Goal: Transaction & Acquisition: Purchase product/service

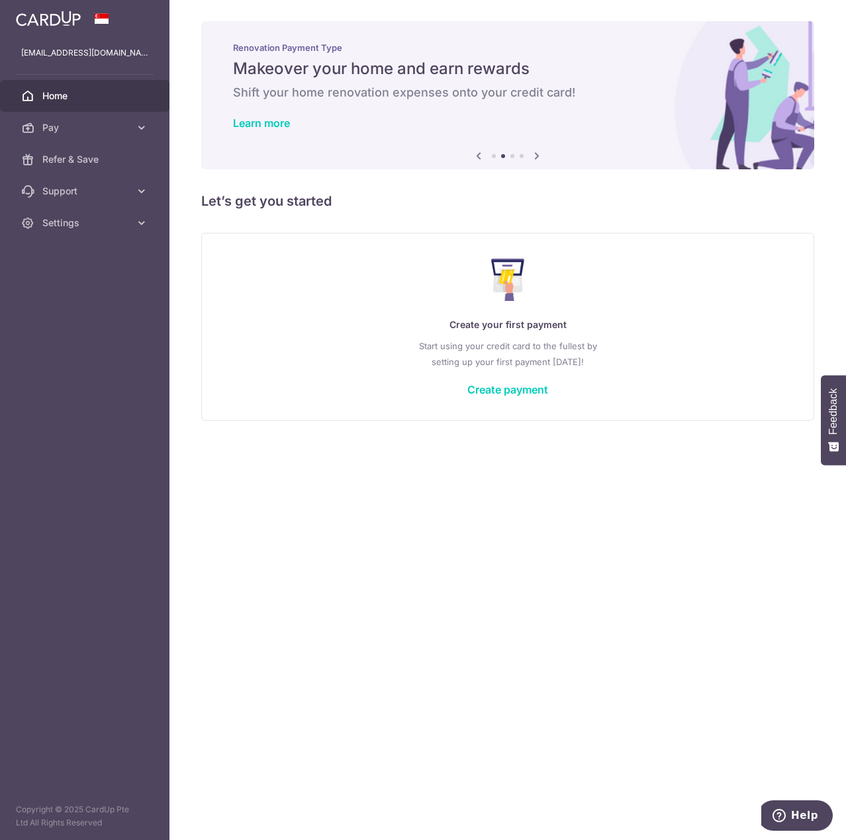
click at [606, 214] on div "× Pause Schedule Pause all future payments in this series Pause just this one p…" at bounding box center [507, 420] width 676 height 840
click at [596, 217] on div "× Pause Schedule Pause all future payments in this series Pause just this one p…" at bounding box center [507, 420] width 676 height 840
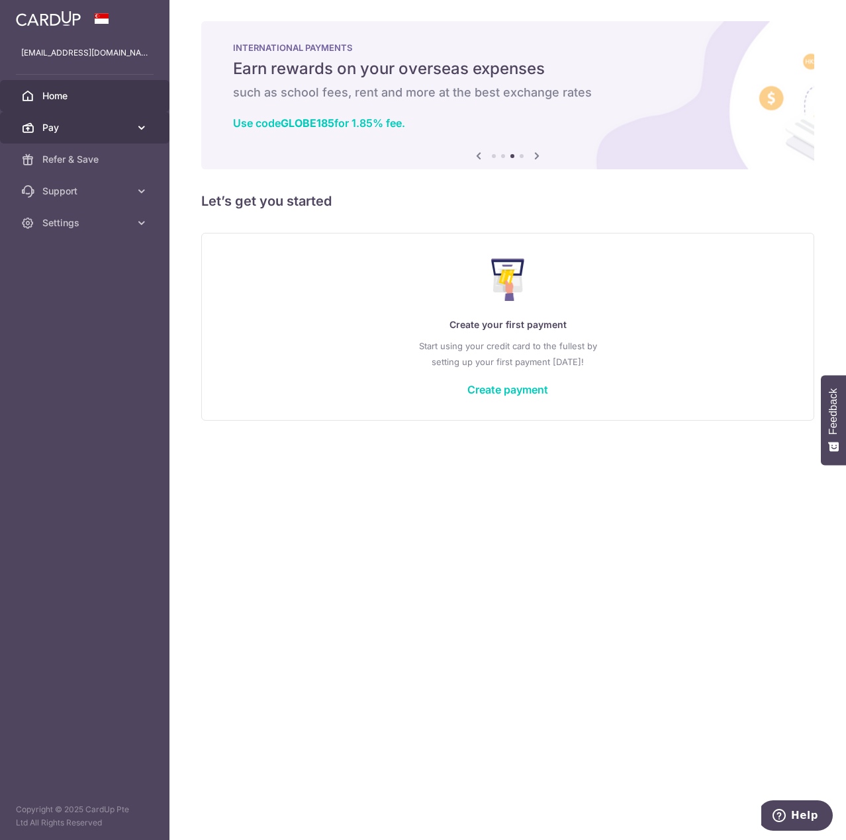
click at [92, 122] on span "Pay" at bounding box center [85, 127] width 87 height 13
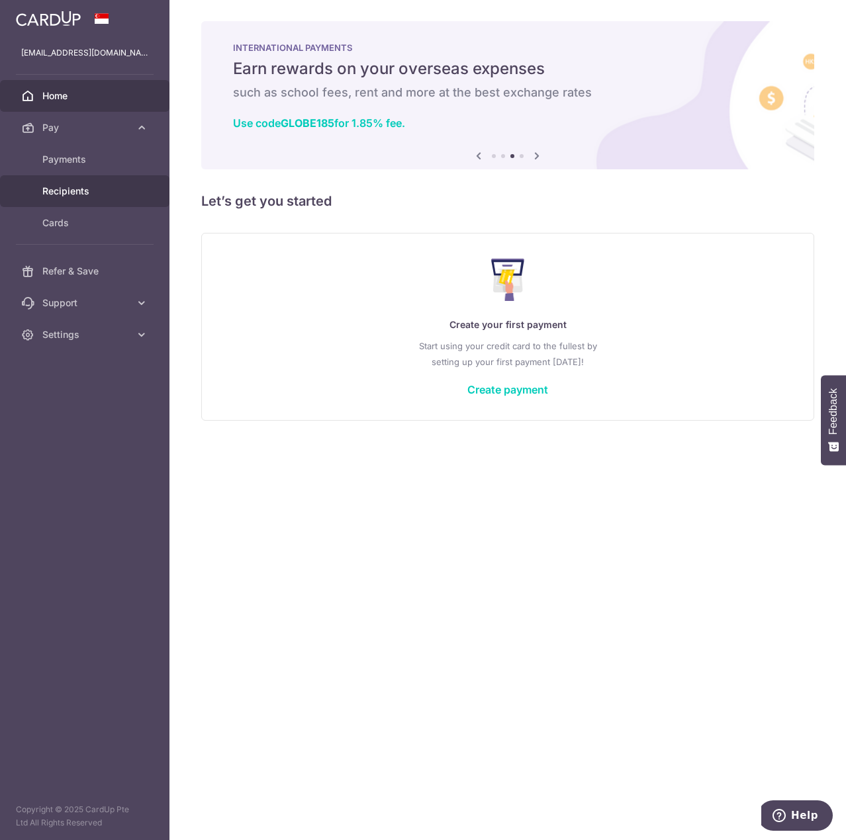
click at [68, 202] on link "Recipients" at bounding box center [84, 191] width 169 height 32
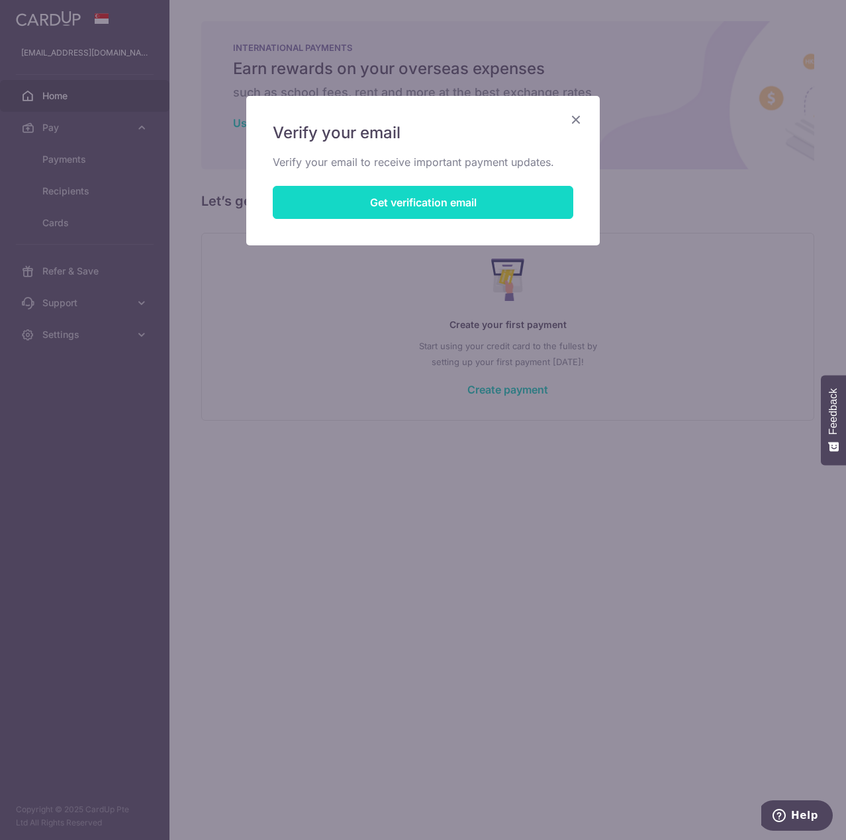
click at [474, 212] on button "Get verification email" at bounding box center [423, 202] width 300 height 33
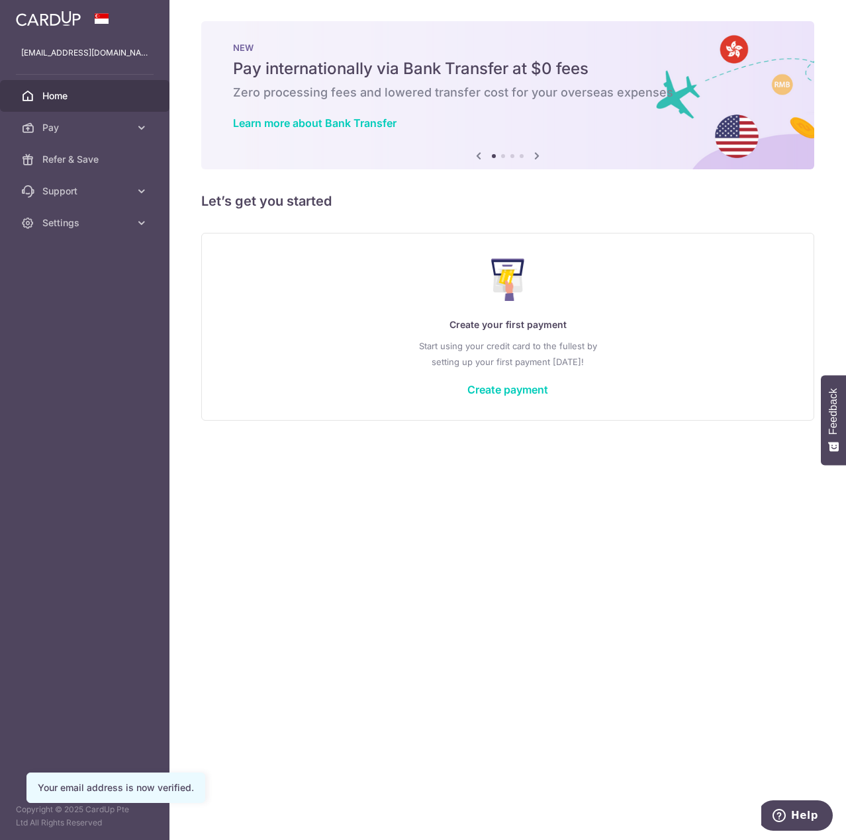
click at [405, 195] on h5 "Let’s get you started" at bounding box center [507, 201] width 613 height 21
click at [96, 133] on span "Pay" at bounding box center [85, 127] width 87 height 13
click at [64, 183] on link "Recipients" at bounding box center [84, 191] width 169 height 32
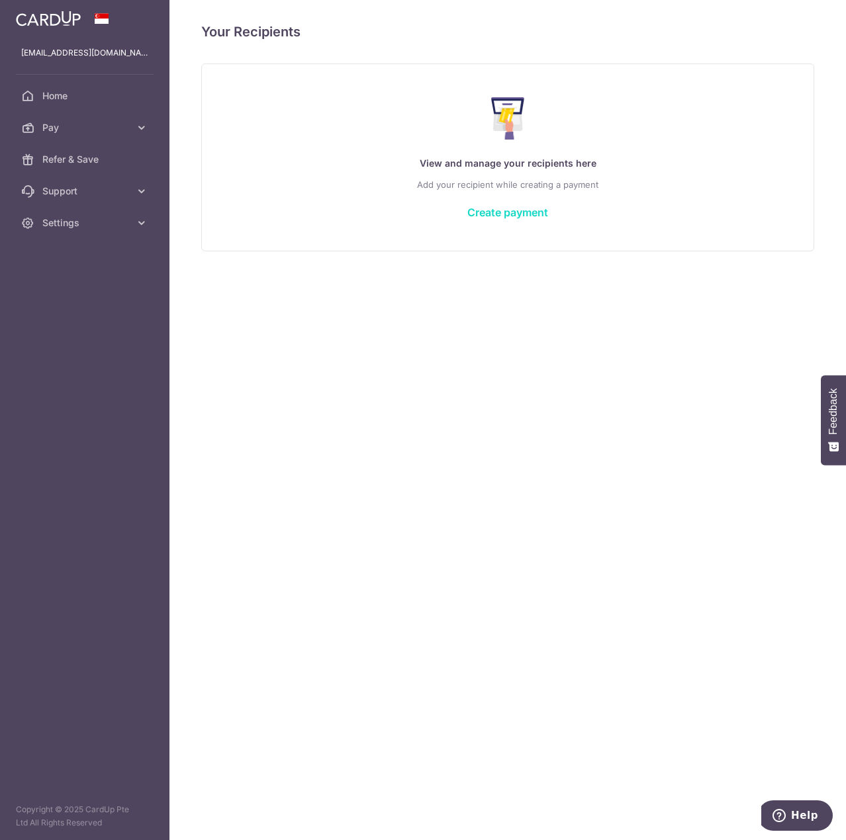
click at [498, 212] on link "Create payment" at bounding box center [507, 212] width 81 height 13
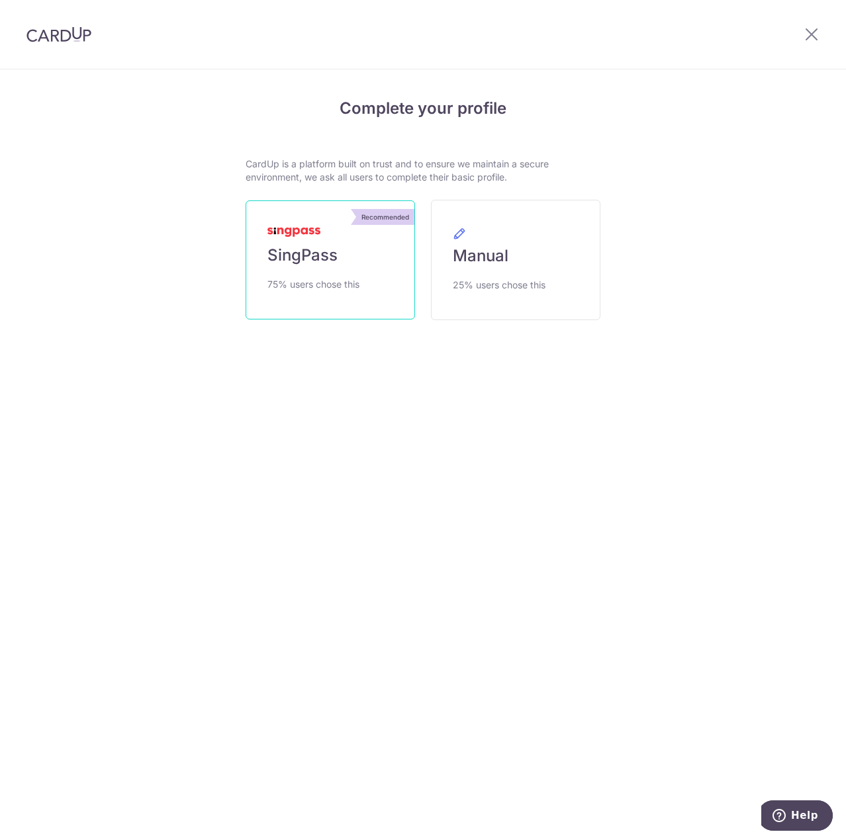
click at [300, 255] on span "SingPass" at bounding box center [302, 255] width 70 height 21
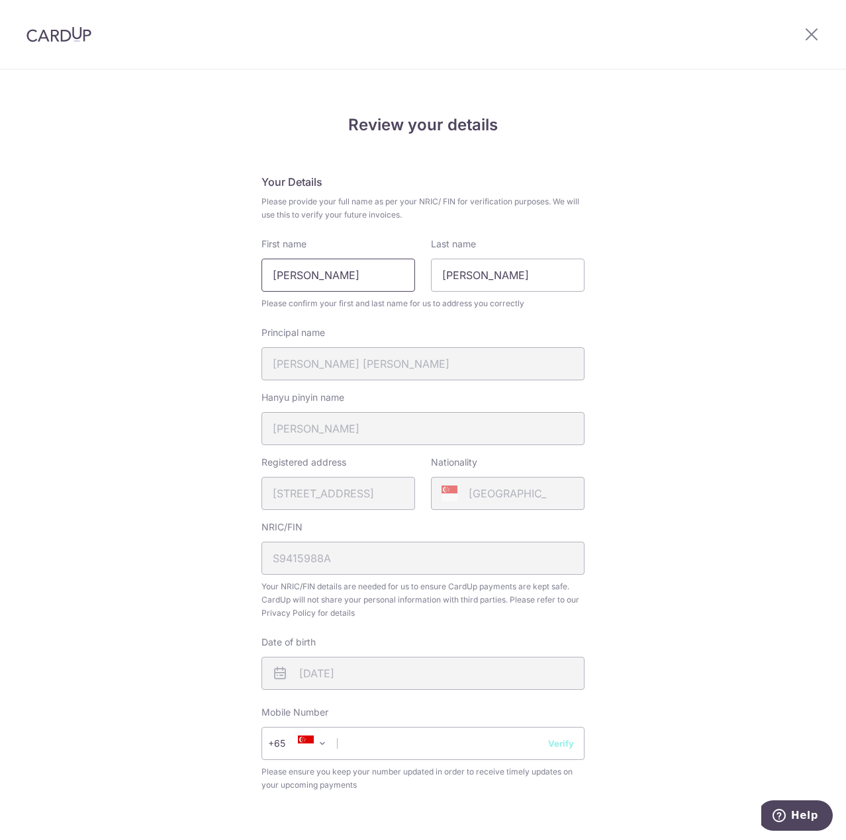
click at [345, 281] on input "Chee Wei, Kenneth" at bounding box center [338, 275] width 154 height 33
click at [660, 360] on div "Review your details Your Details Please provide your full name as per your NRIC…" at bounding box center [423, 552] width 846 height 964
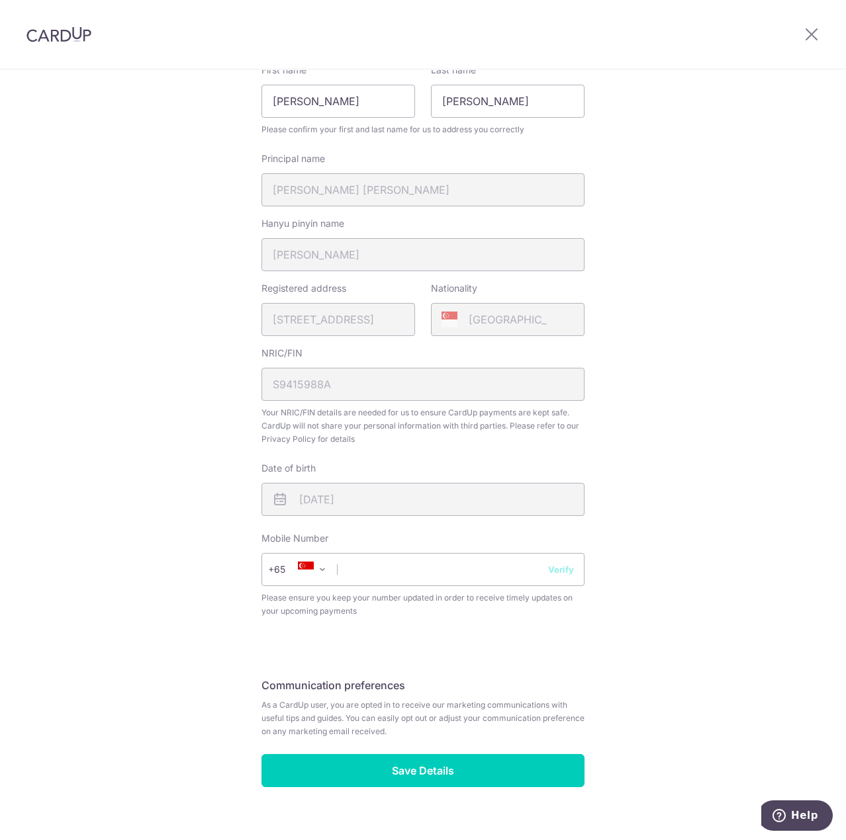
scroll to position [194, 0]
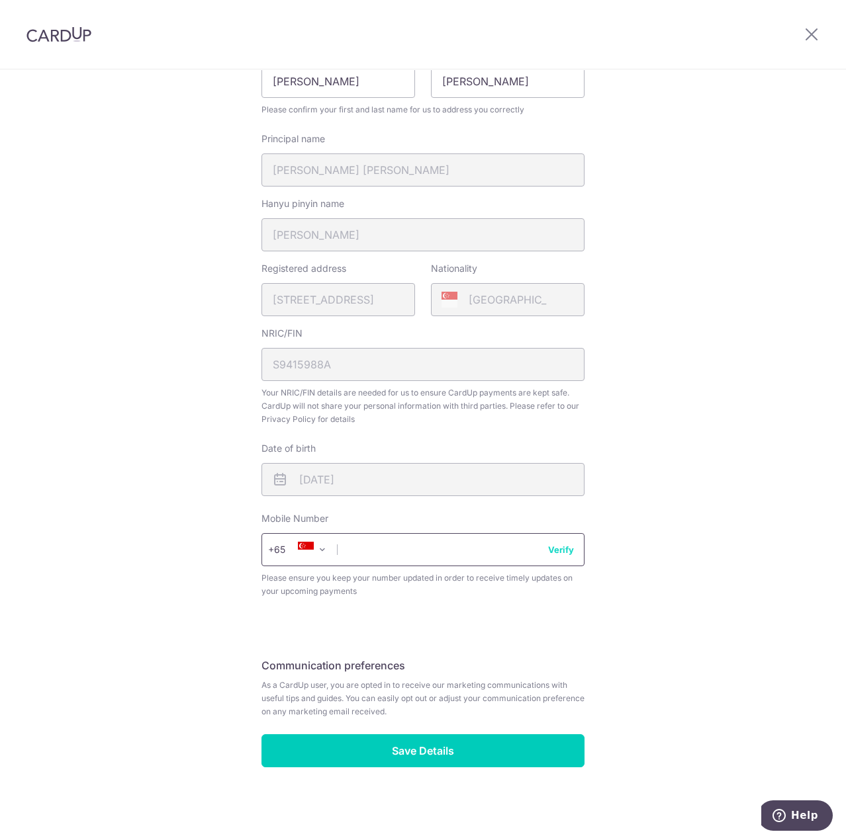
click at [486, 562] on input "text" at bounding box center [422, 549] width 323 height 33
type input "96717824"
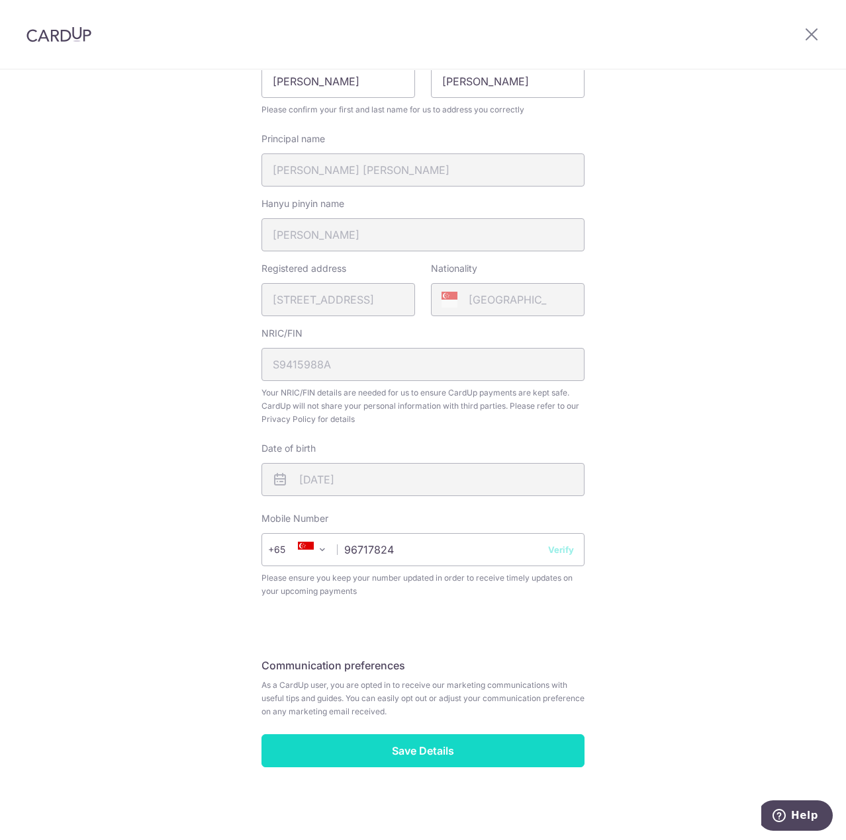
click at [524, 756] on input "Save Details" at bounding box center [422, 751] width 323 height 33
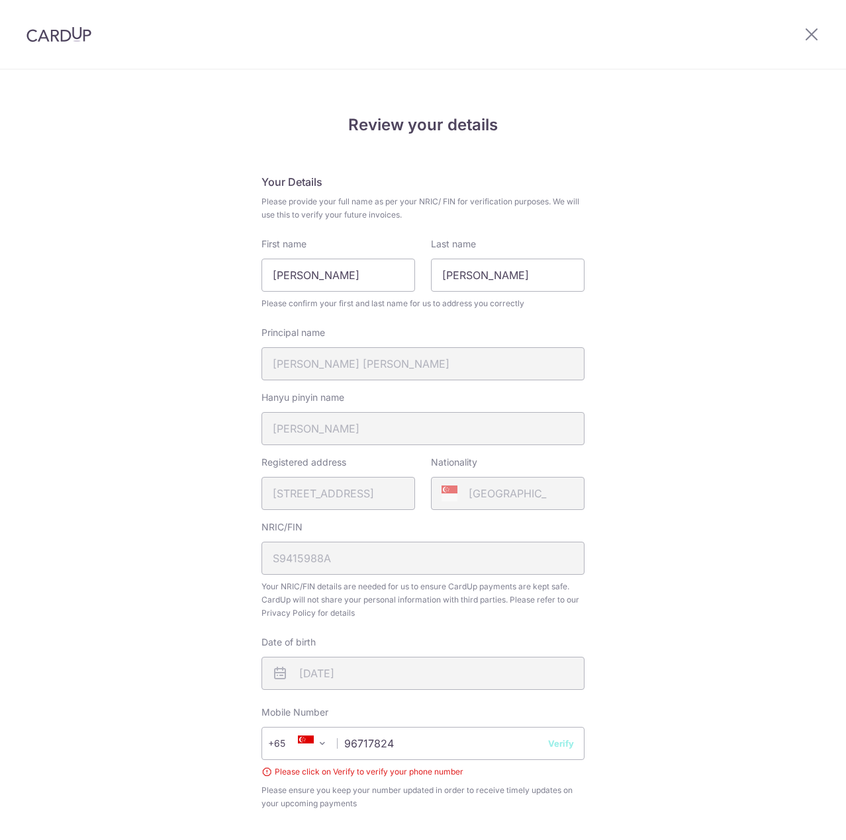
scroll to position [212, 0]
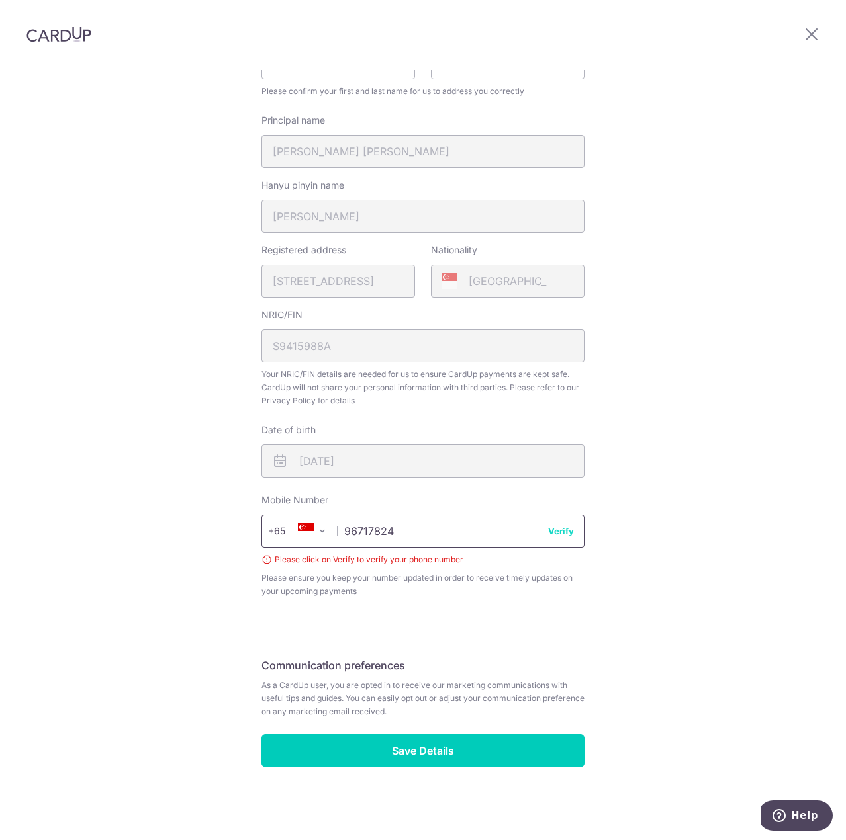
click at [575, 535] on input "96717824" at bounding box center [422, 531] width 323 height 33
click at [560, 531] on button "Verify" at bounding box center [561, 531] width 26 height 13
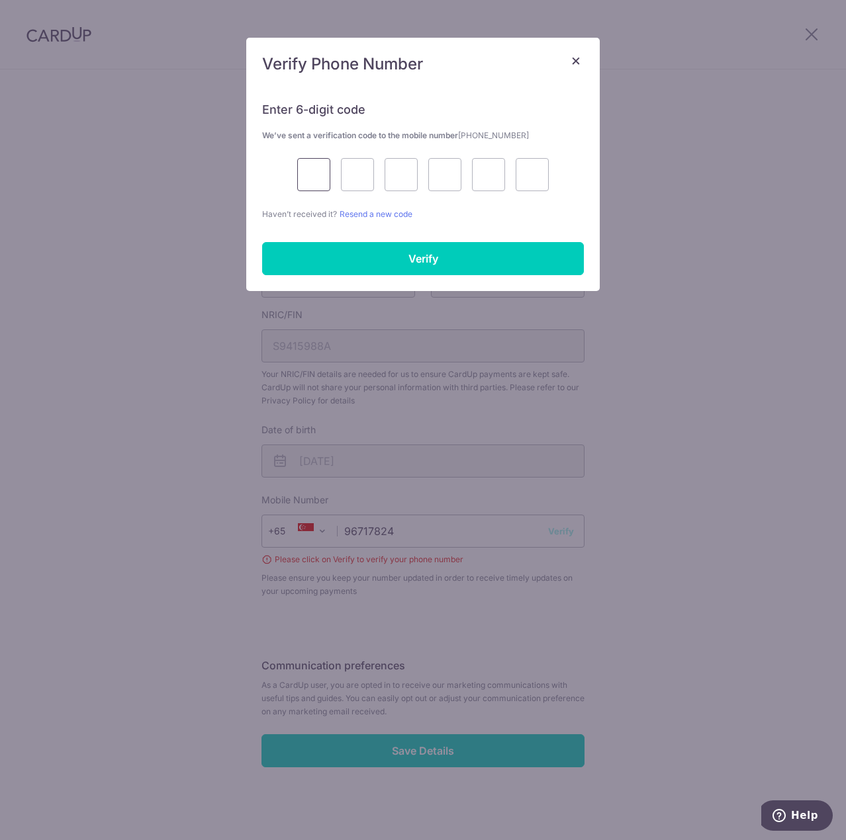
click at [315, 168] on input "text" at bounding box center [313, 174] width 33 height 33
type input "3"
type input "4"
type input "0"
type input "6"
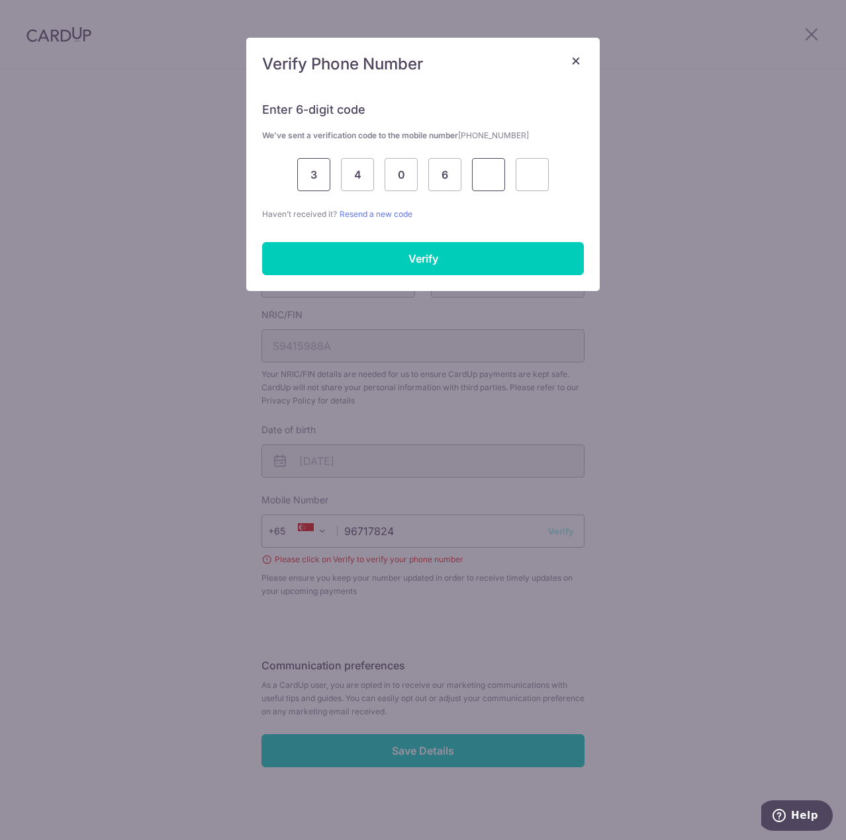
type input "0"
type input "8"
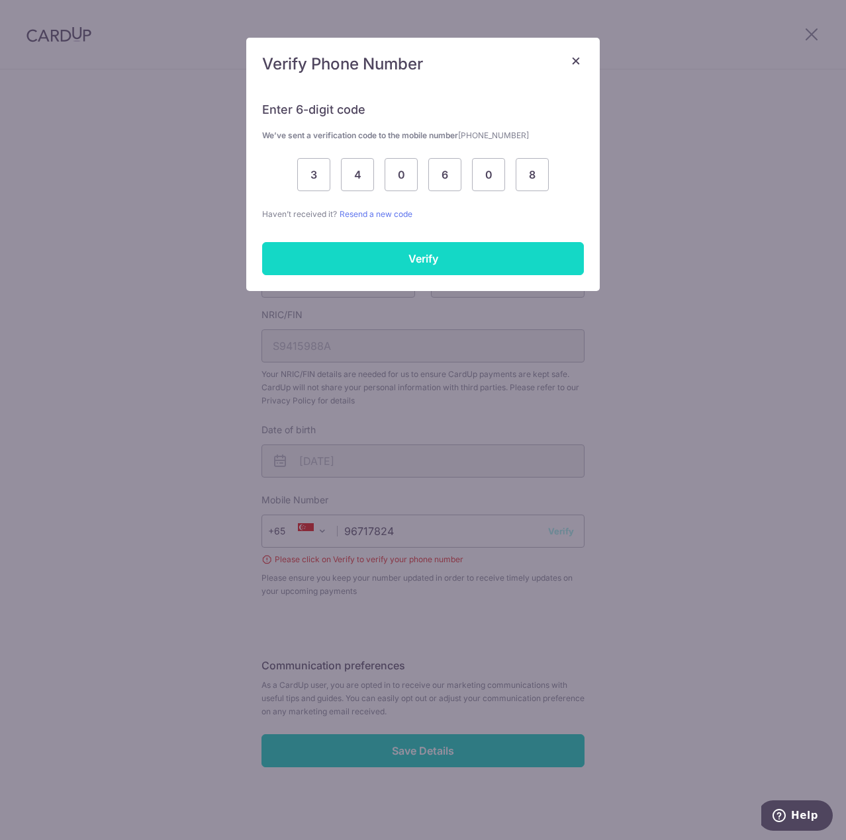
click at [398, 254] on input "Verify" at bounding box center [423, 258] width 322 height 33
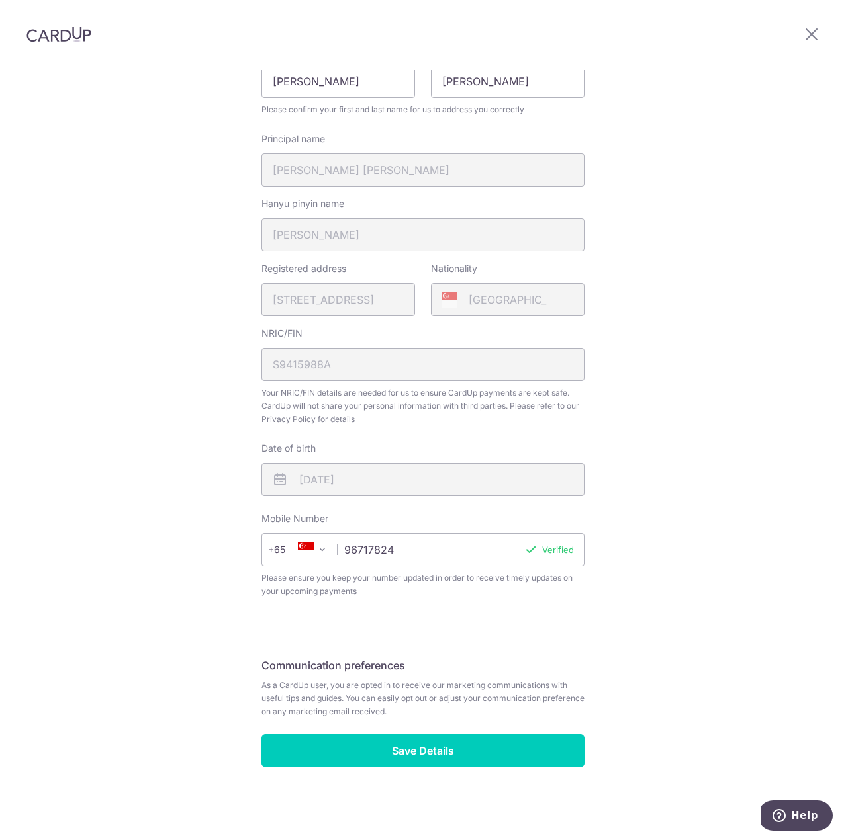
scroll to position [194, 0]
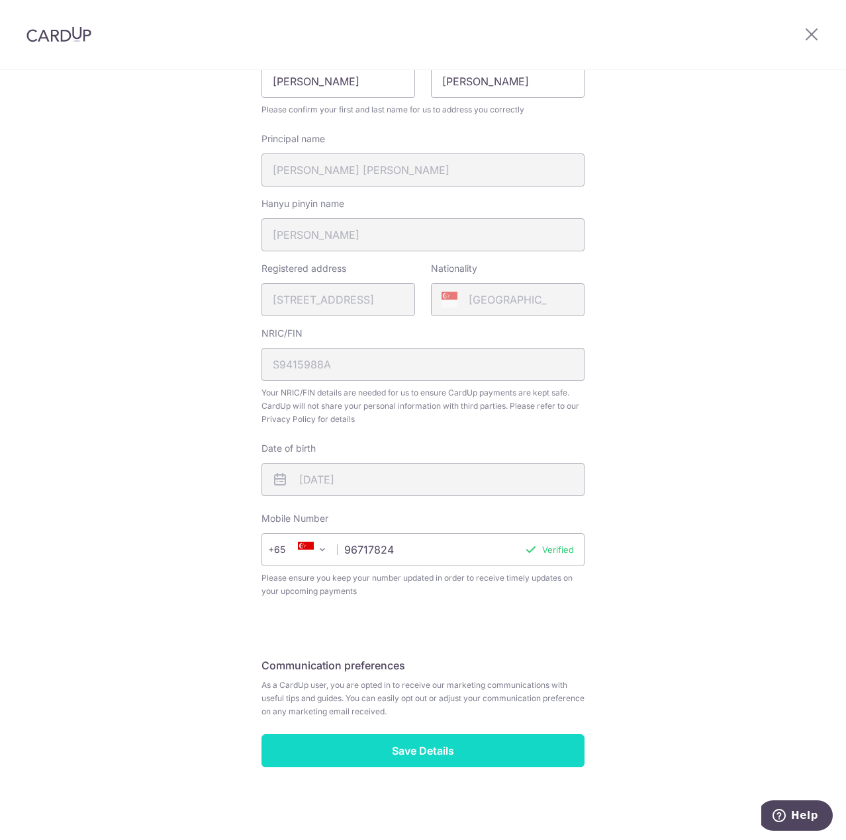
click at [527, 756] on input "Save Details" at bounding box center [422, 751] width 323 height 33
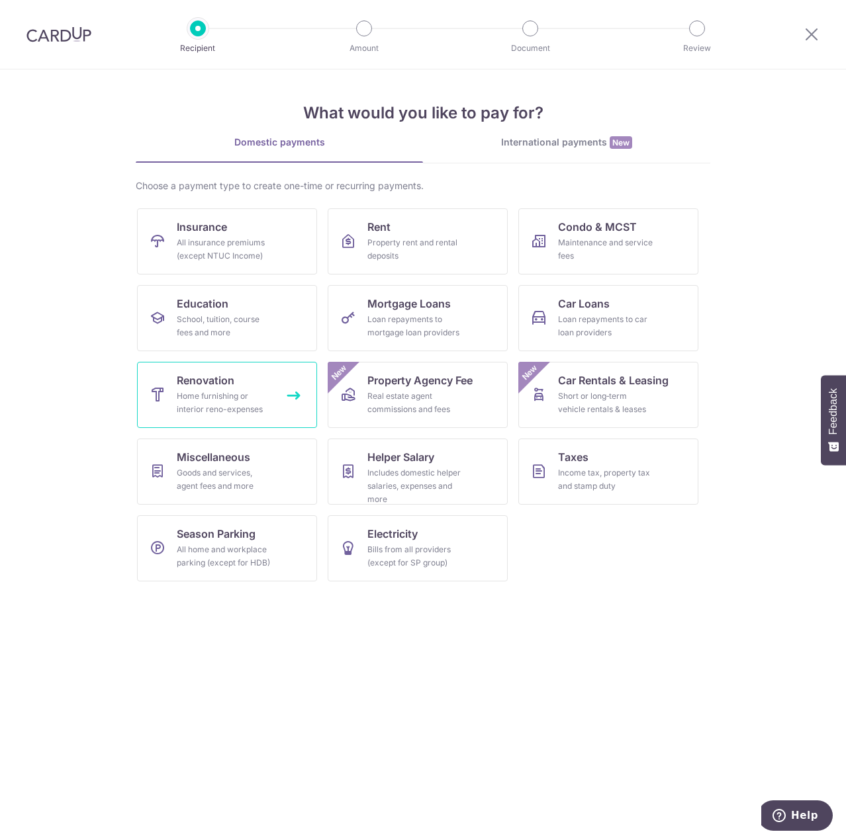
click at [202, 401] on div "Home furnishing or interior reno-expenses" at bounding box center [224, 403] width 95 height 26
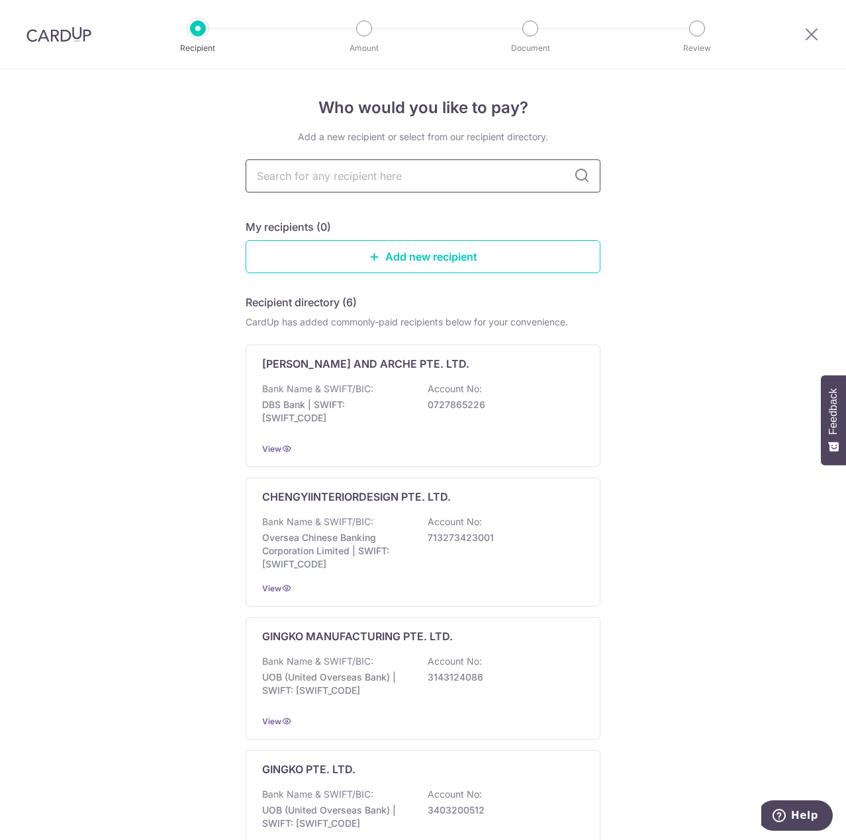
click at [417, 177] on input "text" at bounding box center [423, 175] width 355 height 33
click at [446, 171] on input "text" at bounding box center [423, 175] width 355 height 33
click at [674, 196] on div "Who would you like to pay? Add a new recipient or select from our recipient dir…" at bounding box center [423, 668] width 846 height 1198
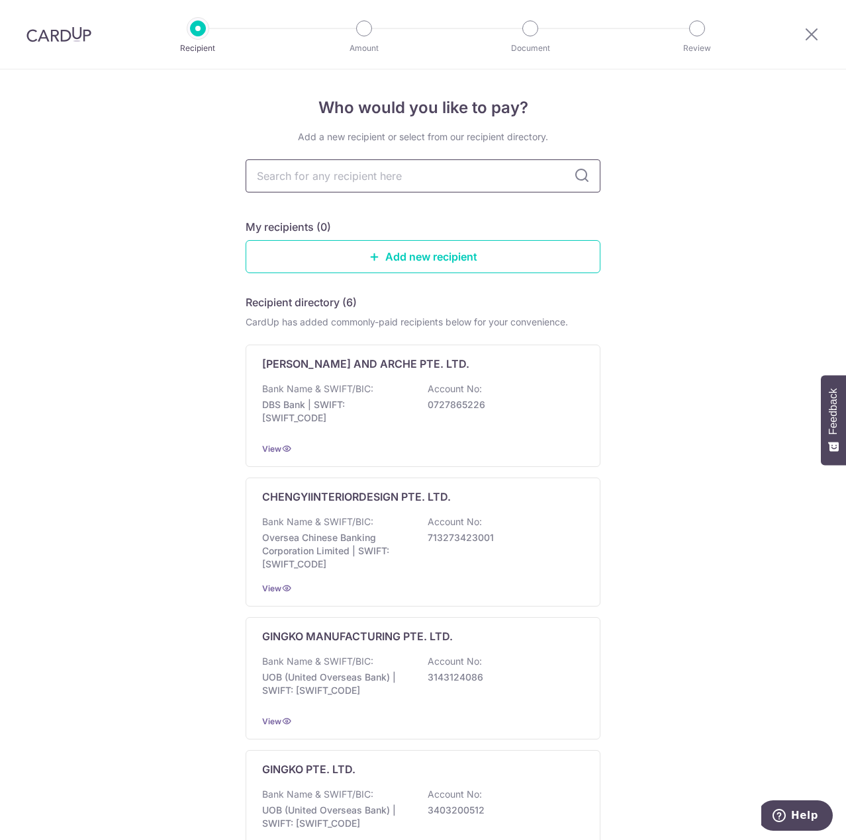
click at [480, 173] on input "text" at bounding box center [423, 175] width 355 height 33
type input "maed"
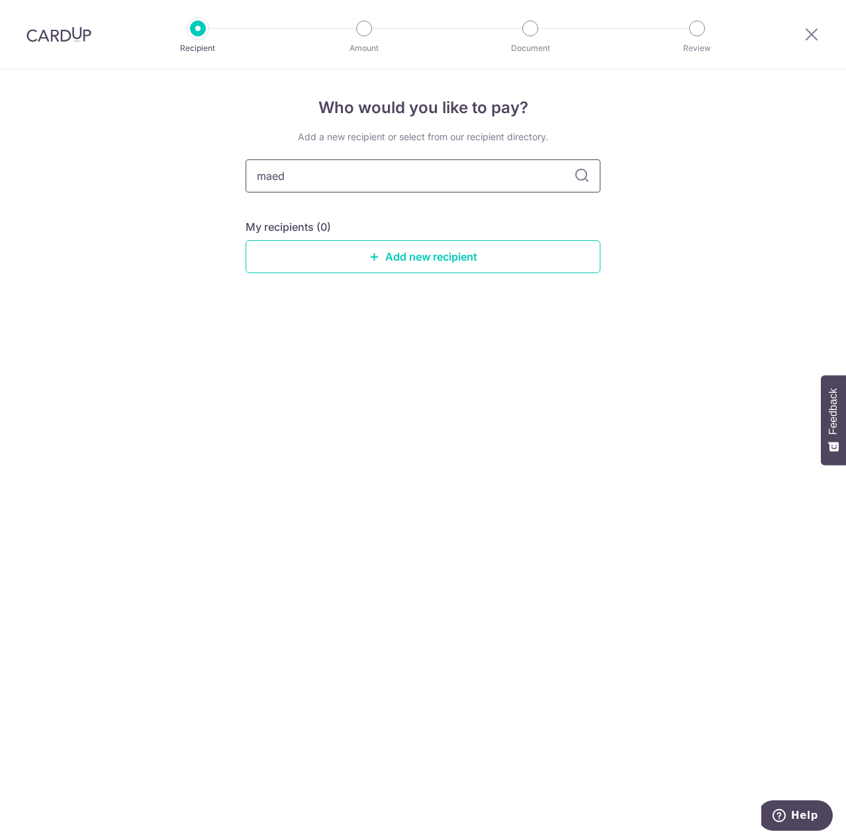
click at [494, 174] on input "maed" at bounding box center [423, 175] width 355 height 33
type input "MAED"
click at [459, 181] on input "MAED" at bounding box center [423, 175] width 355 height 33
click at [455, 177] on input "MAED" at bounding box center [423, 175] width 355 height 33
click at [498, 255] on link "Add new recipient" at bounding box center [423, 256] width 355 height 33
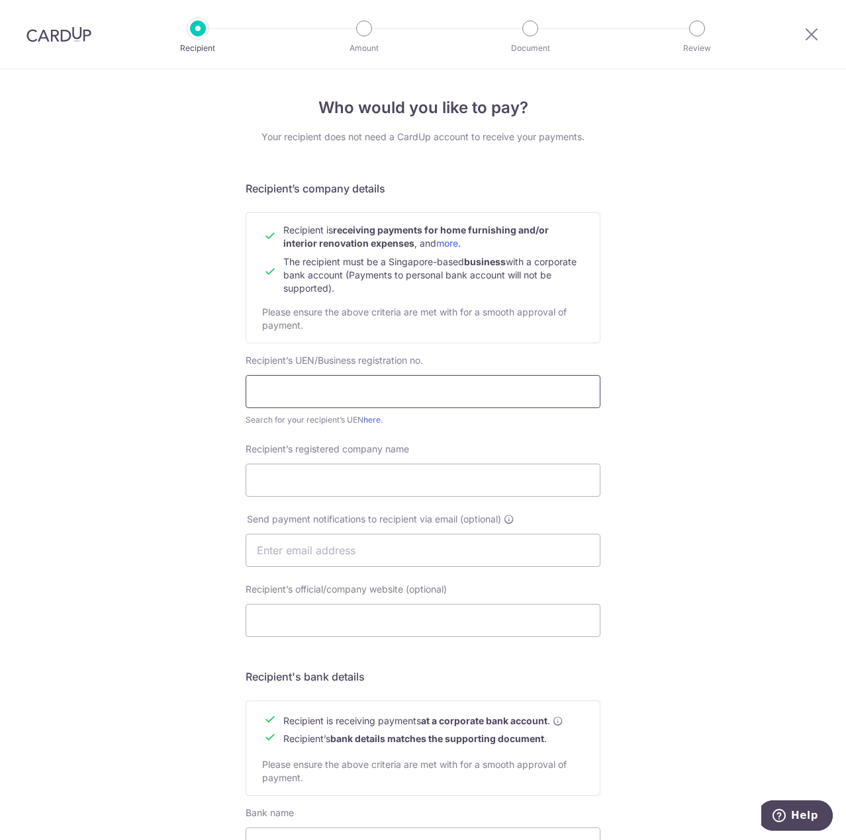
click at [390, 393] on input "text" at bounding box center [423, 391] width 355 height 33
type input "202509523E"
click at [399, 479] on input "Recipient’s registered company name" at bounding box center [423, 480] width 355 height 33
type input "MAED STUDIO PTE LTD"
click at [430, 552] on input "text" at bounding box center [423, 550] width 355 height 33
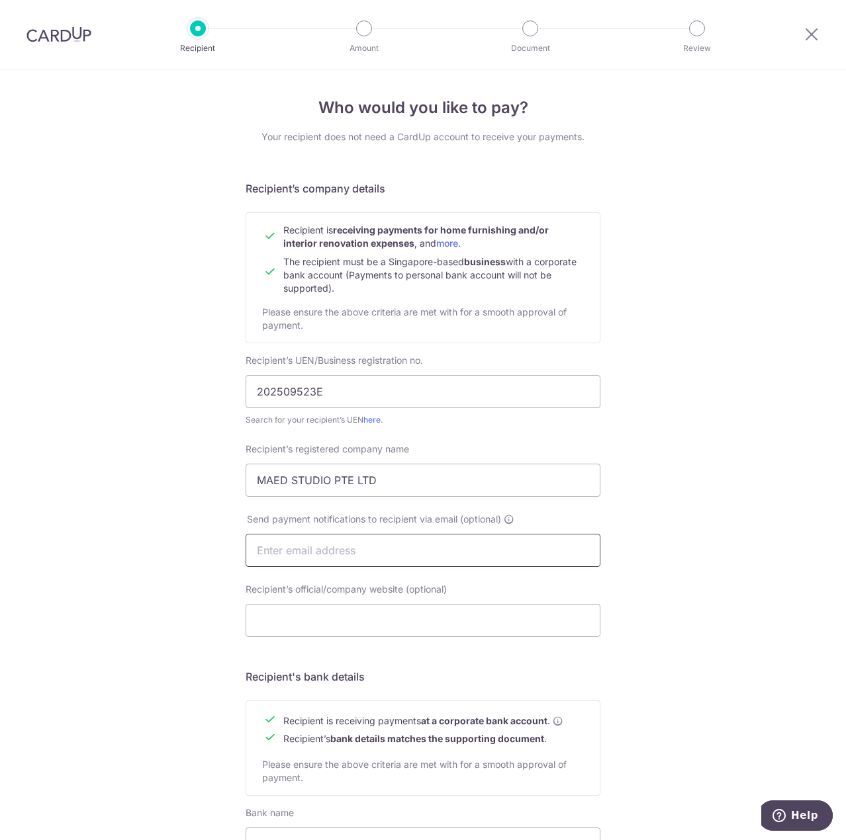
type input "[EMAIL_ADDRESS][DOMAIN_NAME]"
click at [432, 625] on input "Recipient’s official/company website (optional)" at bounding box center [423, 620] width 355 height 33
click at [453, 623] on input "Recipient’s official/company website (optional)" at bounding box center [423, 620] width 355 height 33
click at [635, 576] on div "Who would you like to pay? Your recipient does not need a CardUp account to rec…" at bounding box center [423, 566] width 846 height 995
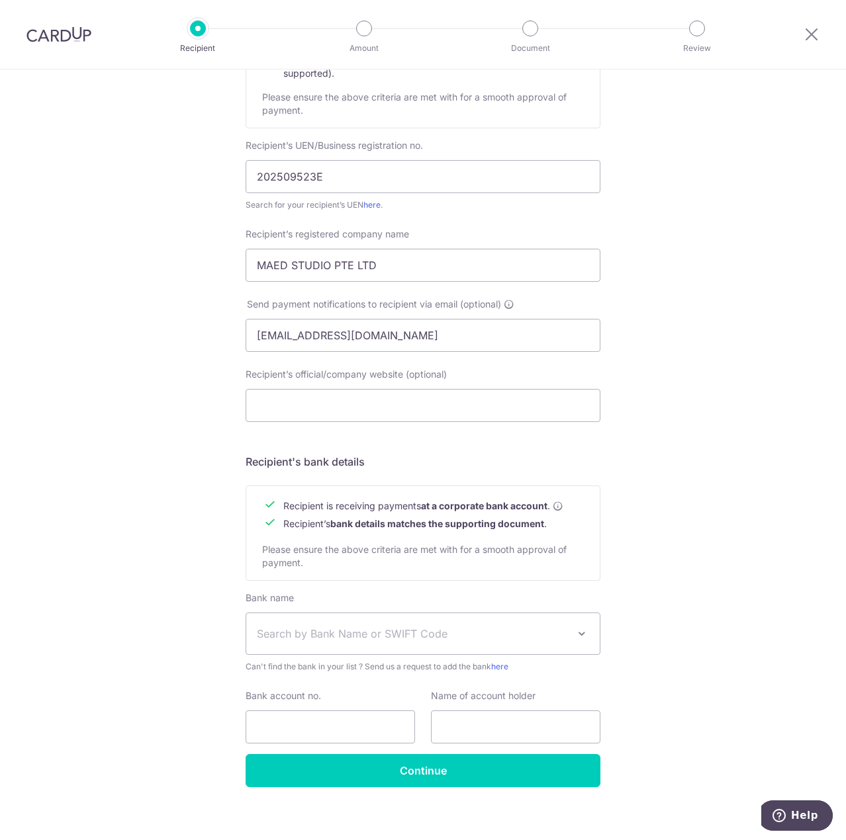
scroll to position [224, 0]
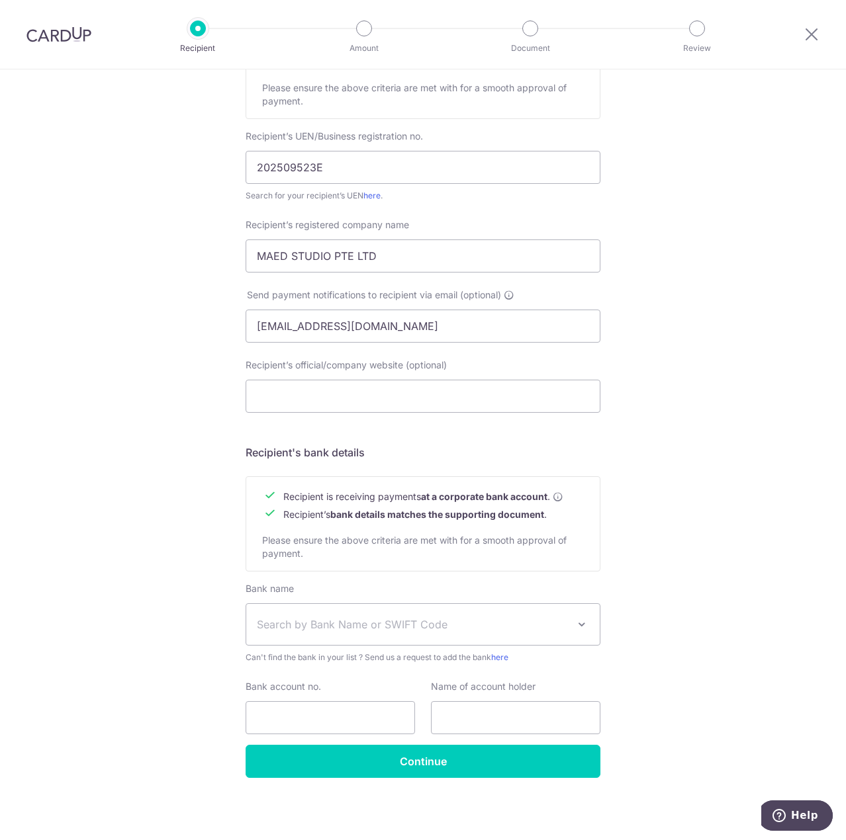
click at [433, 635] on span "Search by Bank Name or SWIFT Code" at bounding box center [422, 624] width 353 height 41
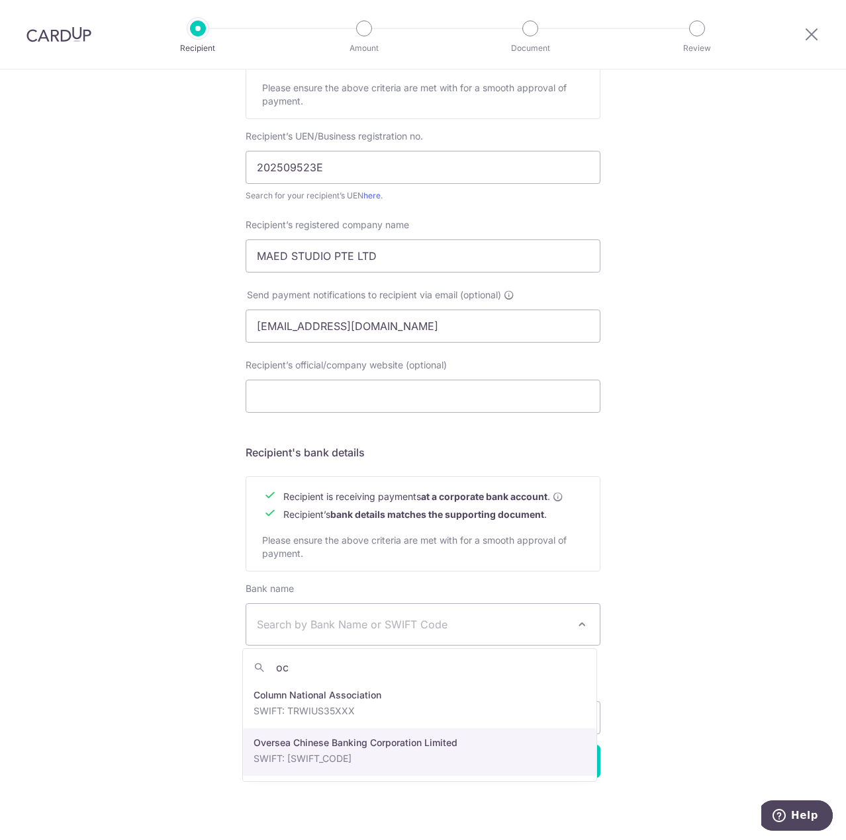
type input "oc"
select select "12"
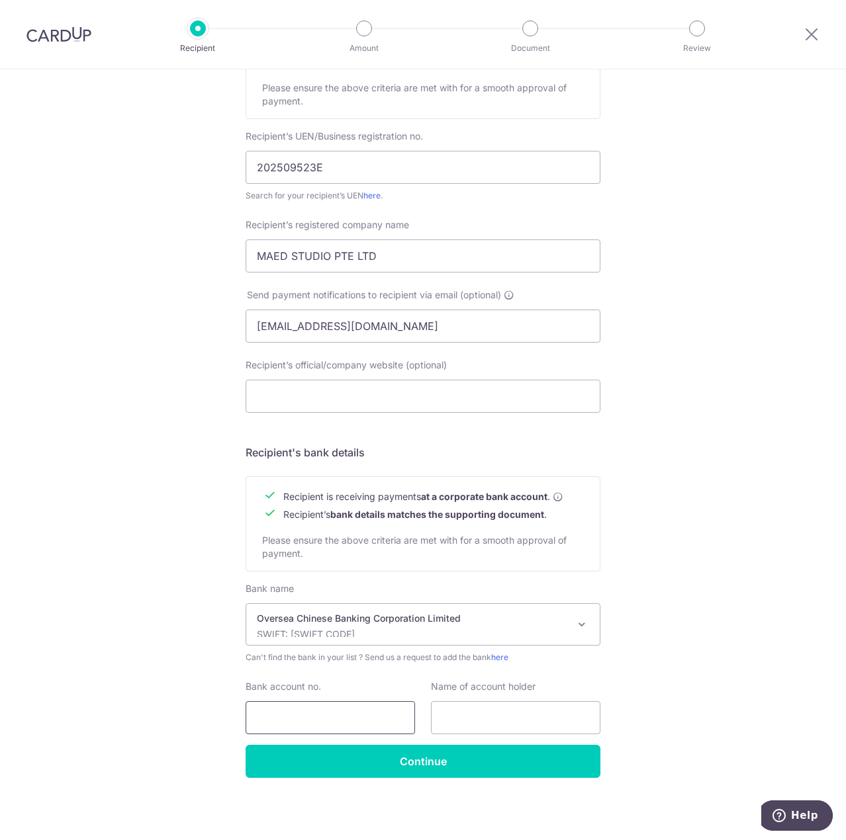
click at [335, 715] on input "Bank account no." at bounding box center [330, 717] width 169 height 33
type input "604407536001"
click at [477, 723] on input "text" at bounding box center [515, 717] width 169 height 33
type input "MAED Studio Pte Ltd"
click at [347, 717] on input "604407536001" at bounding box center [330, 717] width 169 height 33
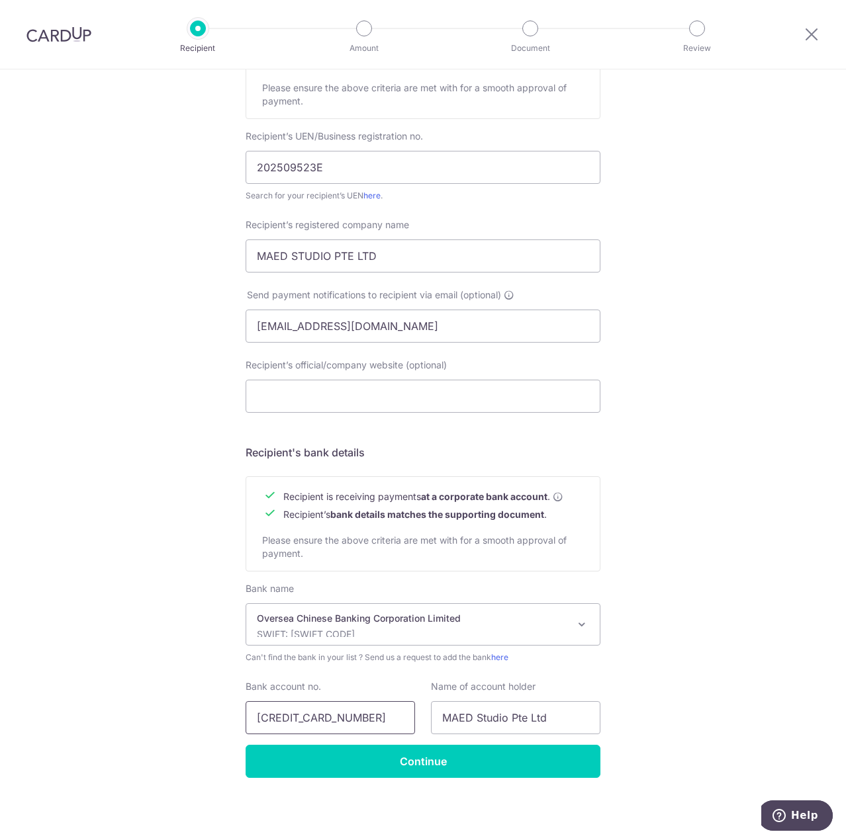
click at [370, 715] on input "604407536001" at bounding box center [330, 717] width 169 height 33
drag, startPoint x: 687, startPoint y: 719, endPoint x: 584, endPoint y: 740, distance: 105.5
click at [687, 718] on div "Who would you like to pay? Your recipient does not need a CardUp account to rec…" at bounding box center [423, 342] width 846 height 995
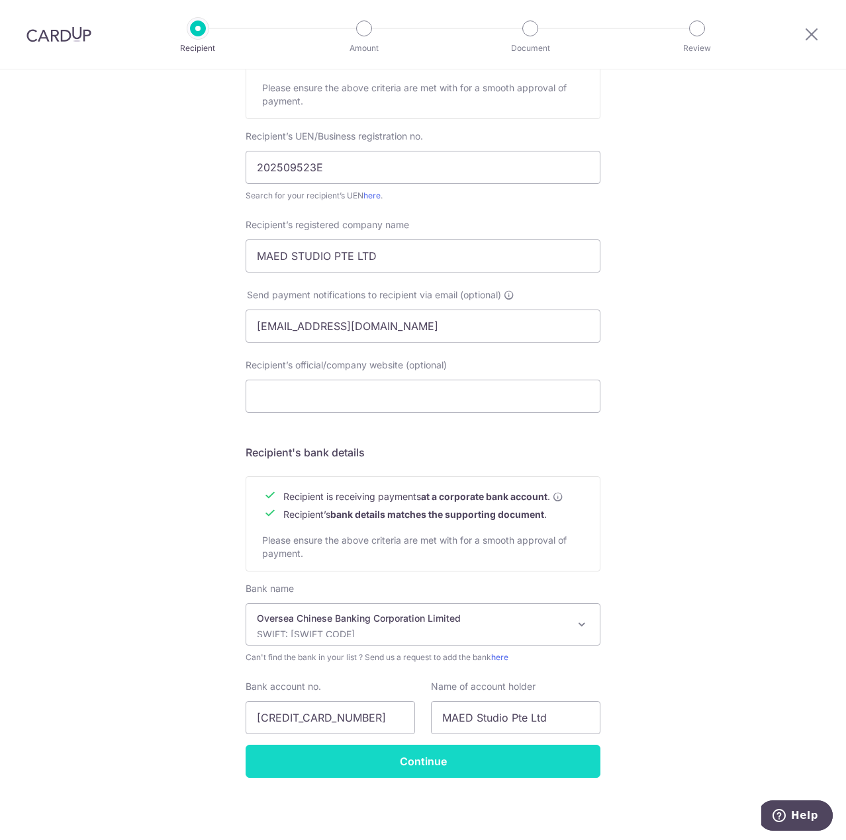
click at [477, 774] on input "Continue" at bounding box center [423, 761] width 355 height 33
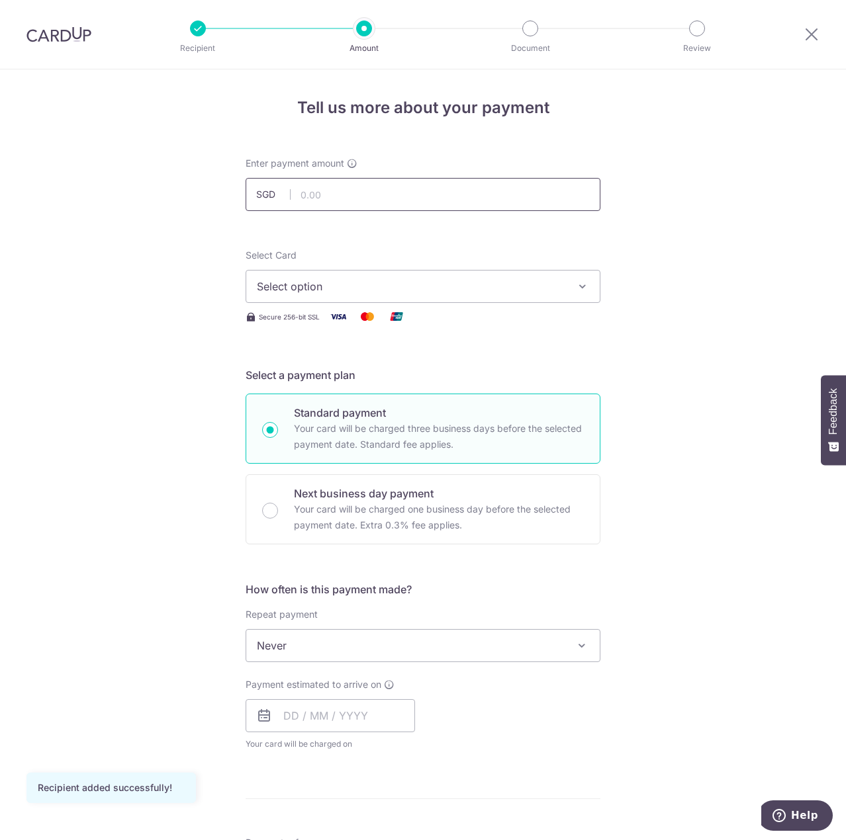
click at [394, 208] on input "text" at bounding box center [423, 194] width 355 height 33
click at [409, 198] on input "text" at bounding box center [423, 194] width 355 height 33
click at [439, 193] on input "text" at bounding box center [423, 194] width 355 height 33
click at [749, 363] on div "Tell us more about your payment Enter payment amount SGD Recipient added succes…" at bounding box center [423, 712] width 846 height 1286
click at [154, 709] on div "Tell us more about your payment Enter payment amount SGD Recipient added succes…" at bounding box center [423, 712] width 846 height 1286
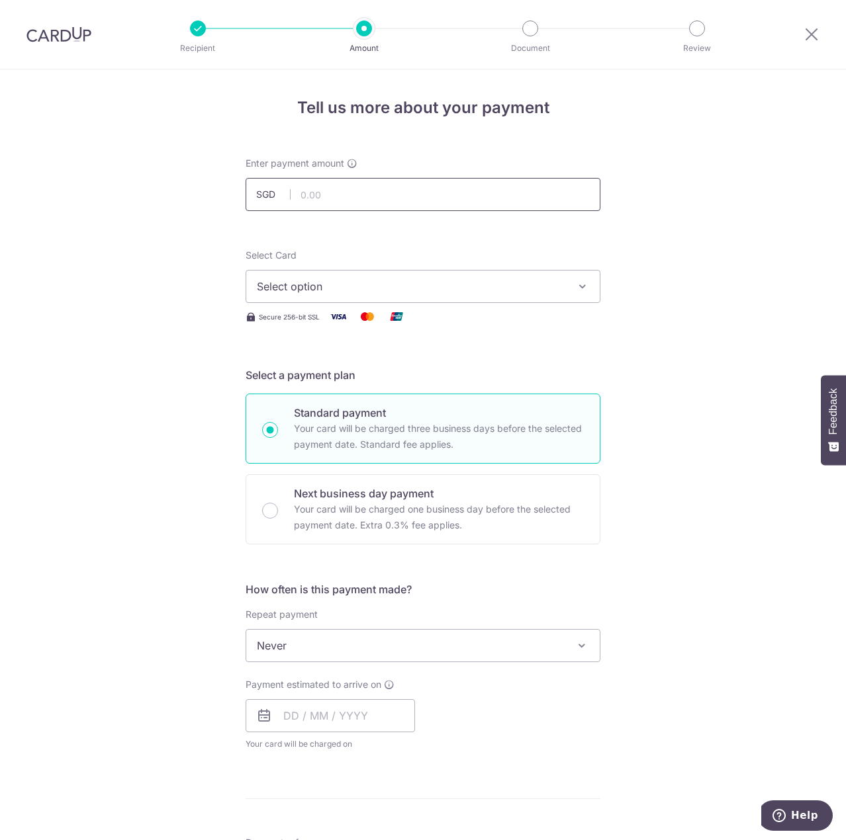
click at [397, 195] on input "text" at bounding box center [423, 194] width 355 height 33
type input "5,000.00"
click at [638, 215] on div "Tell us more about your payment Enter payment amount SGD 5,000.00 5000.00 Recip…" at bounding box center [423, 712] width 846 height 1286
click at [425, 295] on button "Select option" at bounding box center [423, 286] width 355 height 33
click at [379, 318] on span "Add credit card" at bounding box center [435, 323] width 308 height 13
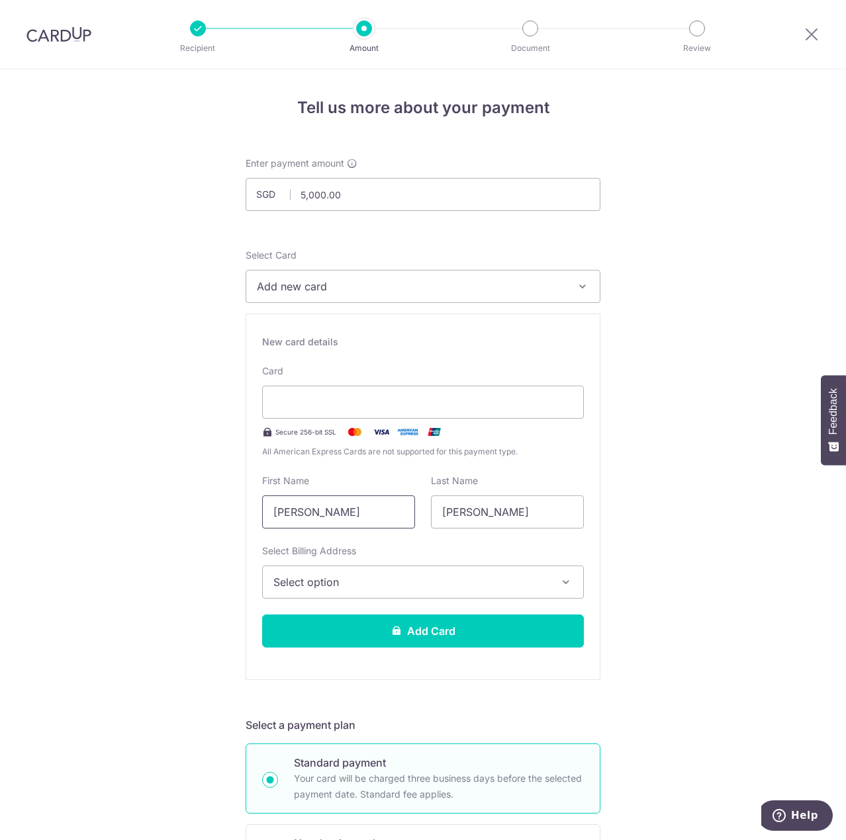
click at [362, 512] on input "[PERSON_NAME]" at bounding box center [338, 512] width 153 height 33
drag, startPoint x: 323, startPoint y: 511, endPoint x: 184, endPoint y: 508, distance: 139.0
type input "Kenneth"
click at [367, 580] on span "Select option" at bounding box center [410, 582] width 275 height 16
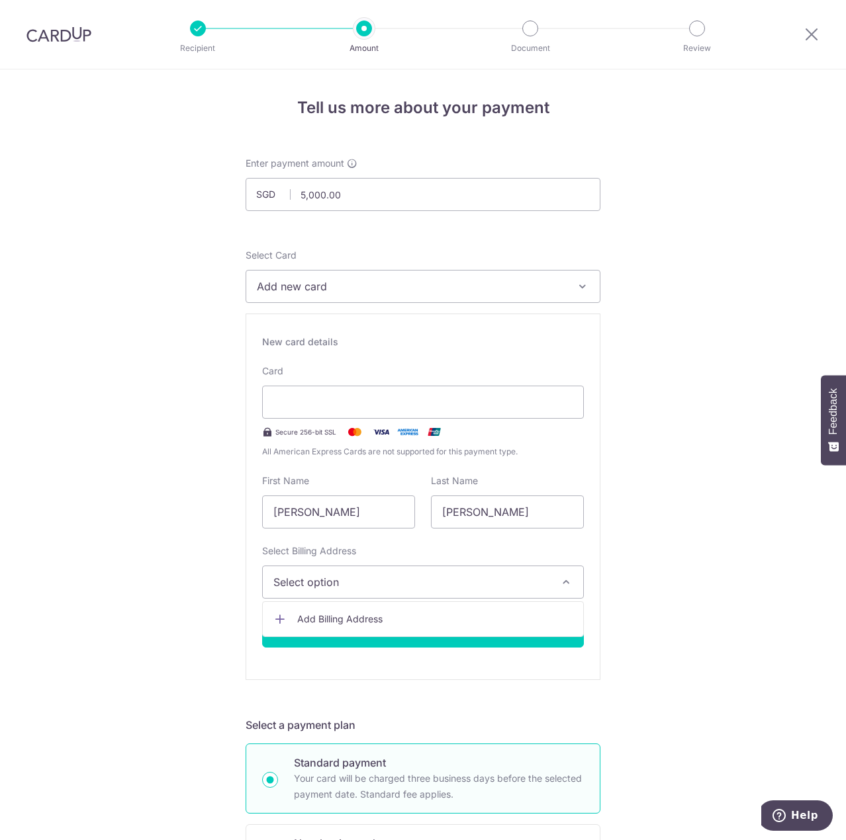
click at [363, 620] on span "Add Billing Address" at bounding box center [434, 619] width 275 height 13
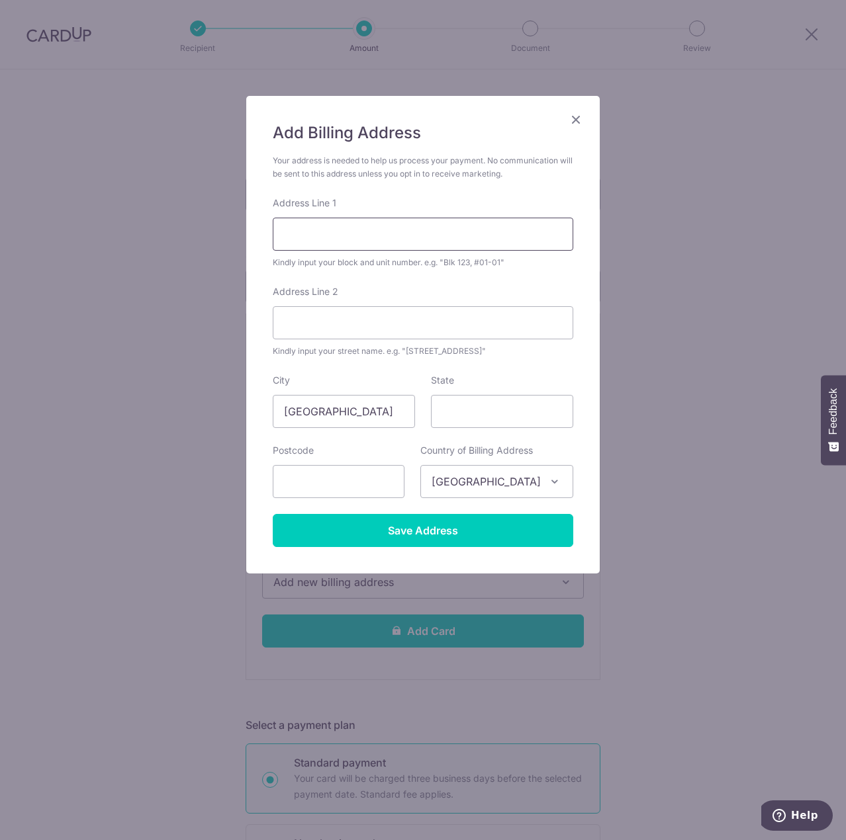
click at [398, 243] on input "Address Line 1" at bounding box center [423, 234] width 300 height 33
type input "Blk 288 Bishan Street 24"
type input "#09-03"
type input "570288"
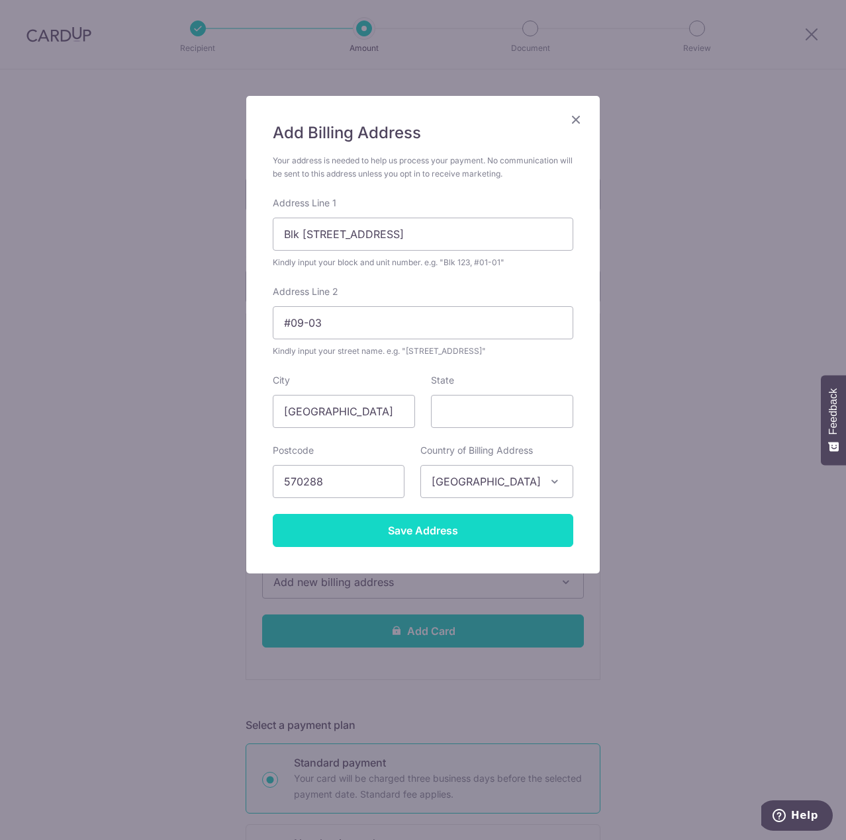
click at [453, 524] on input "Save Address" at bounding box center [423, 530] width 300 height 33
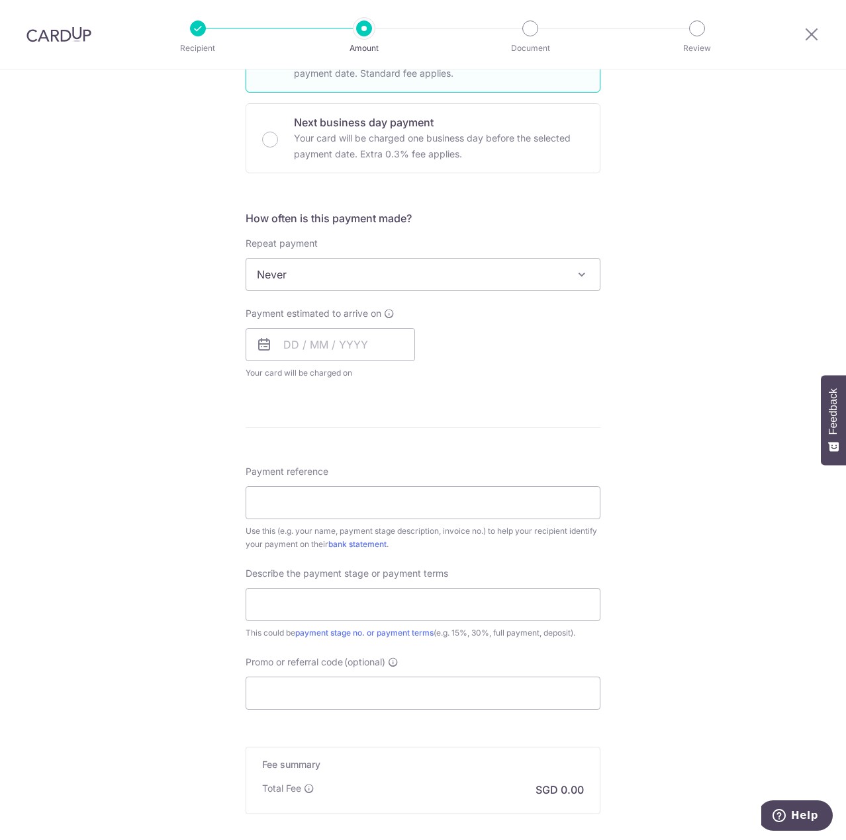
scroll to position [728, 0]
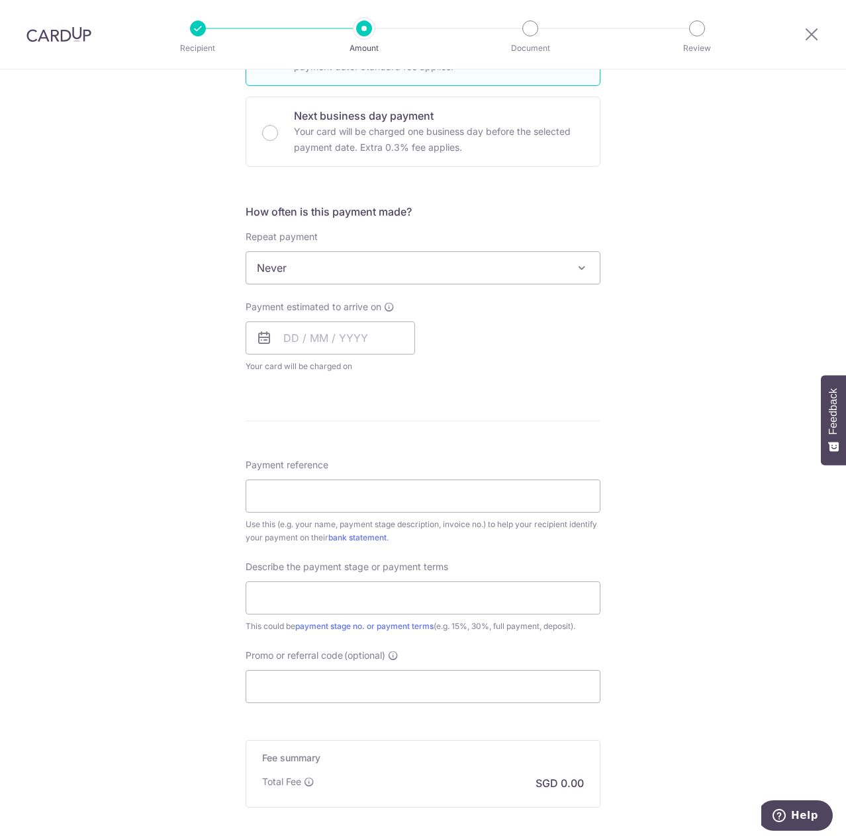
click at [561, 366] on div "Payment estimated to arrive on This is the date on which your recipient will re…" at bounding box center [423, 336] width 371 height 73
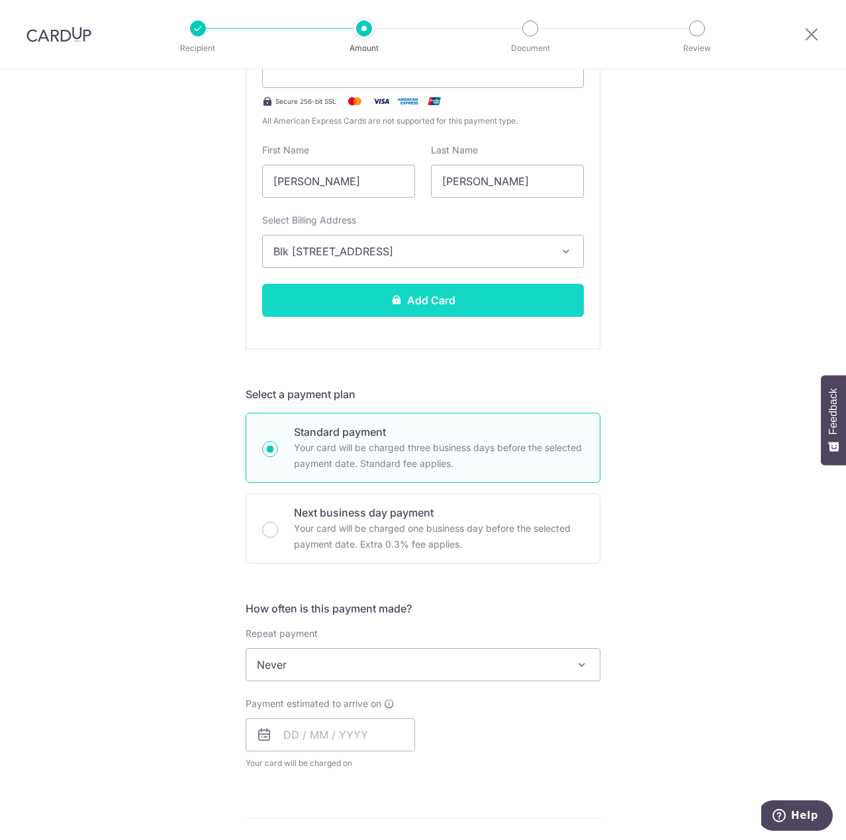
click at [449, 301] on button "Add Card" at bounding box center [423, 300] width 322 height 33
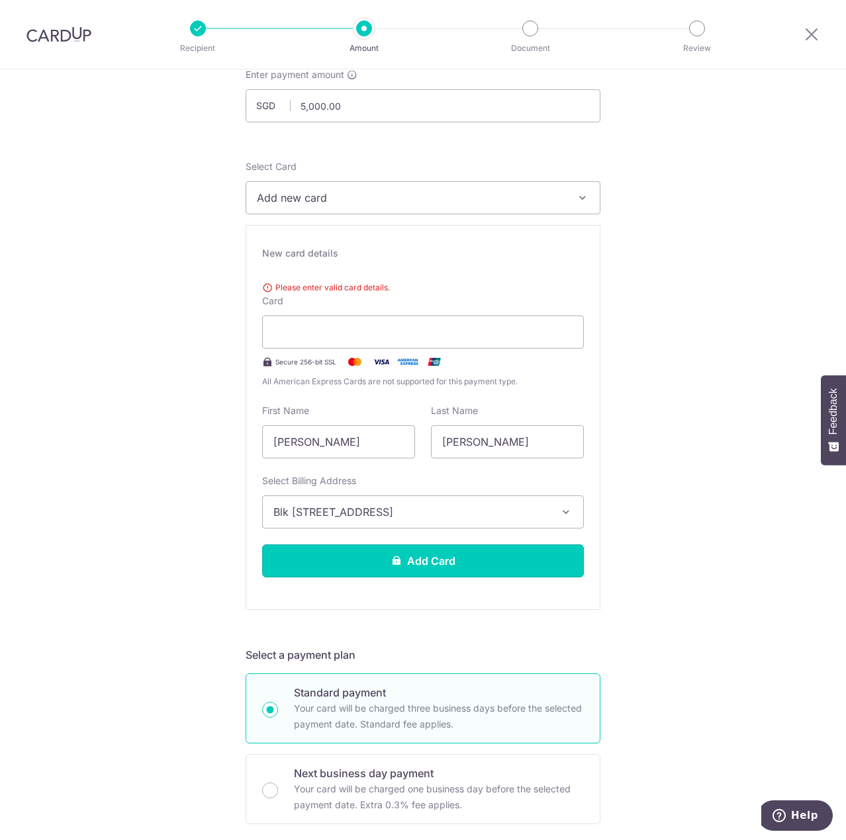
scroll to position [85, 0]
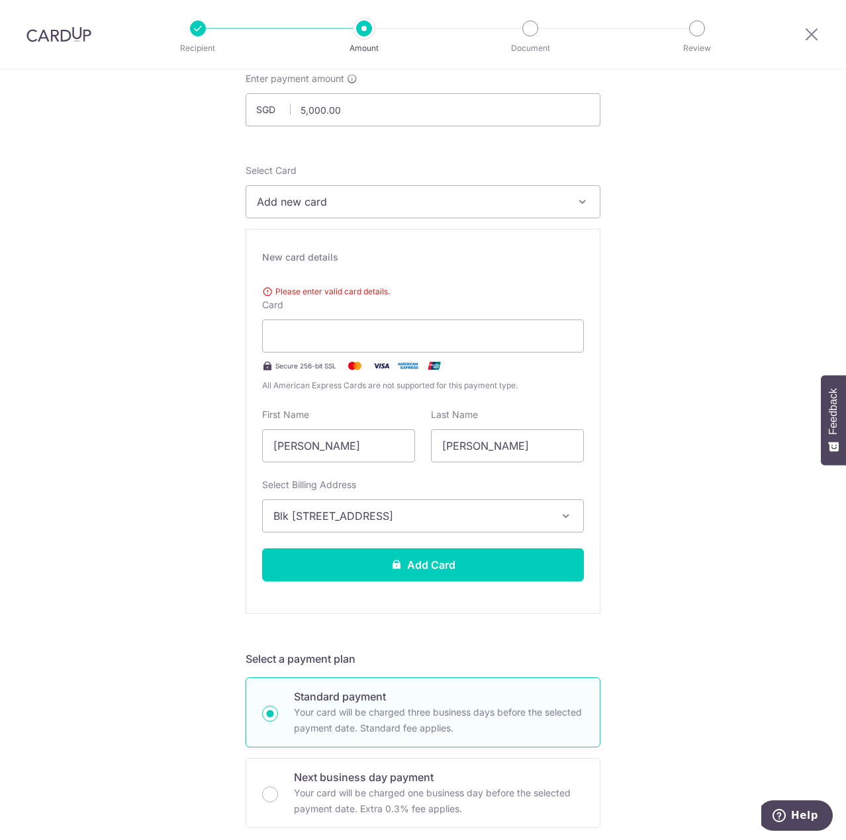
click at [617, 343] on div "Tell us more about your payment Enter payment amount SGD 5,000.00 5000.00 Recip…" at bounding box center [423, 812] width 846 height 1654
click at [353, 450] on input "Kenneth" at bounding box center [338, 445] width 153 height 33
click at [502, 442] on input "[PERSON_NAME]" at bounding box center [507, 445] width 153 height 33
click at [335, 290] on span "Please enter valid card details." at bounding box center [423, 291] width 322 height 13
click at [619, 357] on div "Tell us more about your payment Enter payment amount SGD 5,000.00 5000.00 Recip…" at bounding box center [423, 812] width 846 height 1654
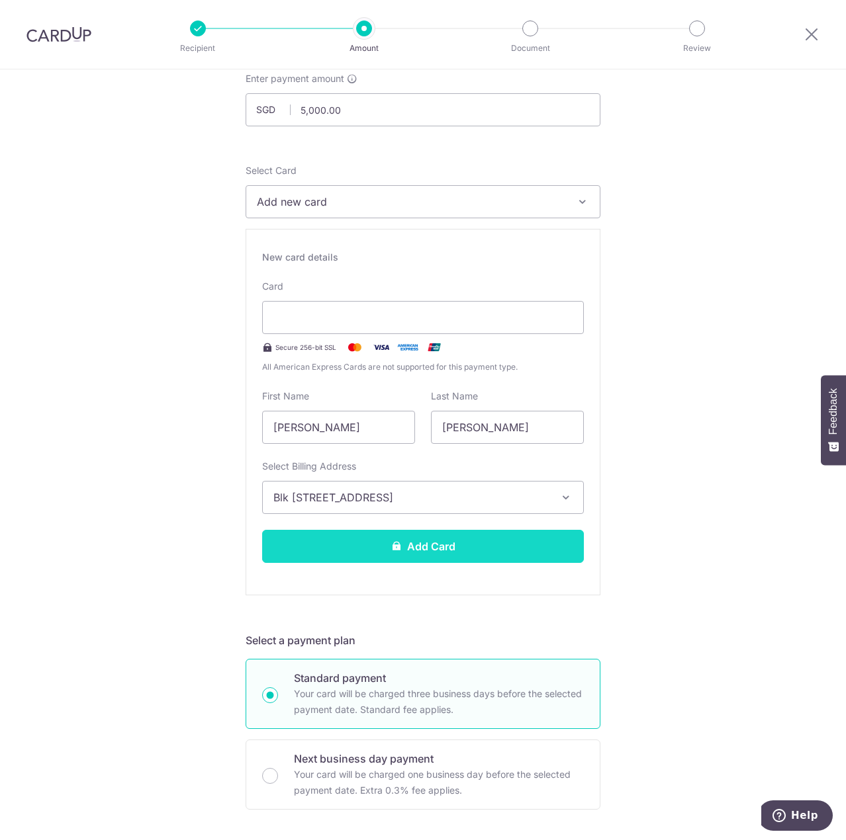
click at [499, 550] on button "Add Card" at bounding box center [423, 546] width 322 height 33
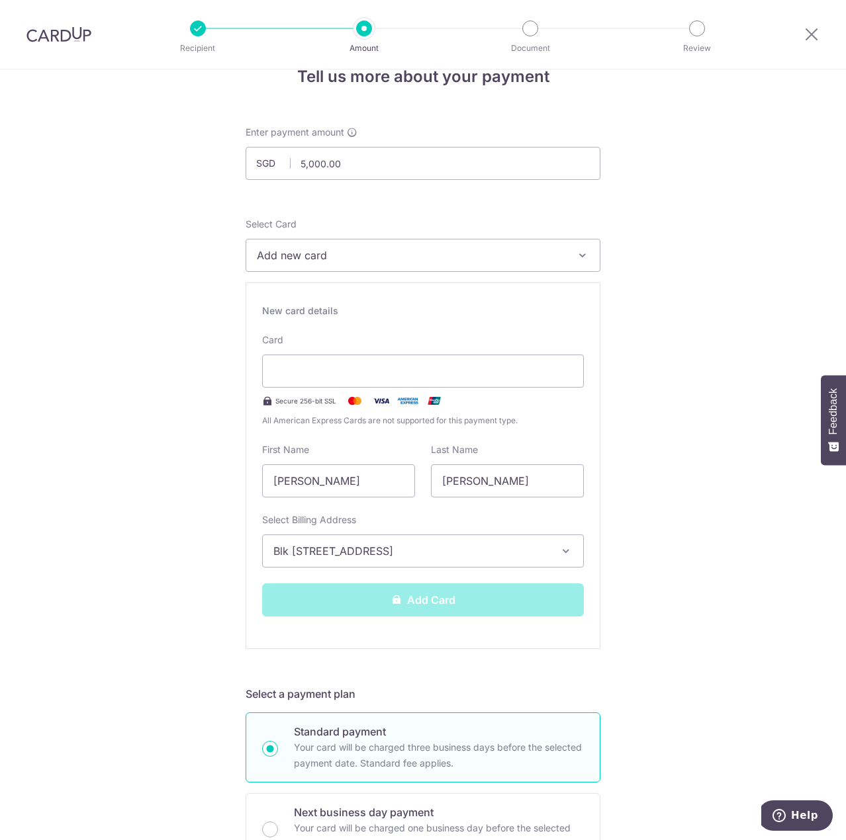
scroll to position [19, 0]
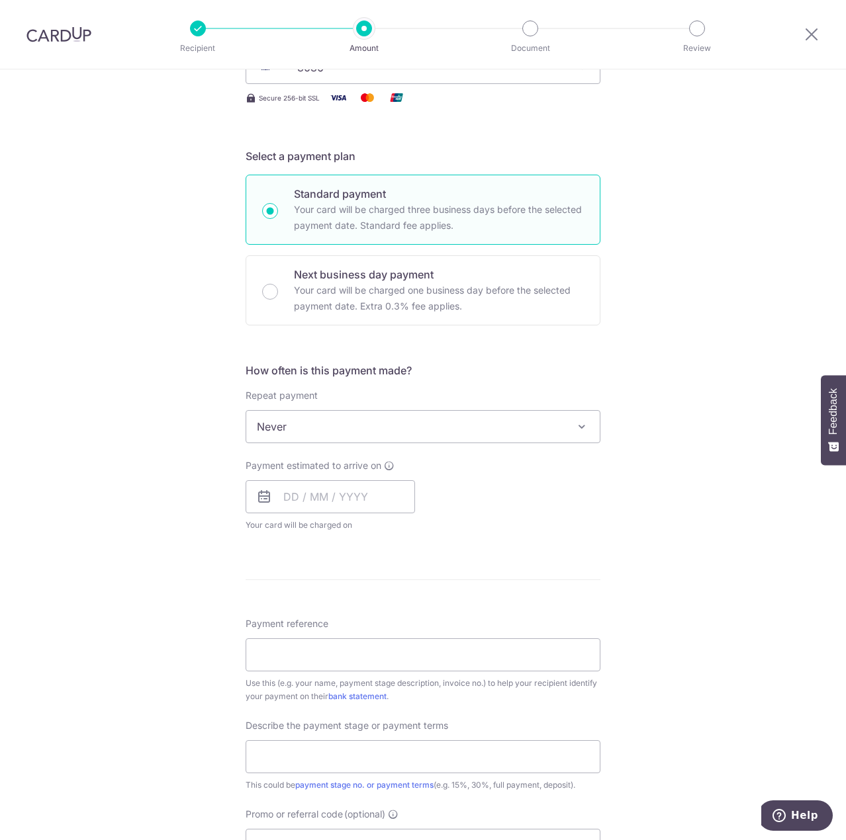
scroll to position [265, 0]
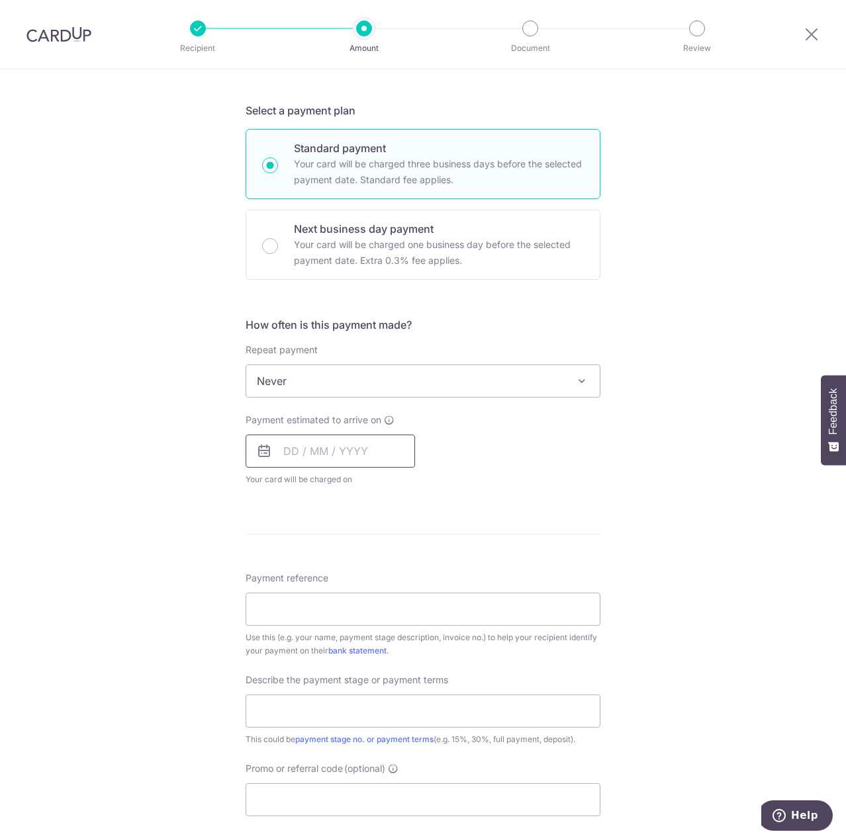
click at [316, 439] on input "text" at bounding box center [330, 451] width 169 height 33
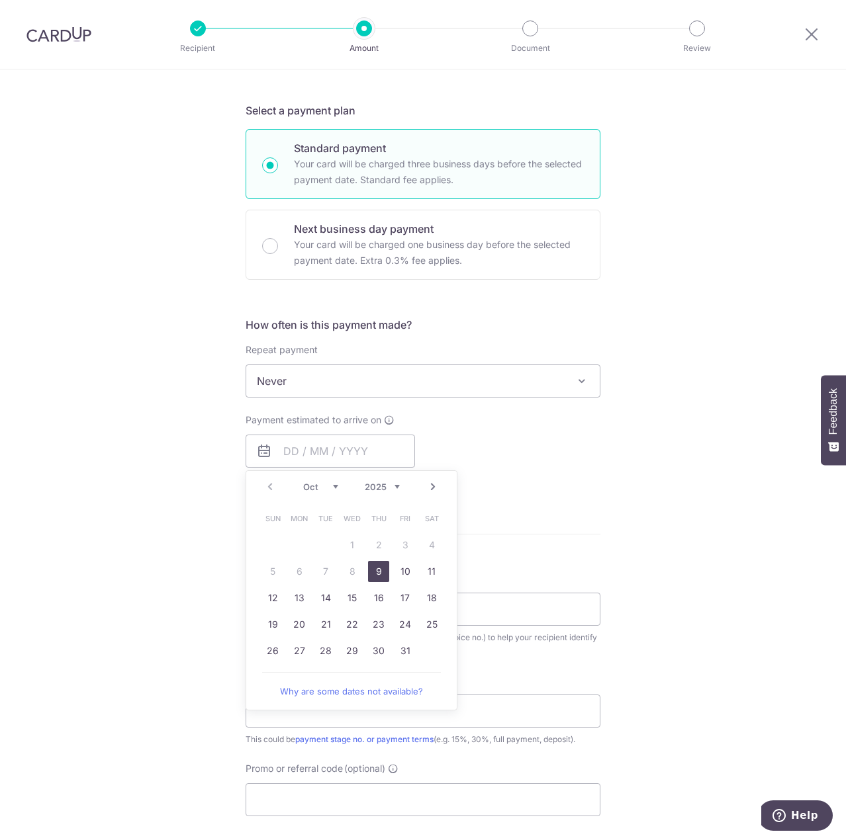
click at [374, 575] on link "9" at bounding box center [378, 571] width 21 height 21
type input "[DATE]"
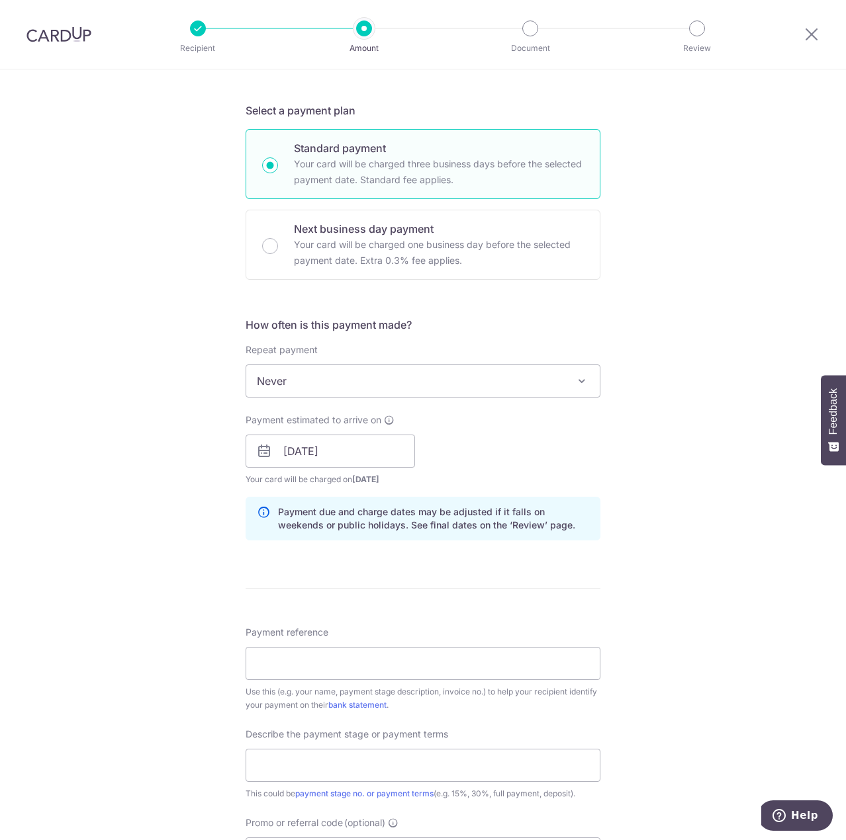
click at [558, 466] on div "Payment estimated to arrive on 09/10/2025 Prev Next Oct Nov Dec 2025 2026 2027 …" at bounding box center [423, 450] width 371 height 73
click at [399, 672] on input "Payment reference" at bounding box center [423, 663] width 355 height 33
click at [575, 545] on div "How often is this payment made? Repeat payment Never Every week Every month Eve…" at bounding box center [423, 434] width 355 height 234
click at [390, 672] on input "Payment reference" at bounding box center [423, 663] width 355 height 33
paste input "40% during carpentry fabrication"
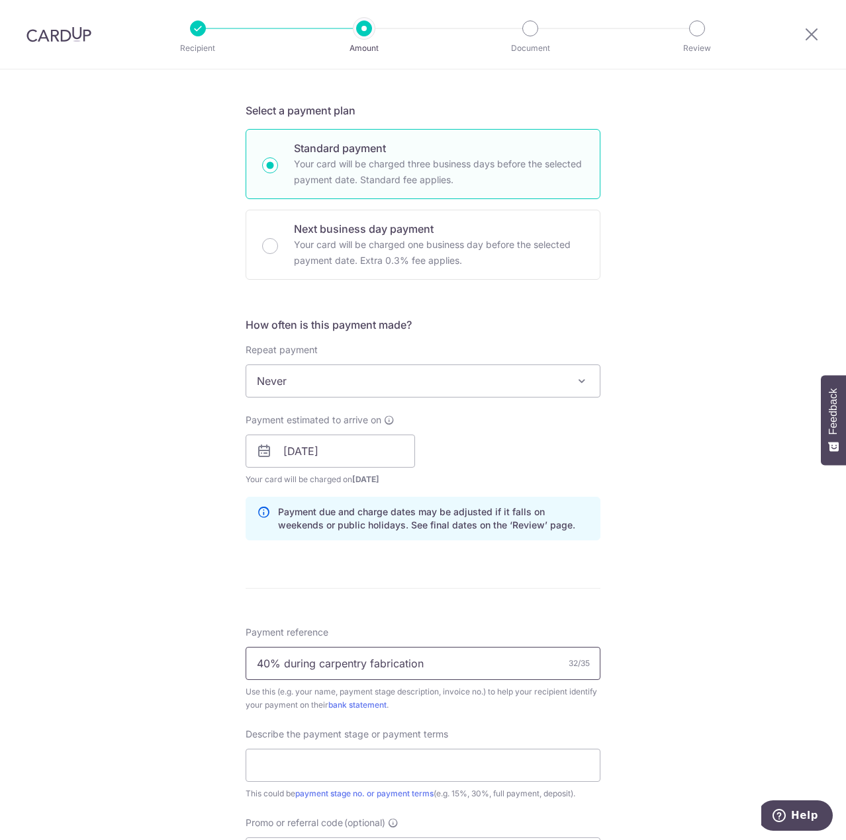
click at [255, 666] on input "40% during carpentry fabrication" at bounding box center [423, 663] width 355 height 33
paste input "Thi"
drag, startPoint x: 463, startPoint y: 668, endPoint x: 457, endPoint y: 666, distance: 6.7
click at [463, 667] on input "40% during carpentry fabrication" at bounding box center [423, 663] width 355 height 33
click at [254, 663] on input "40% during carpentry fabrication" at bounding box center [423, 663] width 355 height 33
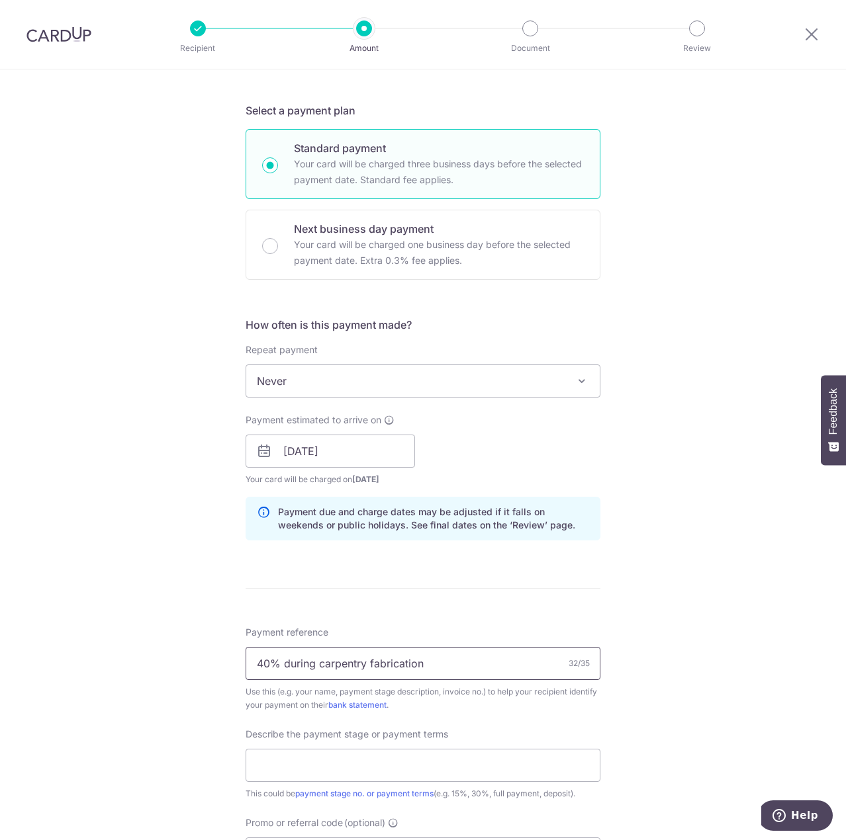
click at [253, 661] on input "40% during carpentry fabrication" at bounding box center [423, 663] width 355 height 33
drag, startPoint x: 253, startPoint y: 661, endPoint x: 243, endPoint y: 662, distance: 10.0
click at [246, 662] on input "40% during carpentry fabrication" at bounding box center [423, 663] width 355 height 33
click at [310, 660] on input "40% during carpentry fabrication" at bounding box center [423, 663] width 355 height 33
click at [293, 663] on input "40% during carpentry fabrication" at bounding box center [423, 663] width 355 height 33
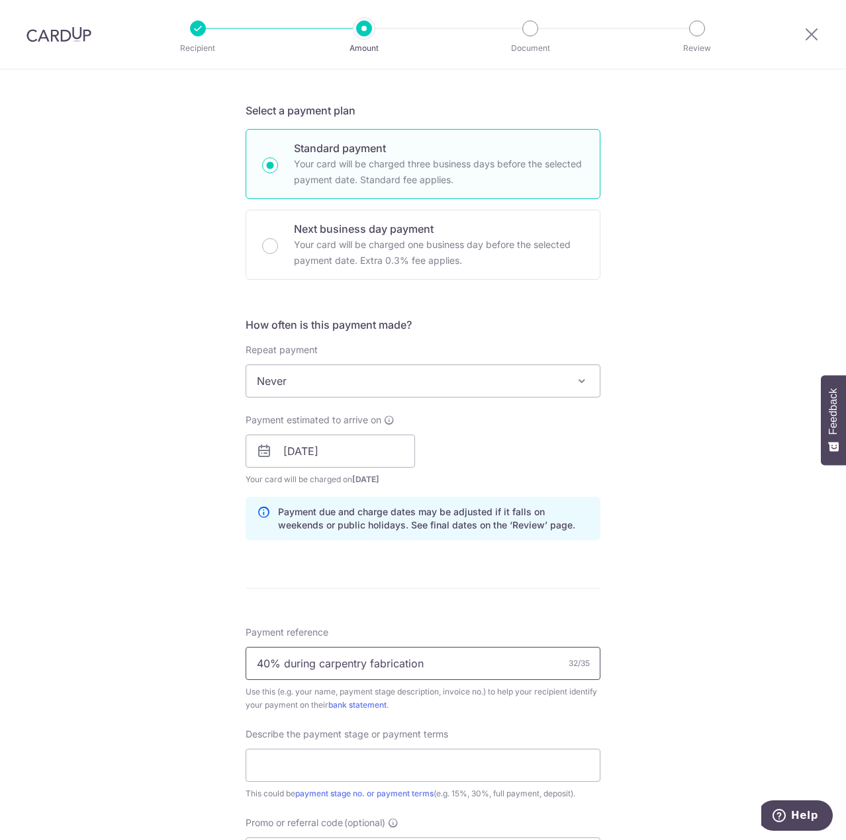
click at [293, 663] on input "40% during carpentry fabrication" at bounding box center [423, 663] width 355 height 33
click at [417, 659] on input "40% carpentry fabrication" at bounding box center [423, 663] width 355 height 33
type input "40"
drag, startPoint x: 428, startPoint y: 665, endPoint x: -1, endPoint y: 634, distance: 429.9
click at [0, 634] on html "Recipient Amount Document Review Tell us more about your payment Enter payment …" at bounding box center [423, 420] width 846 height 840
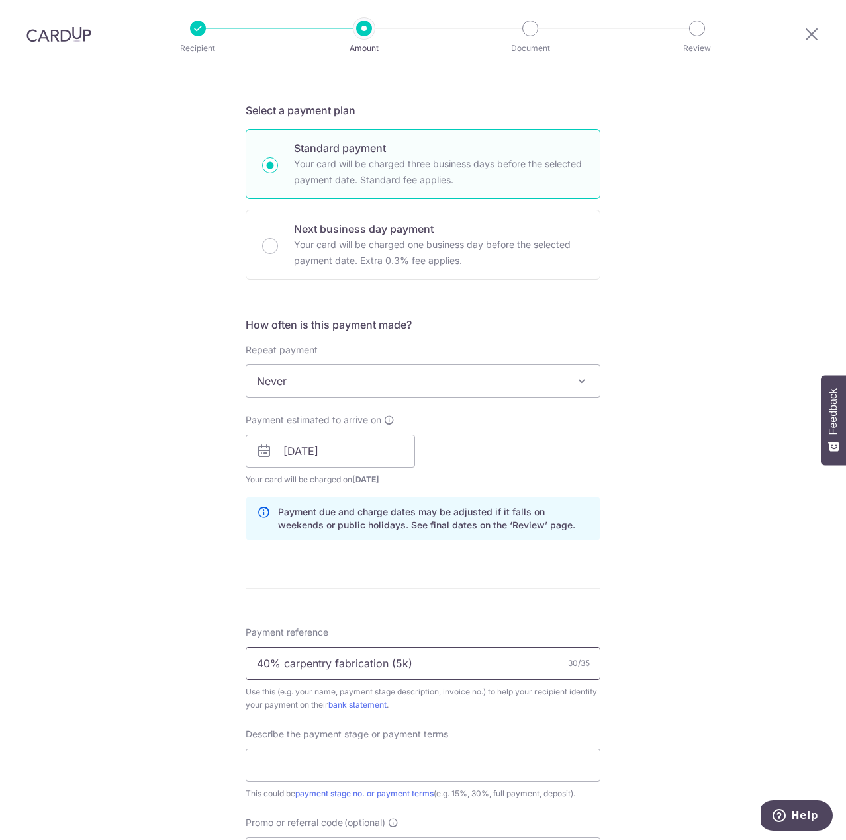
click at [445, 664] on input "40% carpentry fabrication (5k)" at bounding box center [423, 663] width 355 height 33
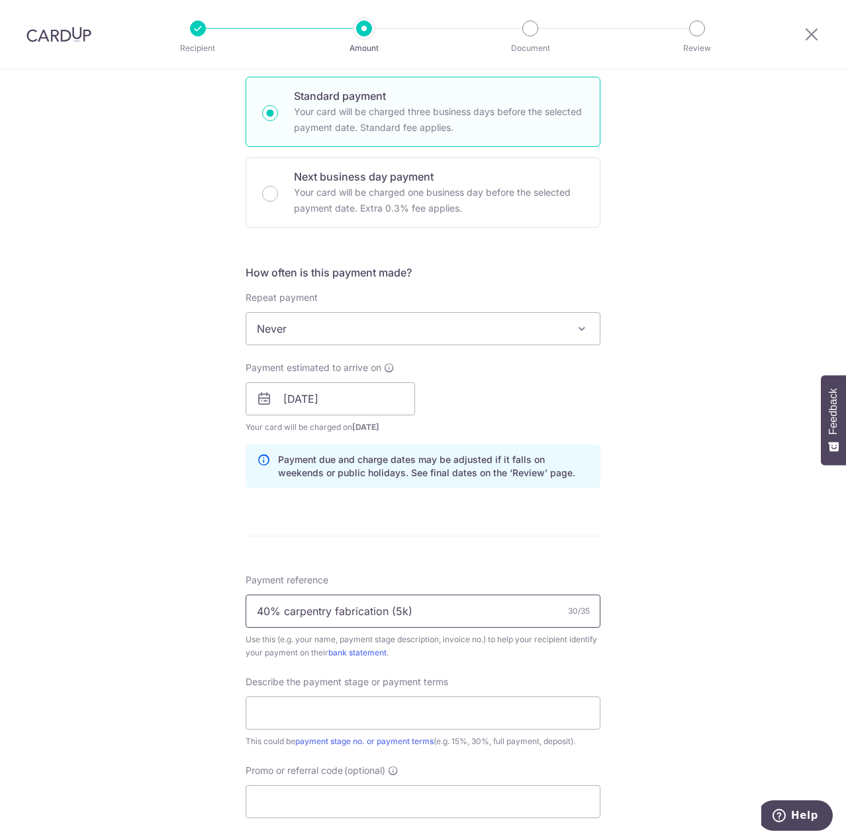
scroll to position [397, 0]
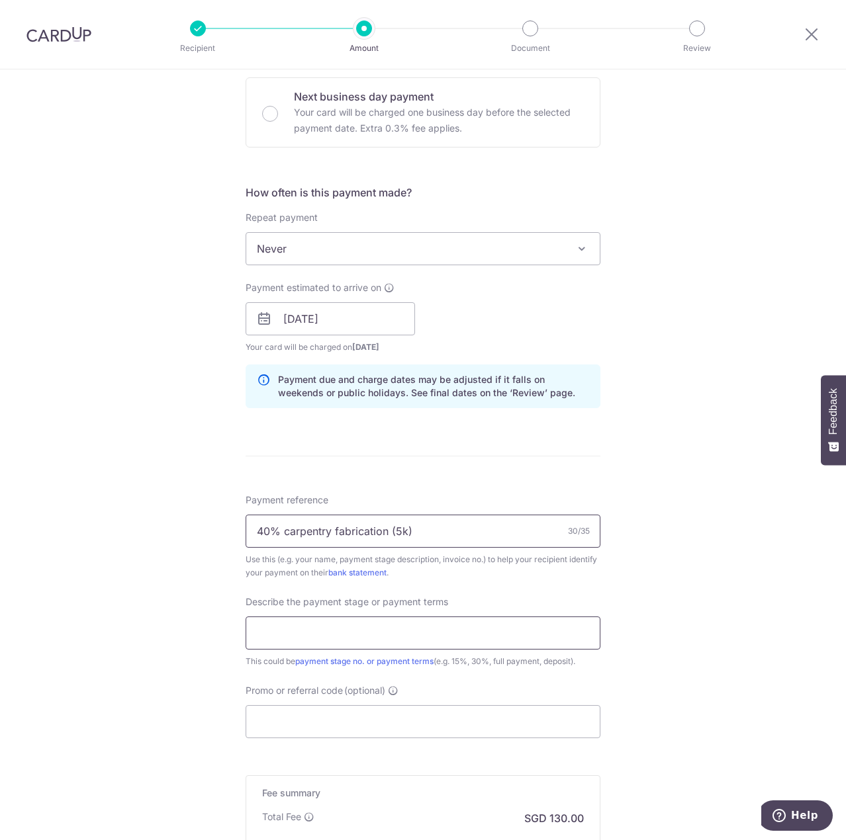
type input "40% carpentry fabrication (5k)"
click at [437, 632] on input "text" at bounding box center [423, 633] width 355 height 33
click at [439, 626] on input "text" at bounding box center [423, 633] width 355 height 33
paste input "40% carpentry fabrication (5k)"
type input "40% carpentry fabrication (5k)"
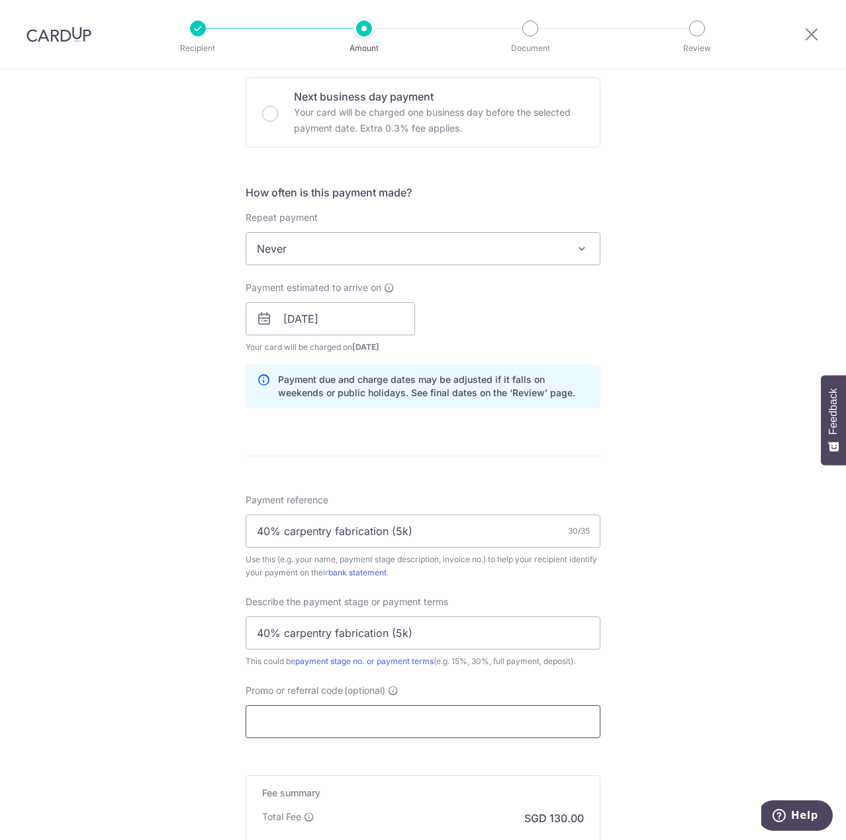
click at [324, 726] on input "Promo or referral code (optional)" at bounding box center [423, 721] width 355 height 33
paste input "MILELION"
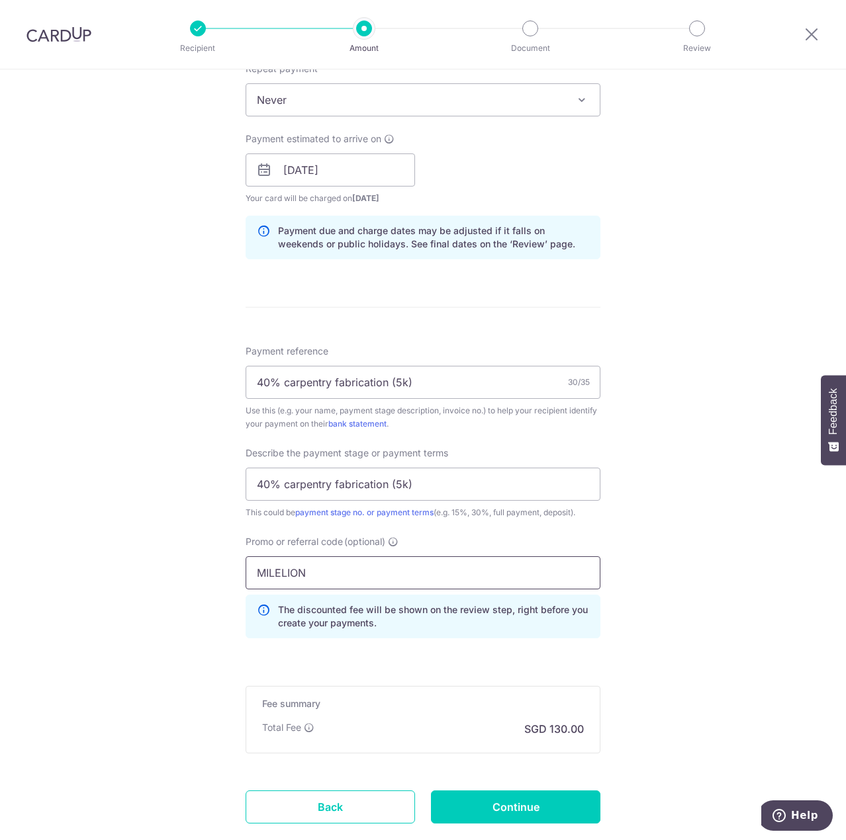
scroll to position [596, 0]
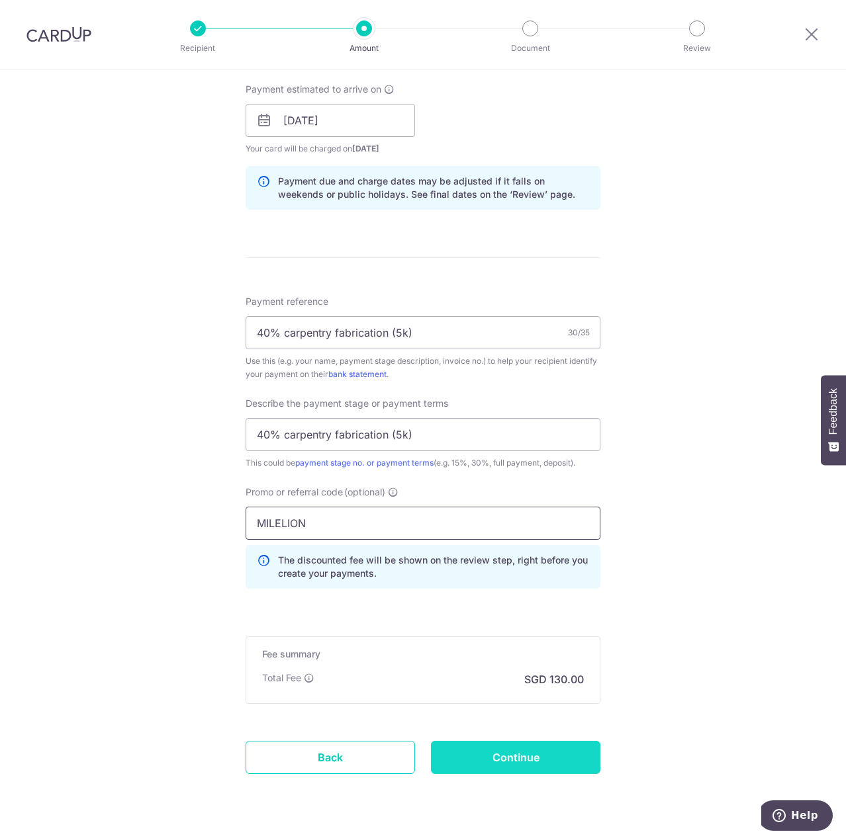
type input "MILELION"
click at [556, 754] on input "Continue" at bounding box center [515, 757] width 169 height 33
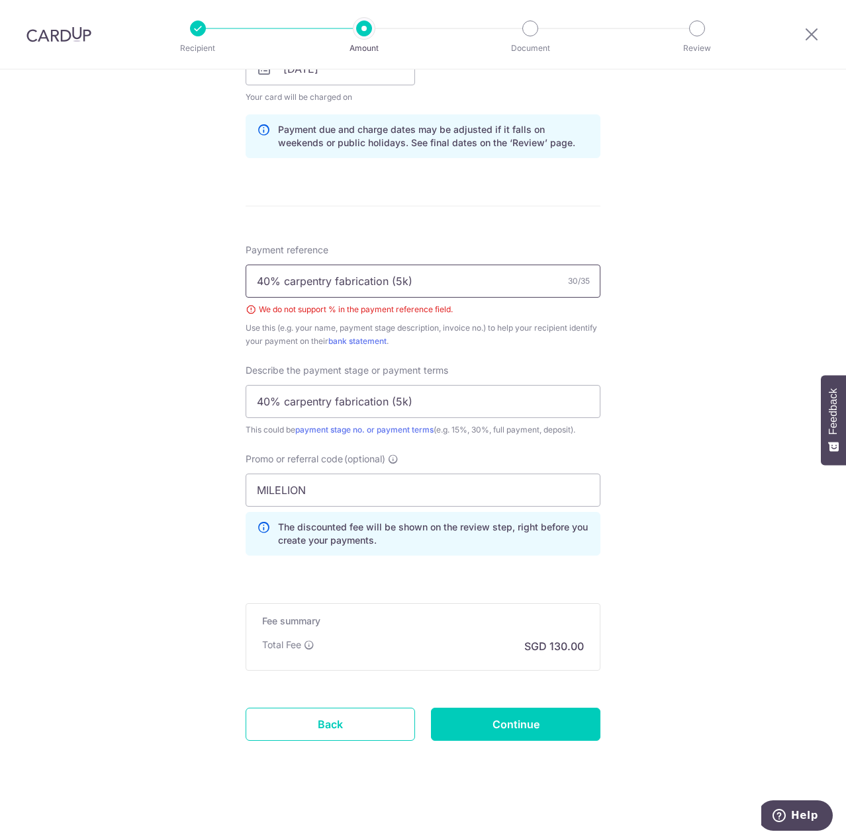
click at [281, 283] on input "40% carpentry fabrication (5k)" at bounding box center [423, 281] width 355 height 33
click at [277, 281] on input "40% carpentry fabrication (5k)" at bounding box center [423, 281] width 355 height 33
drag, startPoint x: 406, startPoint y: 283, endPoint x: 58, endPoint y: 275, distance: 348.1
click at [58, 275] on div "Tell us more about your payment Enter payment amount SGD 5,000.00 5000.00 Selec…" at bounding box center [423, 131] width 846 height 1418
type input "4"
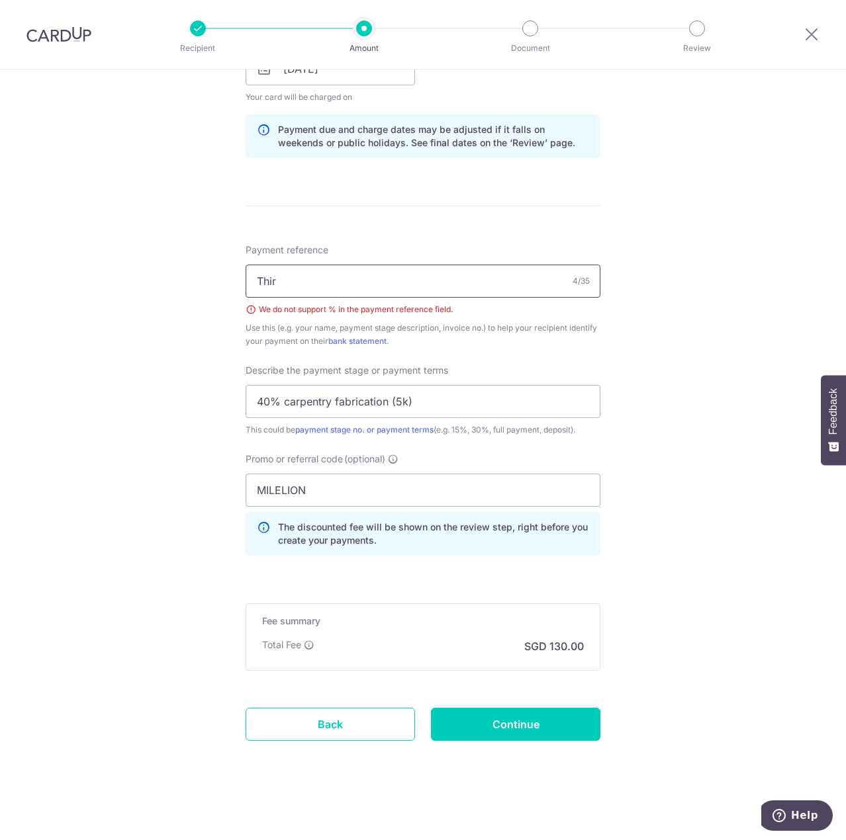
type input "Third"
click at [385, 286] on input "Payment 1" at bounding box center [423, 281] width 355 height 33
type input "Payment A"
click at [568, 721] on input "Continue" at bounding box center [515, 724] width 169 height 33
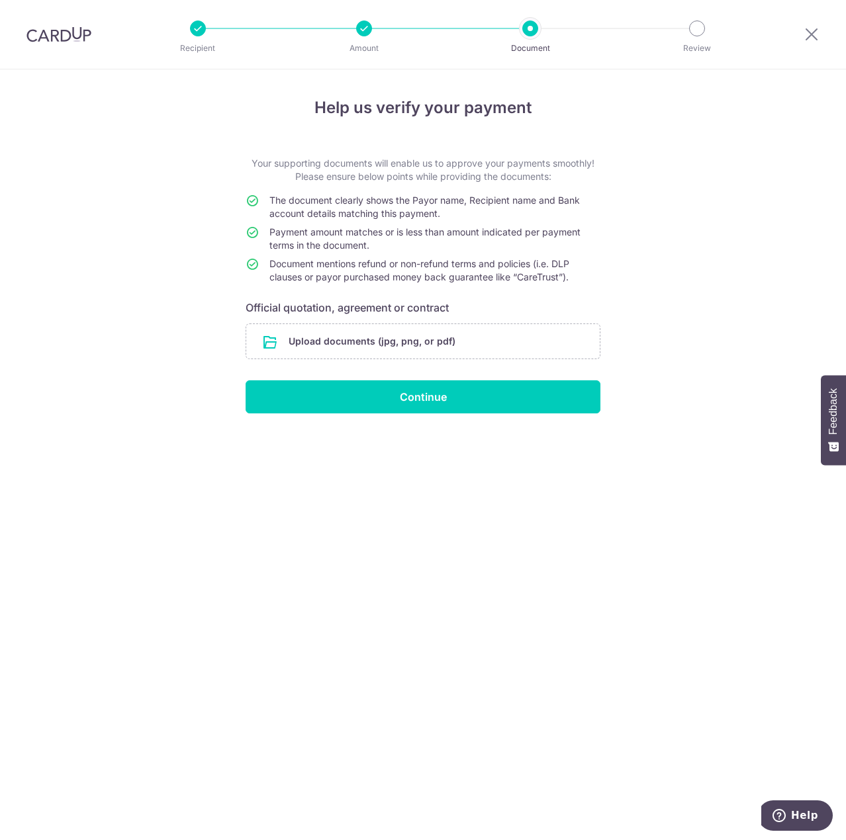
click at [185, 36] on div "Recipient Amount Document Review" at bounding box center [447, 34] width 568 height 69
click at [196, 36] on div "Recipient Amount Document Review" at bounding box center [447, 34] width 568 height 69
click at [447, 338] on input "file" at bounding box center [422, 341] width 353 height 34
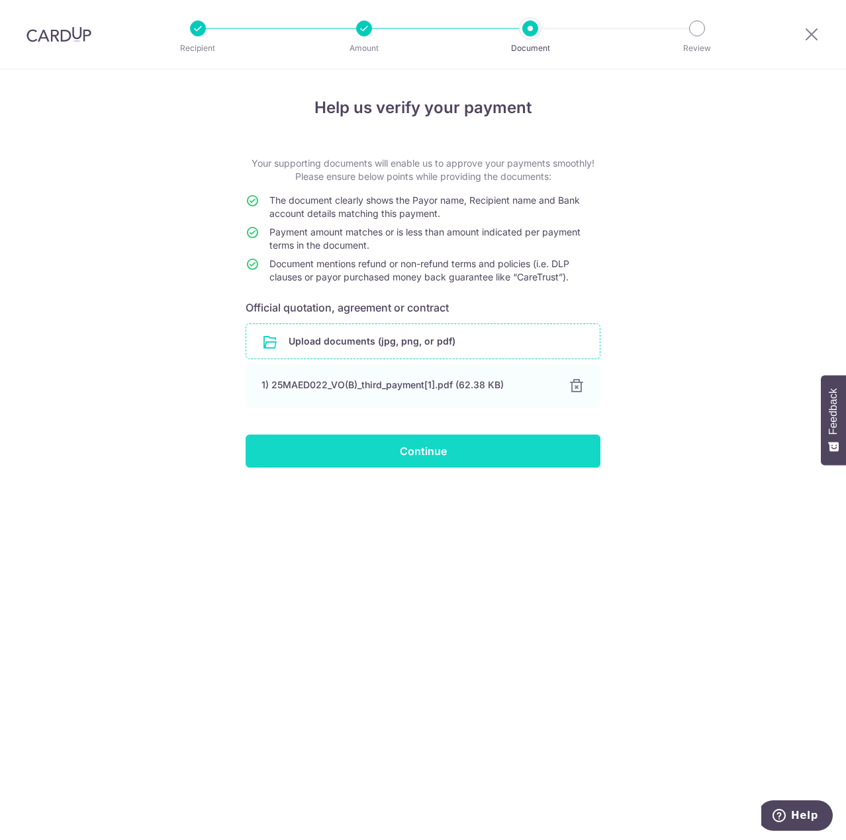
click at [484, 449] on input "Continue" at bounding box center [423, 451] width 355 height 33
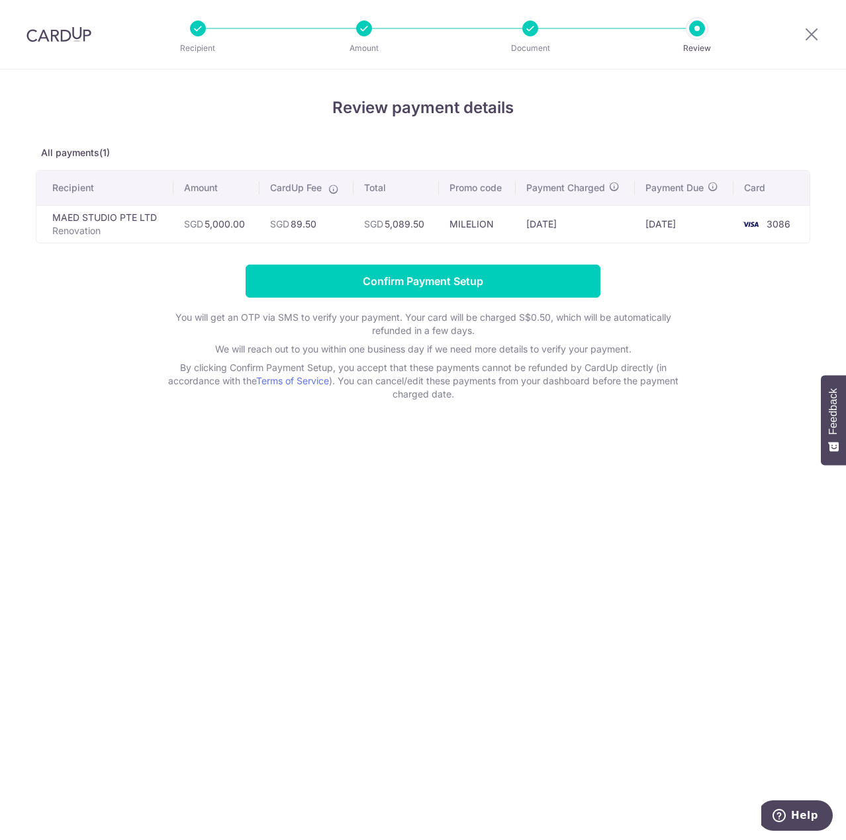
click at [554, 128] on div "Review payment details All payments(1) Recipient Amount CardUp Fee Total Promo …" at bounding box center [423, 248] width 774 height 305
click at [658, 245] on div "Review payment details All payments(1) Recipient Amount CardUp Fee Total Promo …" at bounding box center [423, 248] width 774 height 305
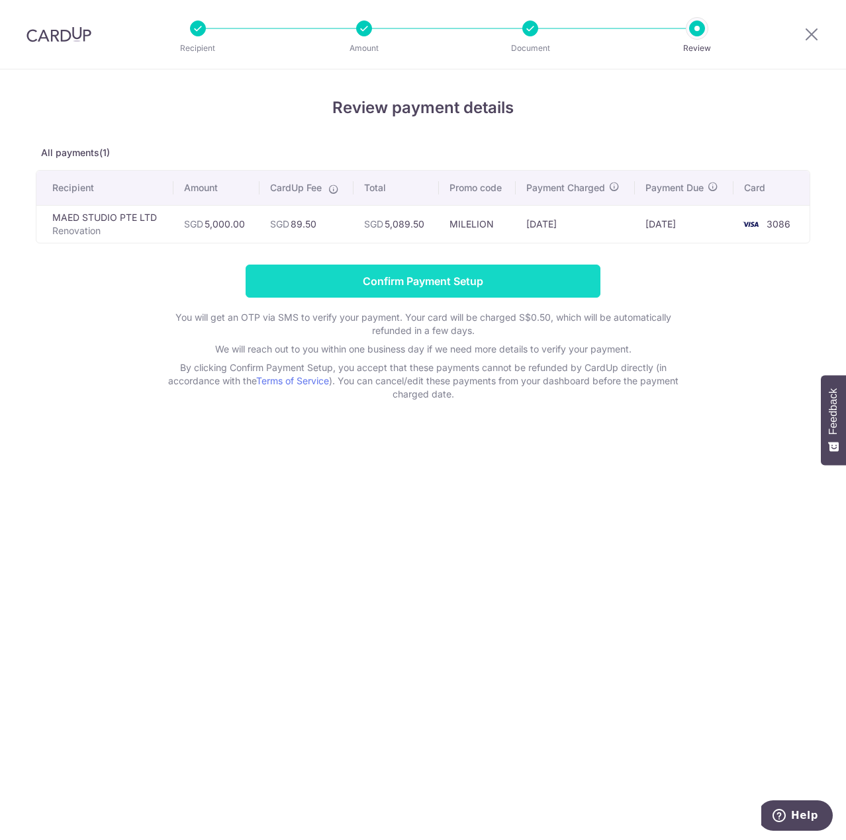
click at [492, 279] on input "Confirm Payment Setup" at bounding box center [423, 281] width 355 height 33
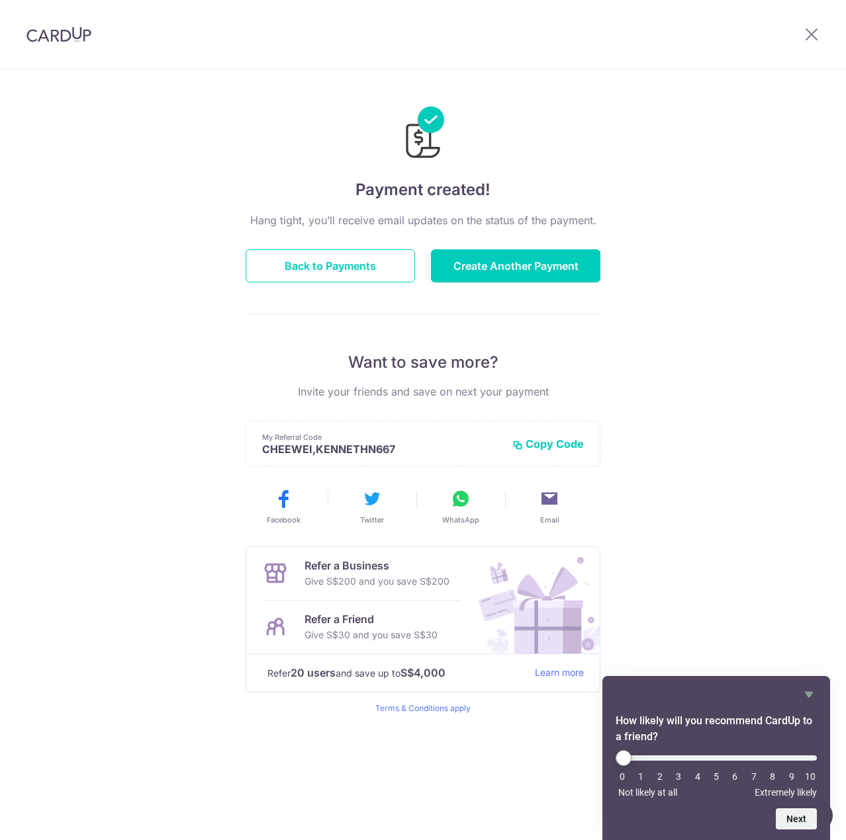
click at [724, 169] on div "Payment created! Hang tight, you’ll receive email updates on the status of the …" at bounding box center [423, 454] width 846 height 771
click at [342, 263] on button "Back to Payments" at bounding box center [330, 265] width 169 height 33
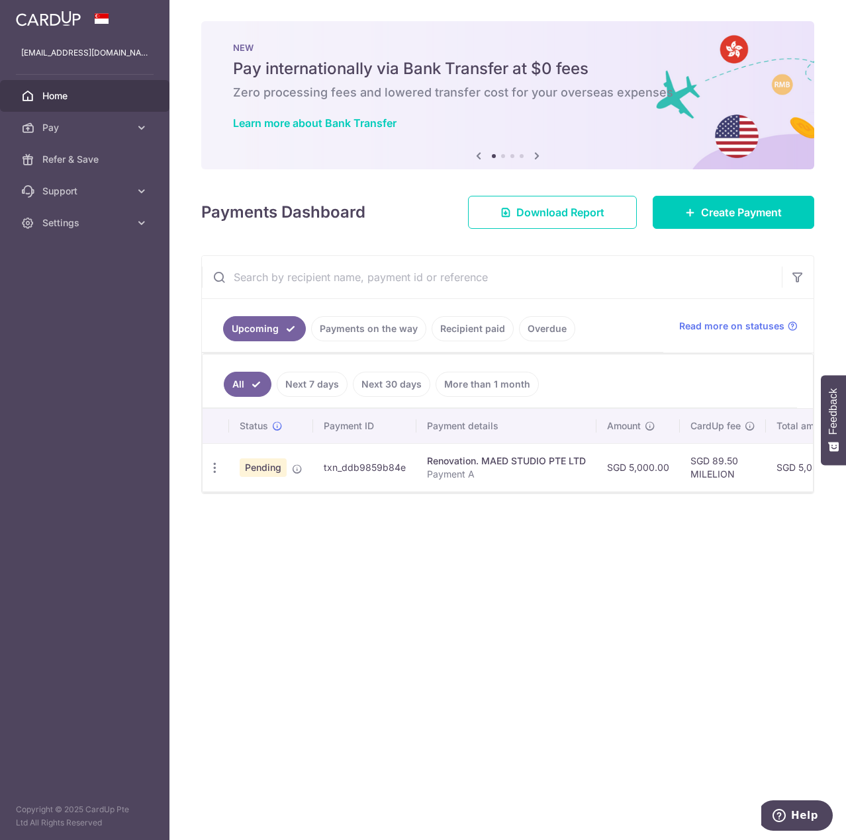
click at [502, 459] on div "Renovation. MAED STUDIO PTE LTD" at bounding box center [506, 461] width 159 height 13
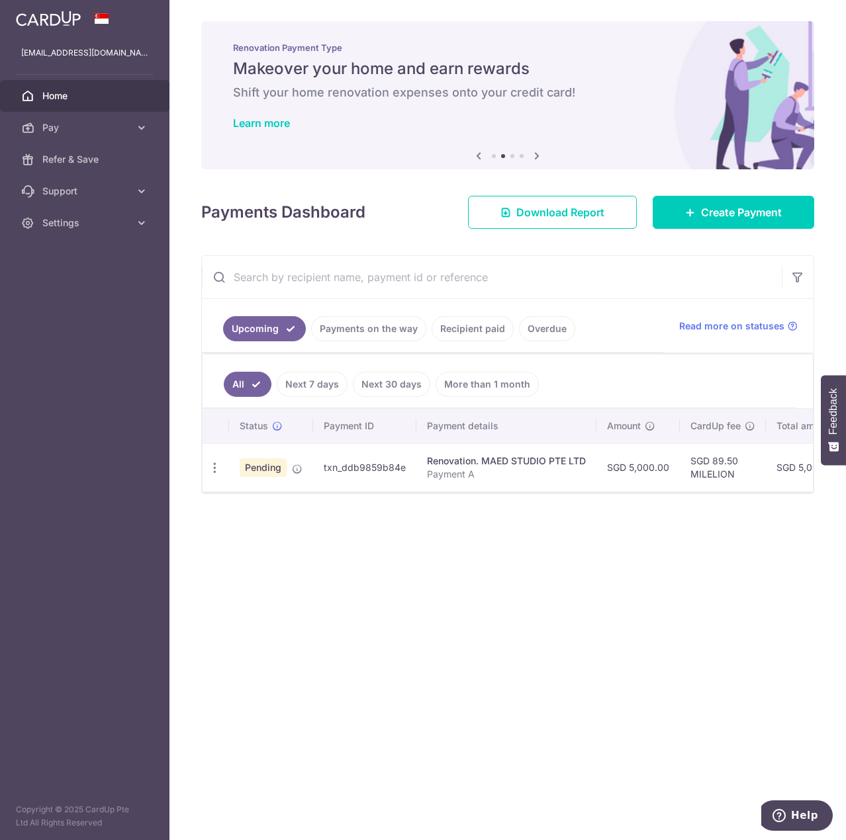
click at [473, 458] on div "Renovation. MAED STUDIO PTE LTD" at bounding box center [506, 461] width 159 height 13
click at [478, 326] on link "Recipient paid" at bounding box center [472, 328] width 82 height 25
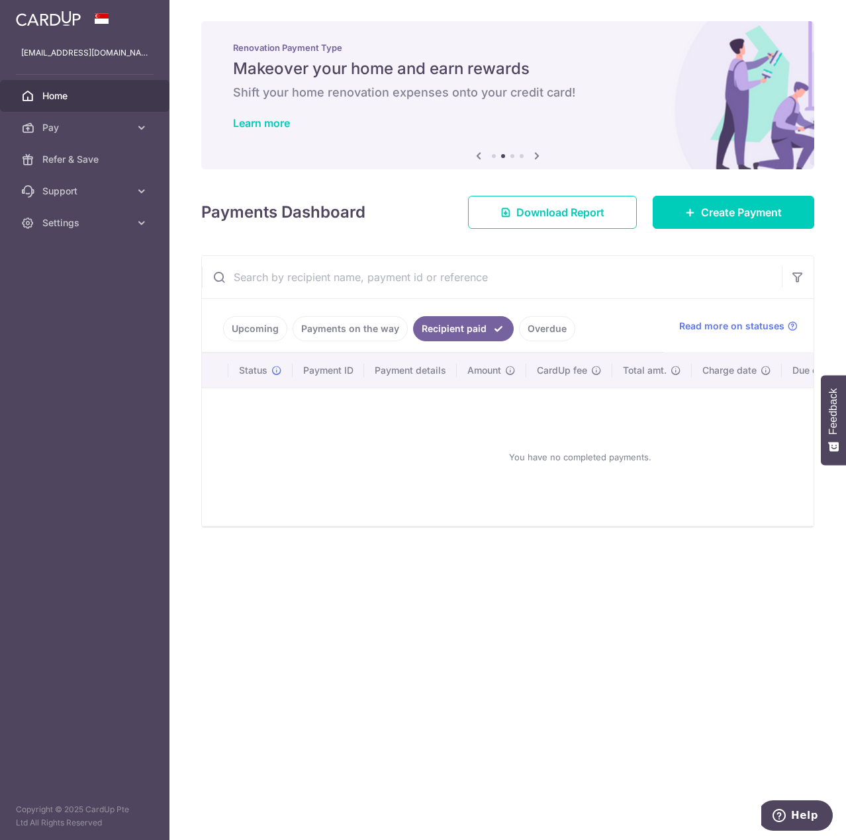
click at [270, 332] on link "Upcoming" at bounding box center [255, 328] width 64 height 25
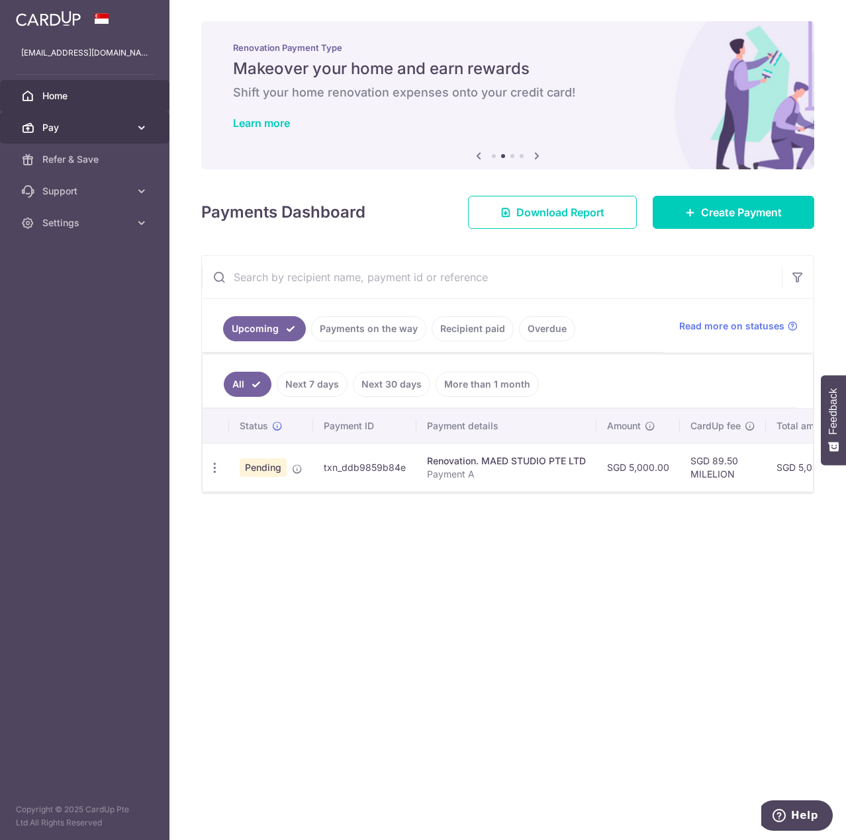
click at [139, 116] on link "Pay" at bounding box center [84, 128] width 169 height 32
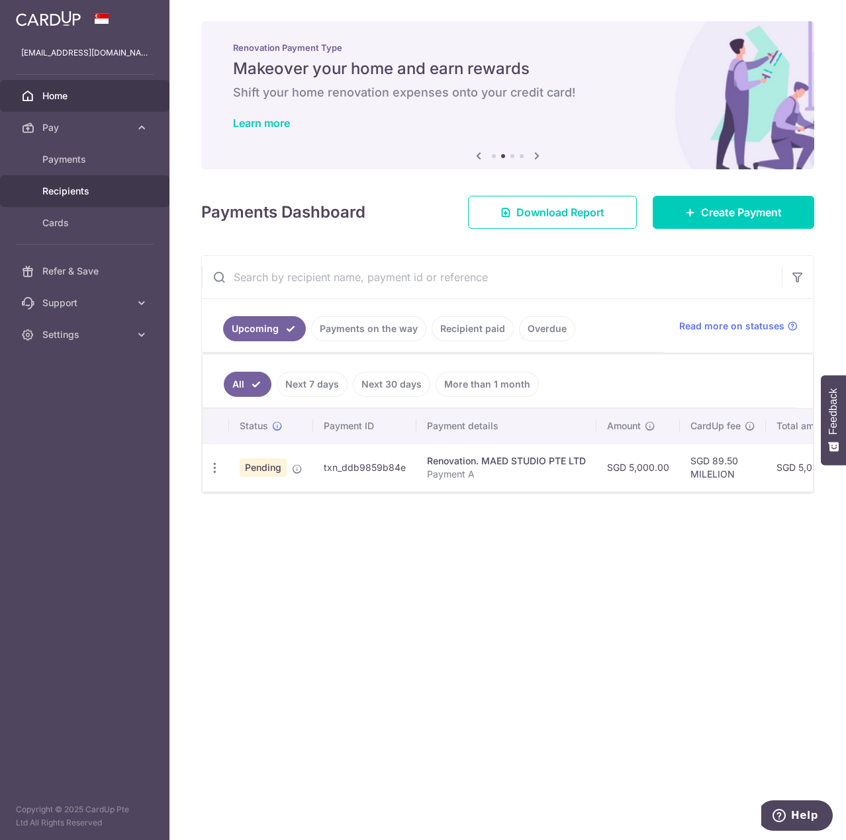
click at [63, 195] on span "Recipients" at bounding box center [85, 191] width 87 height 13
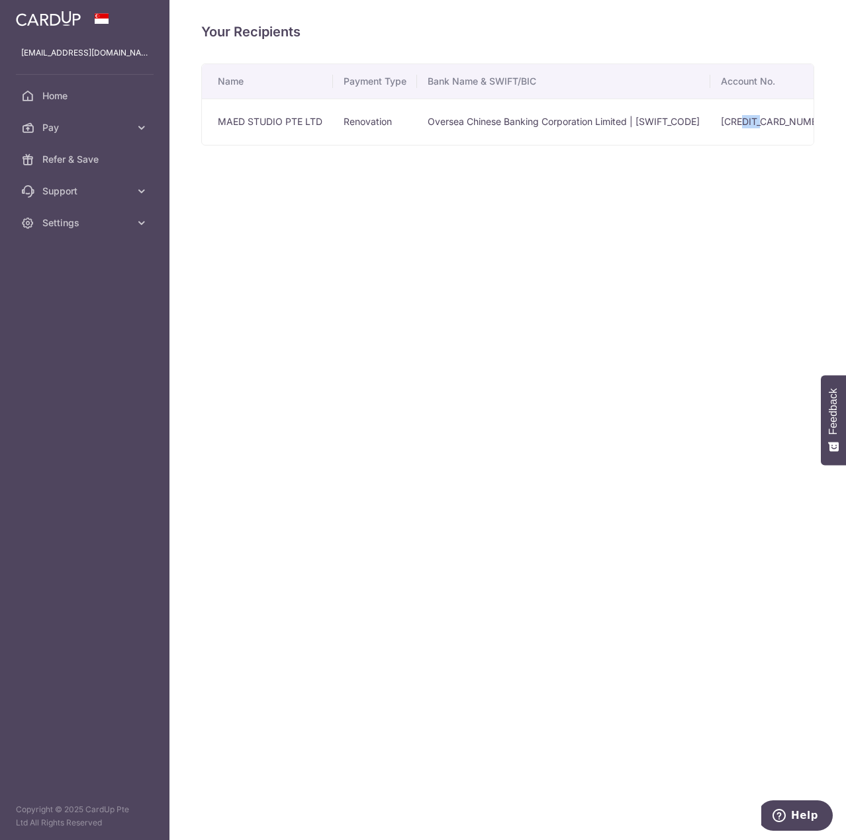
drag, startPoint x: 756, startPoint y: 123, endPoint x: 775, endPoint y: 121, distance: 19.3
click at [775, 121] on td "[CREDIT_CARD_NUMBER]" at bounding box center [776, 122] width 132 height 46
click at [775, 121] on td "604407536001" at bounding box center [776, 122] width 132 height 46
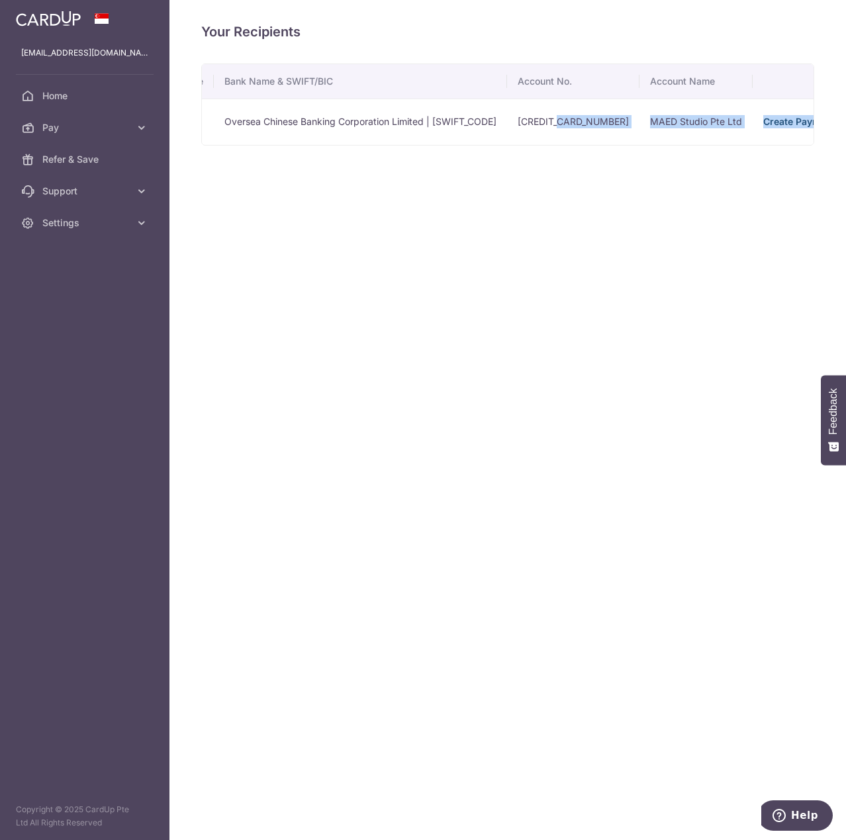
scroll to position [0, 246]
drag, startPoint x: 775, startPoint y: 124, endPoint x: 560, endPoint y: 115, distance: 214.6
click at [560, 115] on td "604407536001" at bounding box center [531, 122] width 132 height 46
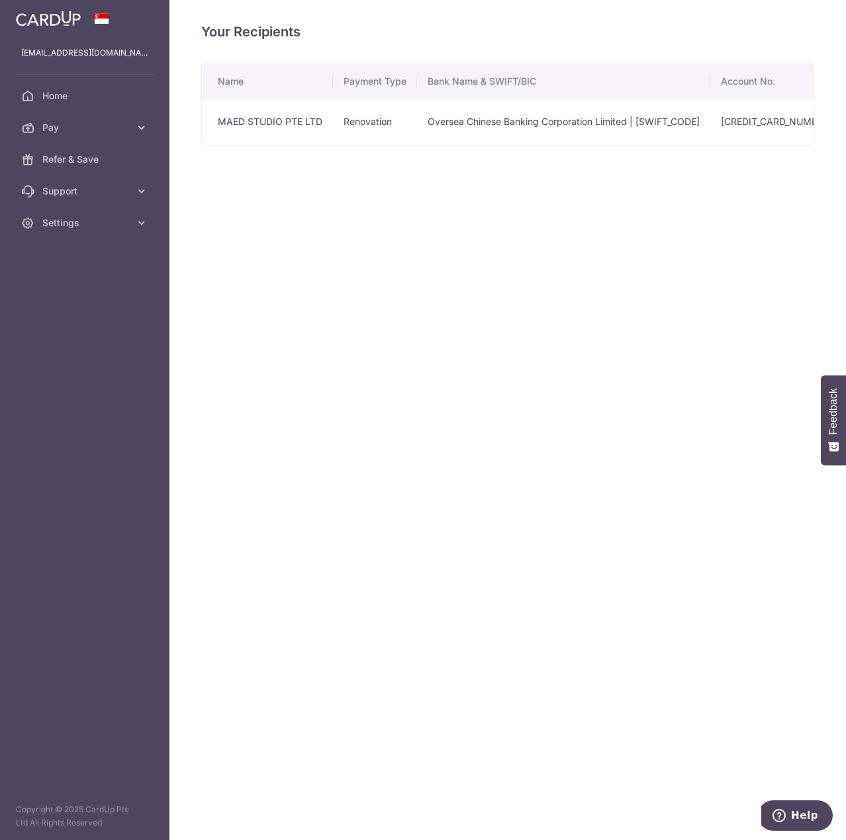
click at [411, 265] on div "Your Recipients Name Payment Type Bank Name & SWIFT/BIC Account No. Account Nam…" at bounding box center [507, 420] width 676 height 840
drag, startPoint x: 596, startPoint y: 152, endPoint x: 710, endPoint y: 146, distance: 113.9
click at [710, 146] on div "Name Payment Type Bank Name & SWIFT/BIC Account No. Account Name MAED STUDIO PT…" at bounding box center [507, 105] width 613 height 82
click at [730, 120] on link "Create Payment" at bounding box center [753, 121] width 72 height 11
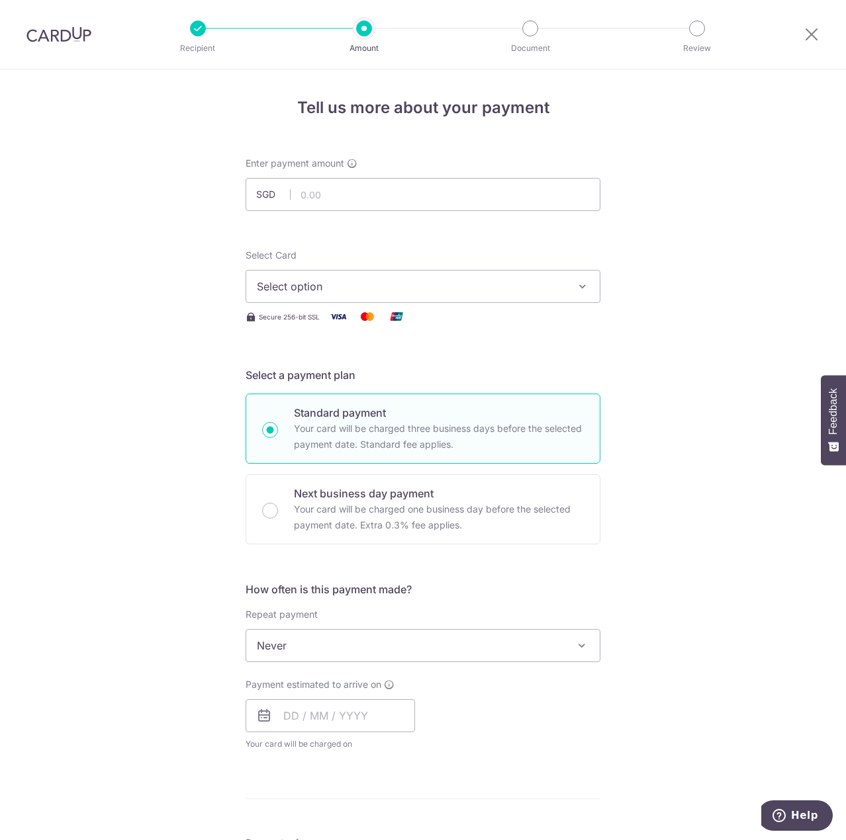
click at [67, 30] on img at bounding box center [58, 34] width 65 height 16
click at [813, 31] on icon at bounding box center [811, 34] width 16 height 17
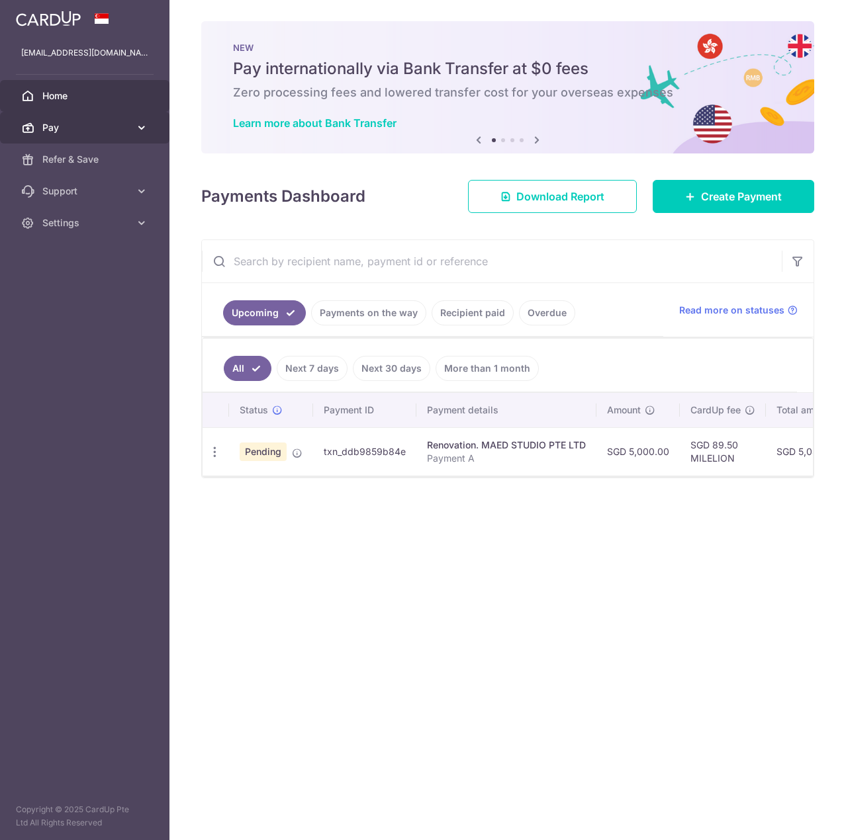
click at [74, 136] on link "Pay" at bounding box center [84, 128] width 169 height 32
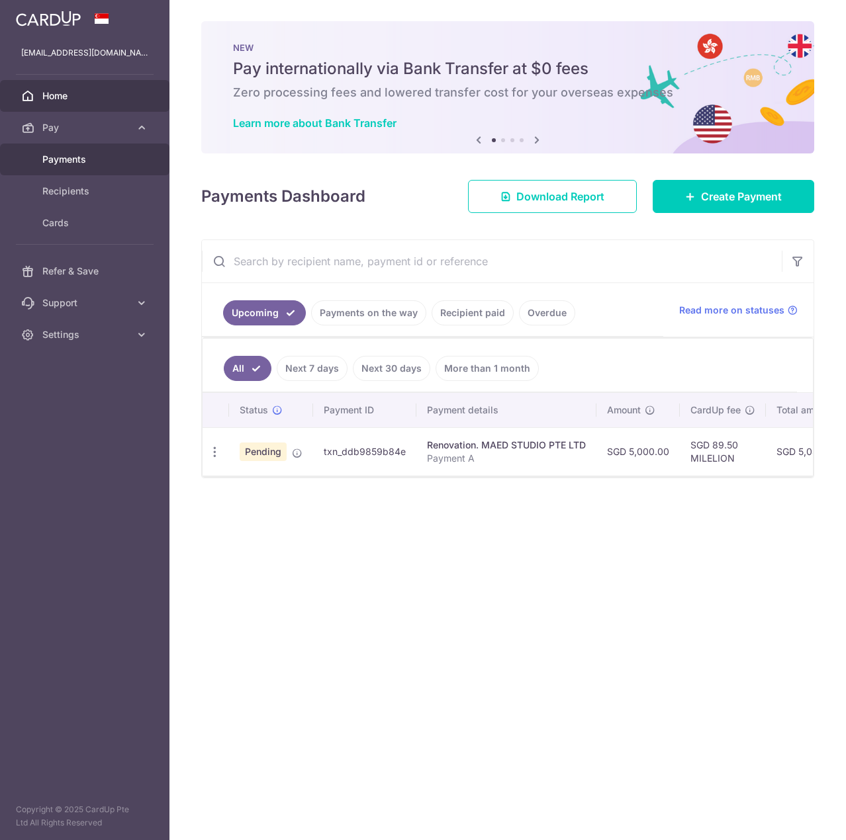
click at [58, 155] on span "Payments" at bounding box center [85, 159] width 87 height 13
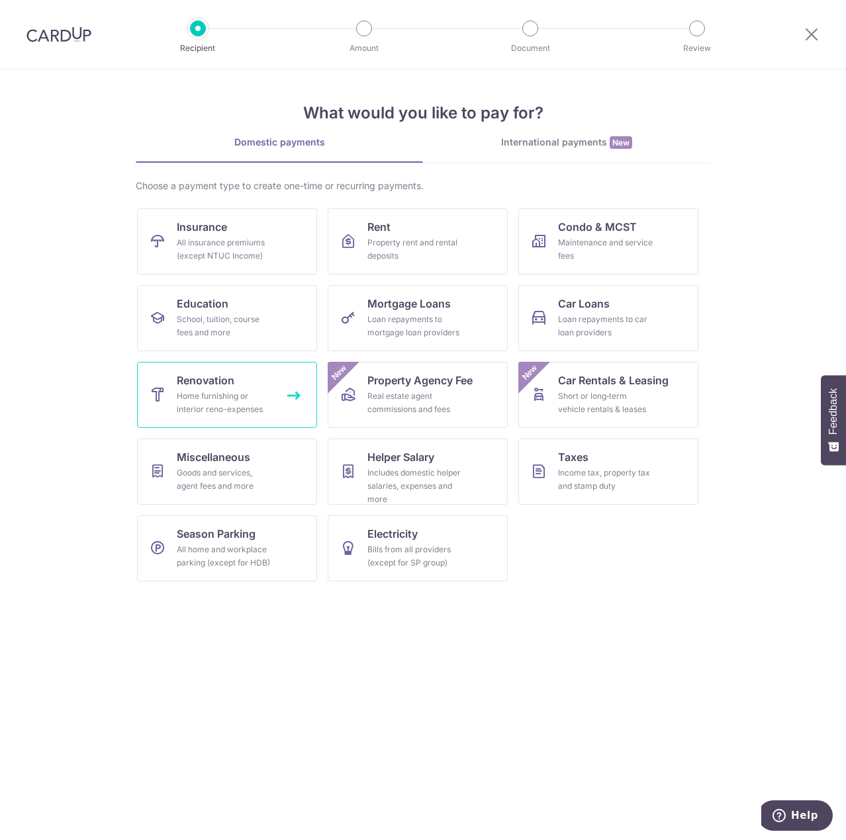
click at [227, 394] on div "Home furnishing or interior reno-expenses" at bounding box center [224, 403] width 95 height 26
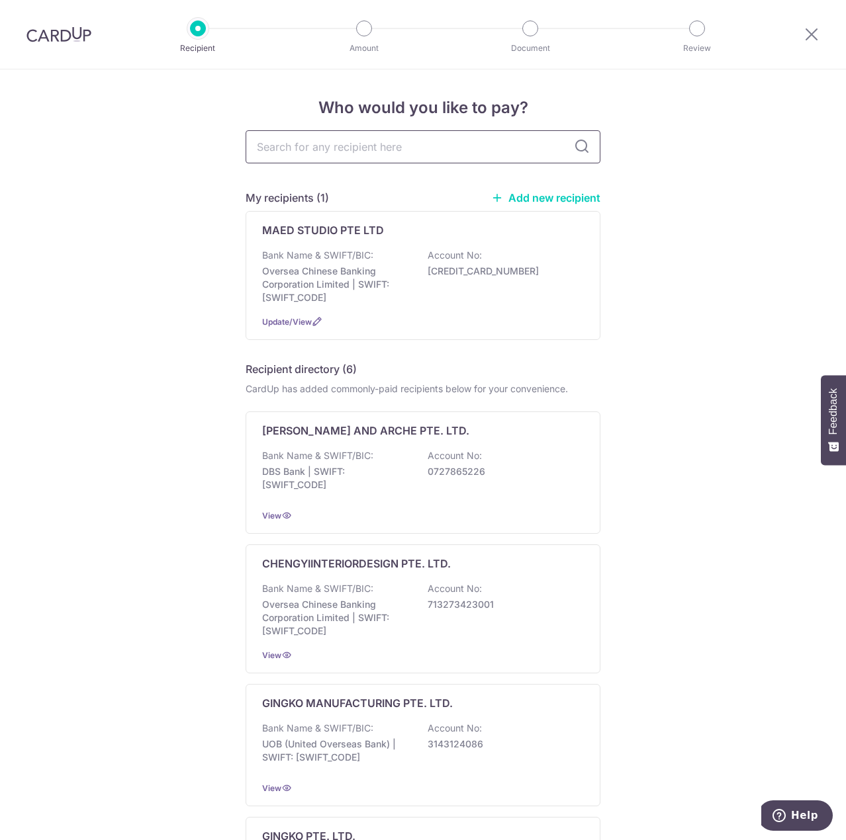
click at [443, 152] on input "text" at bounding box center [423, 146] width 355 height 33
type input "MAED"
click at [583, 147] on icon at bounding box center [582, 147] width 16 height 16
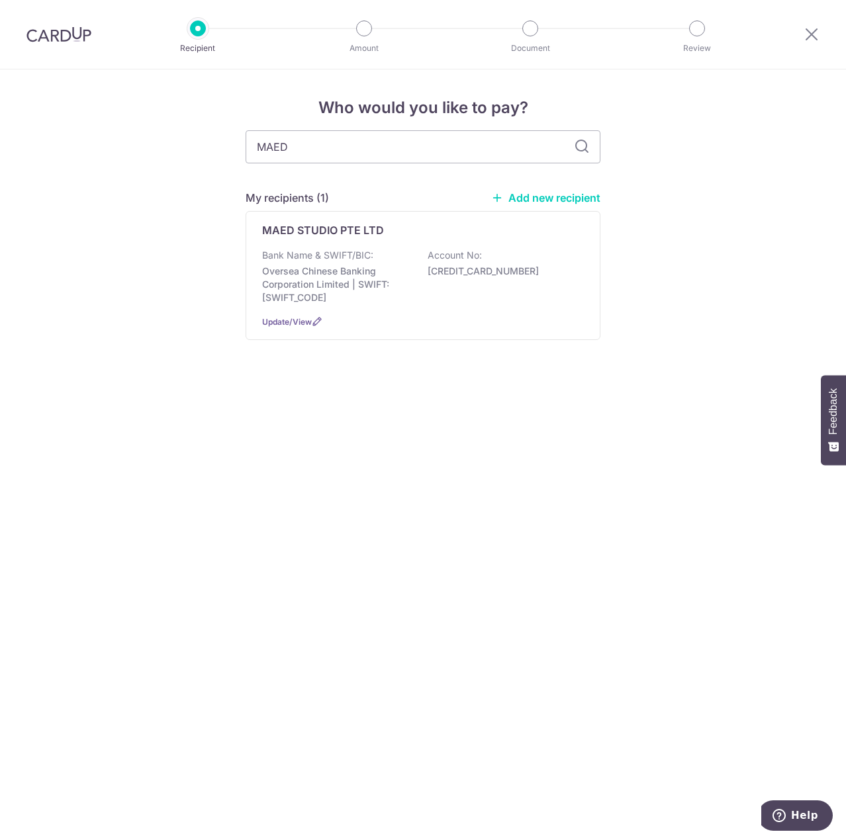
click at [574, 145] on icon at bounding box center [582, 147] width 16 height 16
click at [476, 259] on p "Account No:" at bounding box center [454, 255] width 54 height 13
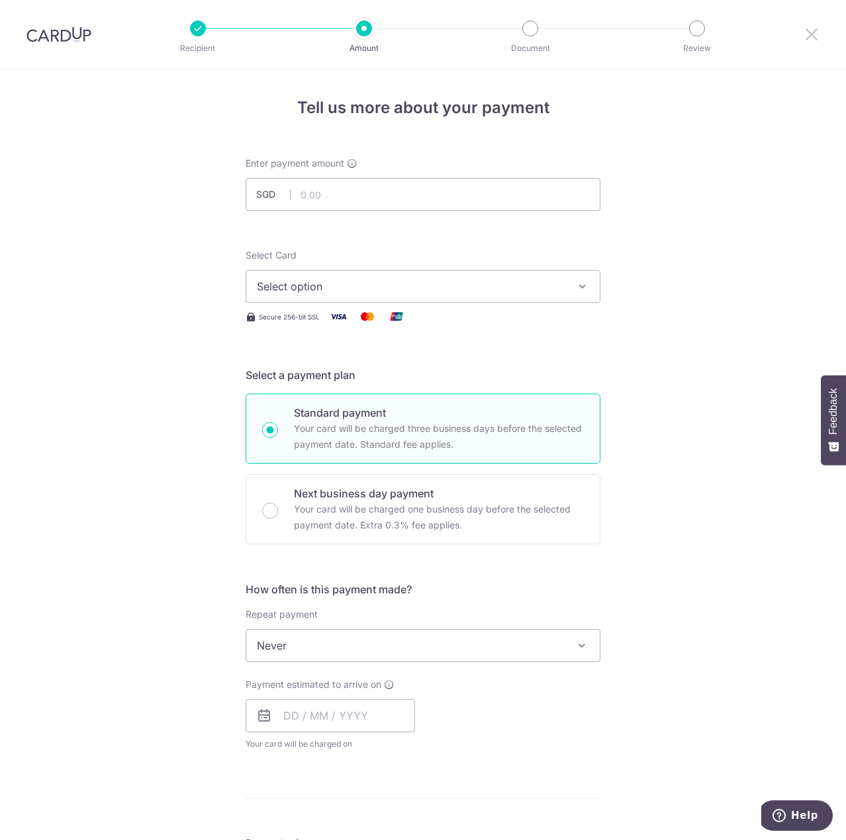
click at [817, 34] on icon at bounding box center [811, 34] width 16 height 17
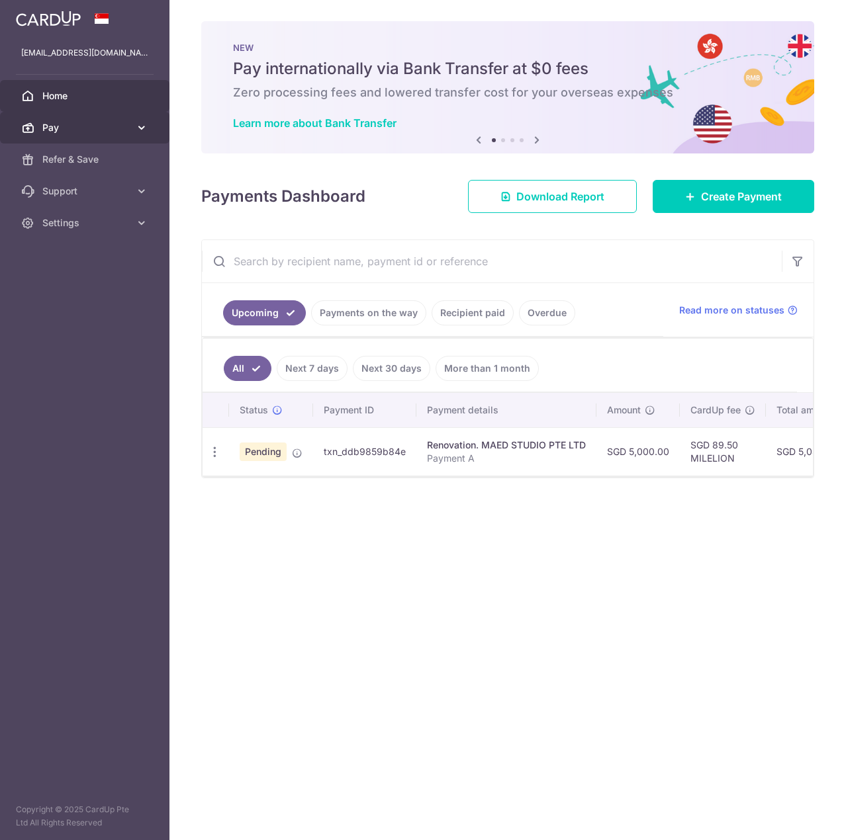
click at [76, 132] on span "Pay" at bounding box center [85, 127] width 87 height 13
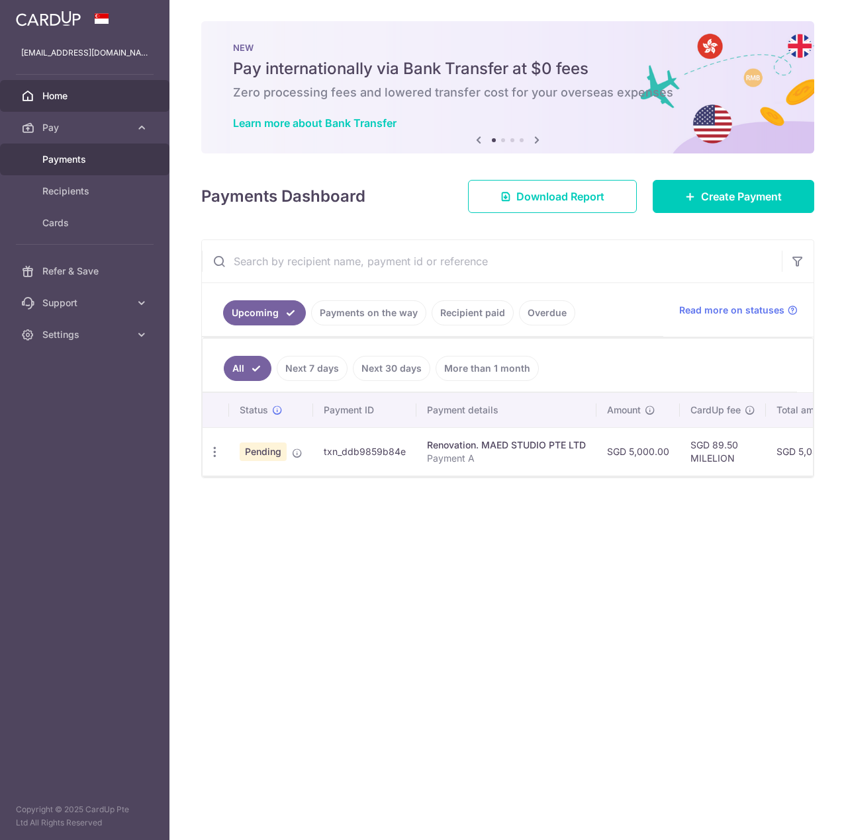
click at [58, 168] on link "Payments" at bounding box center [84, 160] width 169 height 32
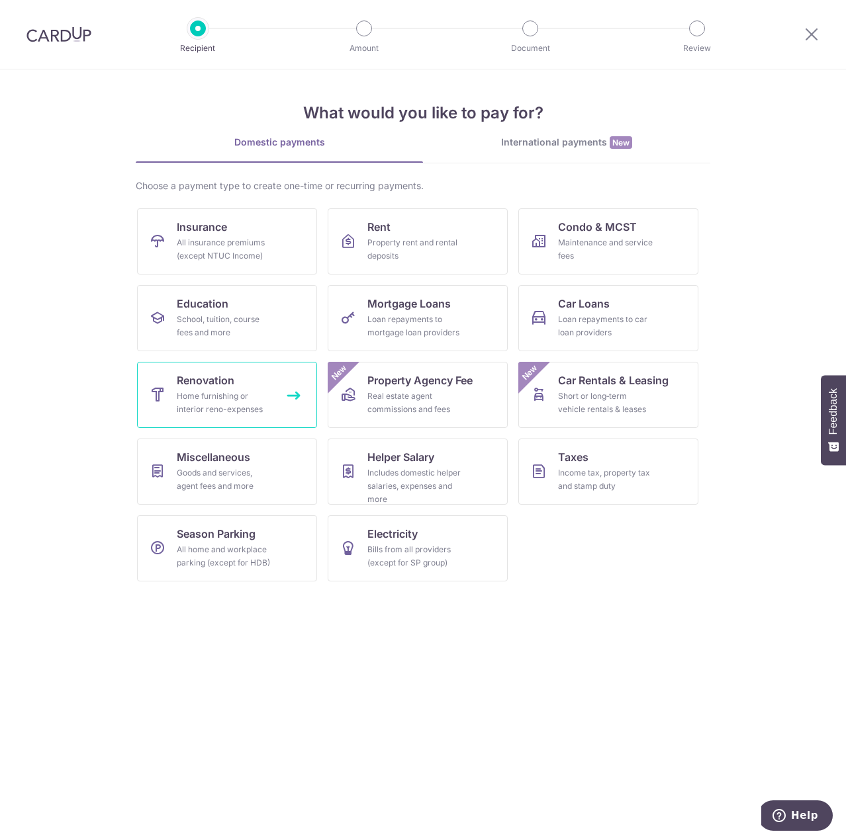
click at [228, 391] on div "Home furnishing or interior reno-expenses" at bounding box center [224, 403] width 95 height 26
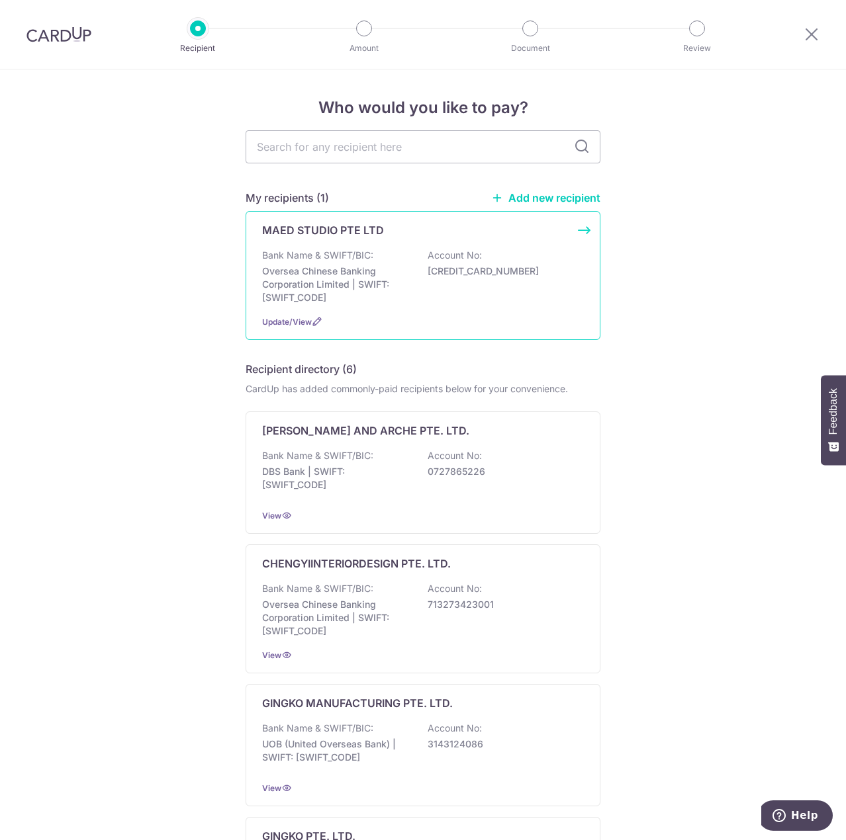
click at [473, 277] on p "[CREDIT_CARD_NUMBER]" at bounding box center [501, 271] width 148 height 13
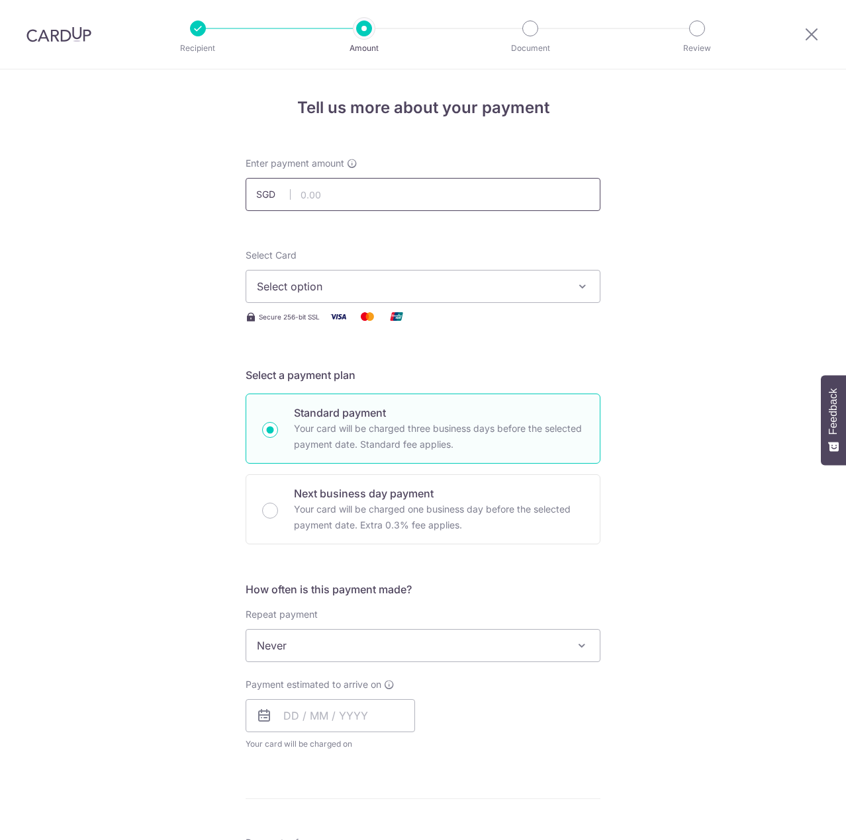
click at [379, 197] on input "text" at bounding box center [423, 194] width 355 height 33
click at [416, 190] on input "text" at bounding box center [423, 194] width 355 height 33
type input "22,987.40"
click at [554, 236] on form "Enter payment amount SGD 22,987.40 22987.40 Select Card Select option Add credi…" at bounding box center [423, 725] width 355 height 1136
click at [451, 282] on span "Select option" at bounding box center [411, 287] width 308 height 16
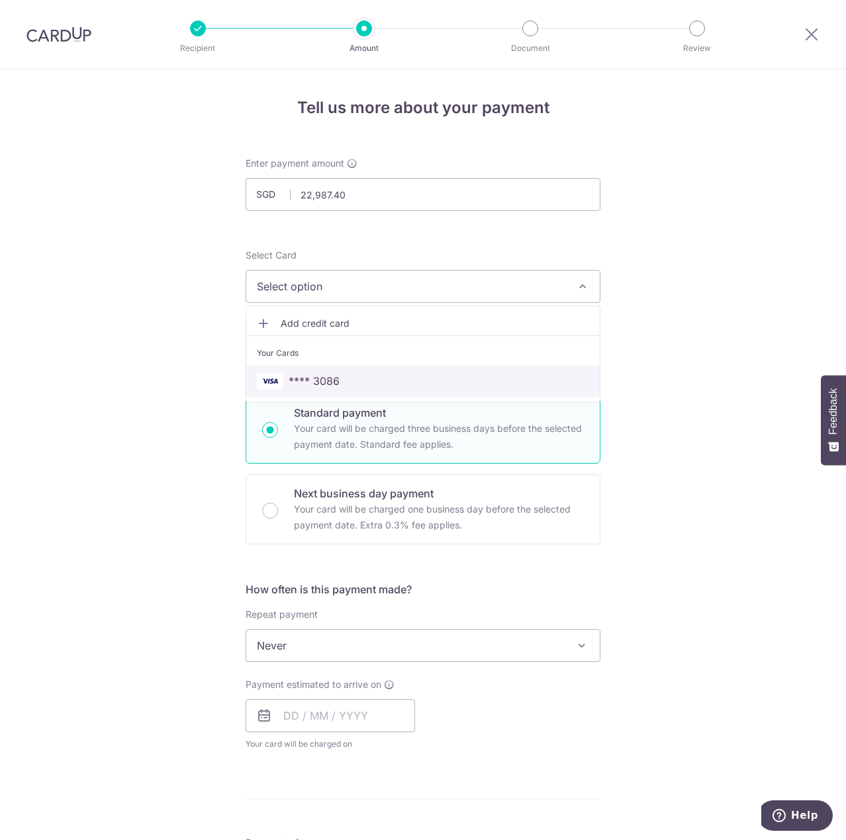
click at [332, 386] on span "**** 3086" at bounding box center [314, 381] width 51 height 16
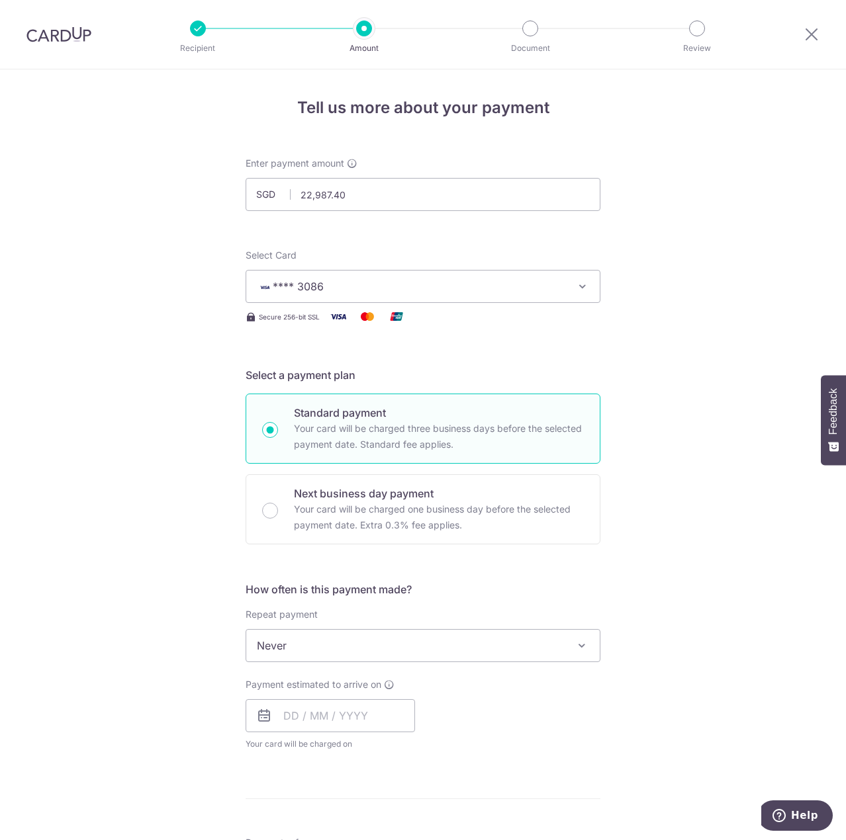
click at [666, 351] on div "Tell us more about your payment Enter payment amount SGD 22,987.40 22987.40 Sel…" at bounding box center [423, 712] width 846 height 1286
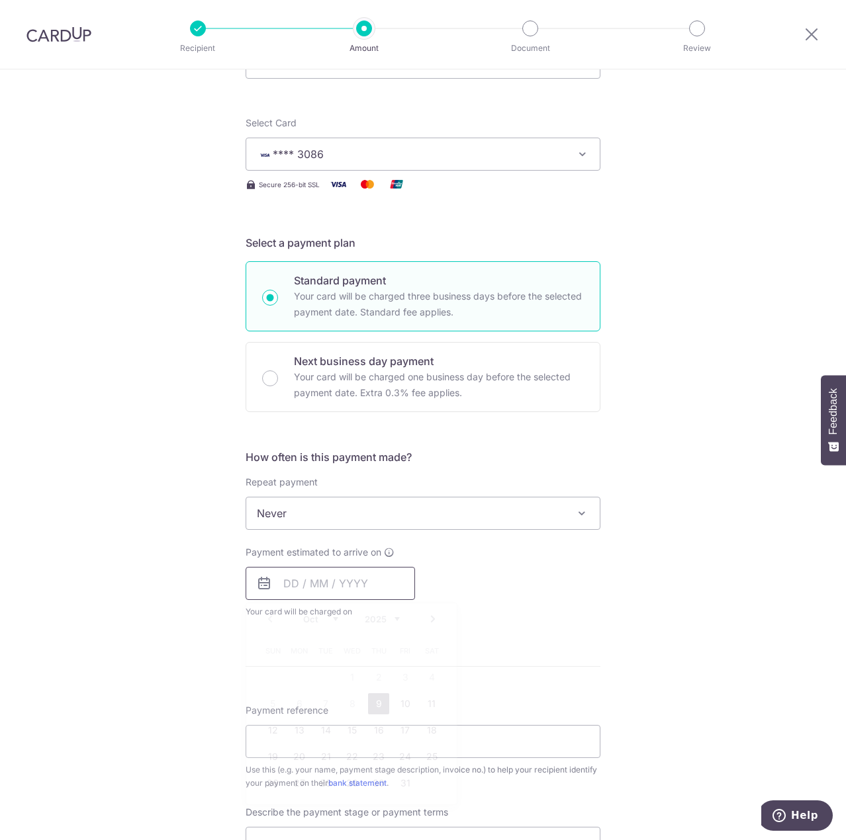
click at [357, 582] on input "text" at bounding box center [330, 583] width 169 height 33
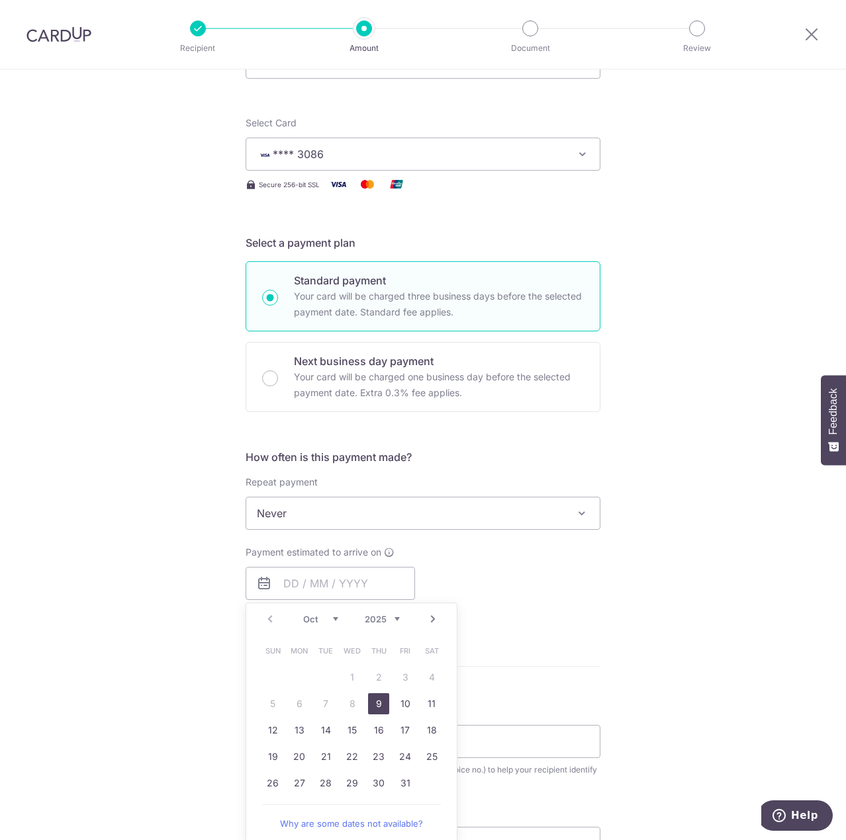
click at [370, 699] on link "9" at bounding box center [378, 703] width 21 height 21
type input "[DATE]"
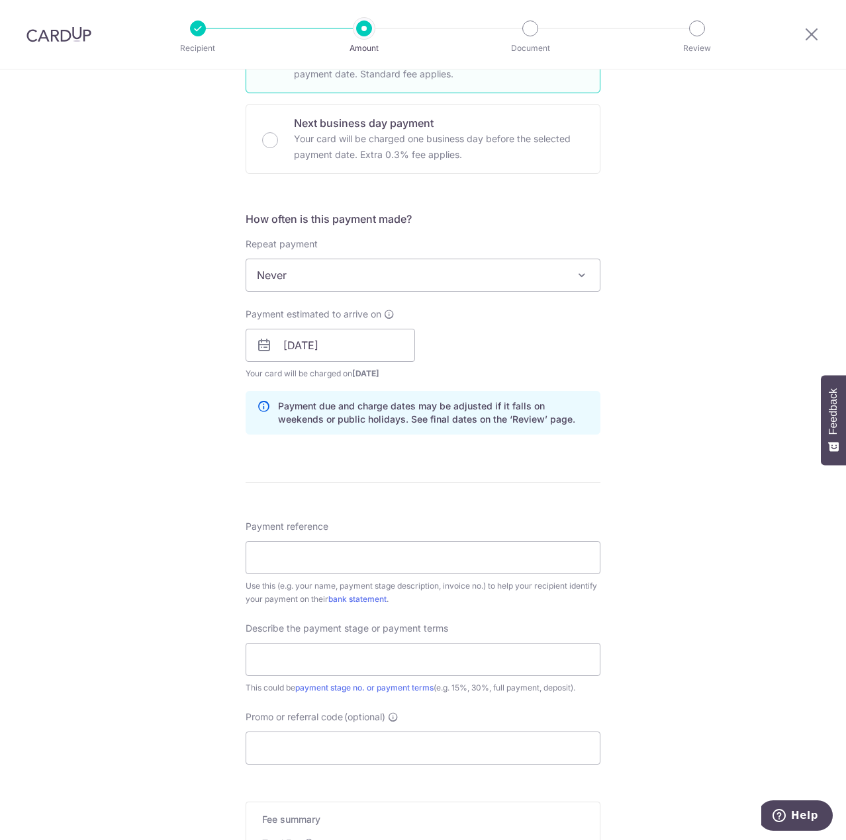
scroll to position [397, 0]
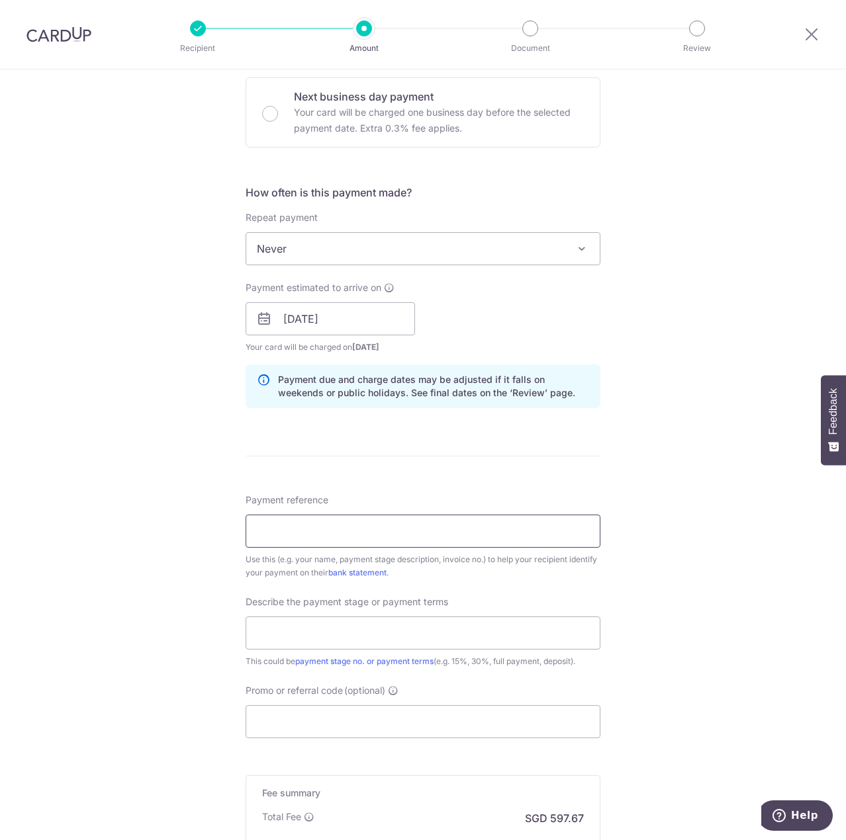
click at [409, 523] on input "Payment reference" at bounding box center [423, 531] width 355 height 33
click at [503, 522] on input "Payment reference" at bounding box center [423, 531] width 355 height 33
drag, startPoint x: 416, startPoint y: 529, endPoint x: 225, endPoint y: 535, distance: 190.7
click at [225, 535] on div "Tell us more about your payment Enter payment amount SGD 22,987.40 22987.40 Sel…" at bounding box center [423, 342] width 846 height 1340
type input "VO(B) and remainder Third Payment"
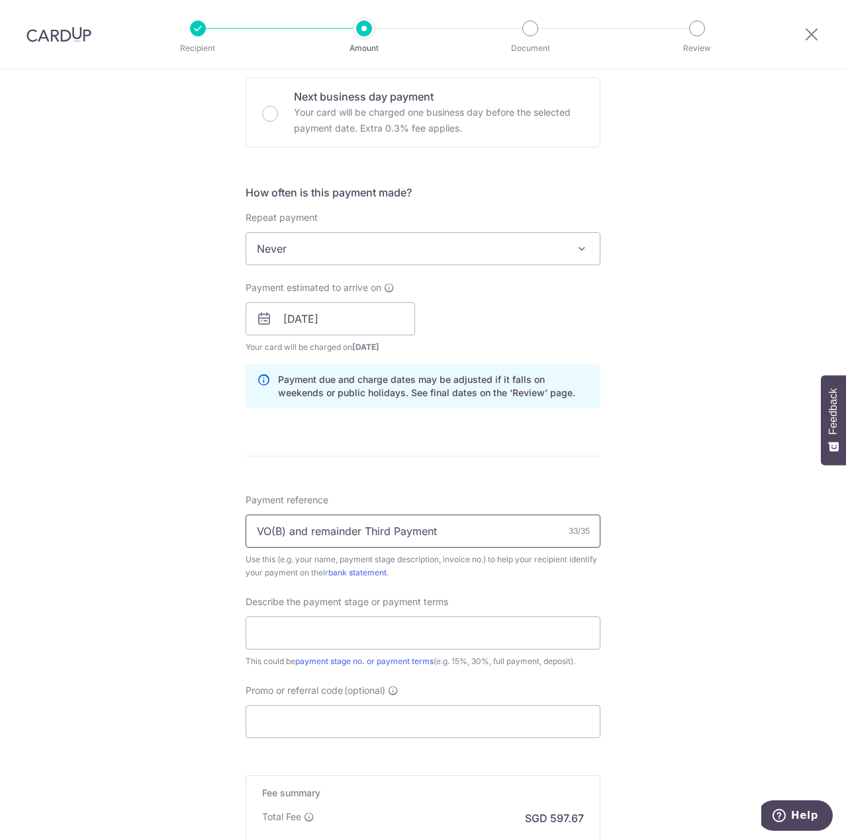
drag, startPoint x: 468, startPoint y: 535, endPoint x: 91, endPoint y: 530, distance: 376.6
click at [91, 530] on div "Tell us more about your payment Enter payment amount SGD 22,987.40 22987.40 Sel…" at bounding box center [423, 342] width 846 height 1340
click at [351, 627] on input "text" at bounding box center [423, 633] width 355 height 33
paste input "VO(B) and remainder Third Payment"
type input "VO(B) and remainder Third Payment"
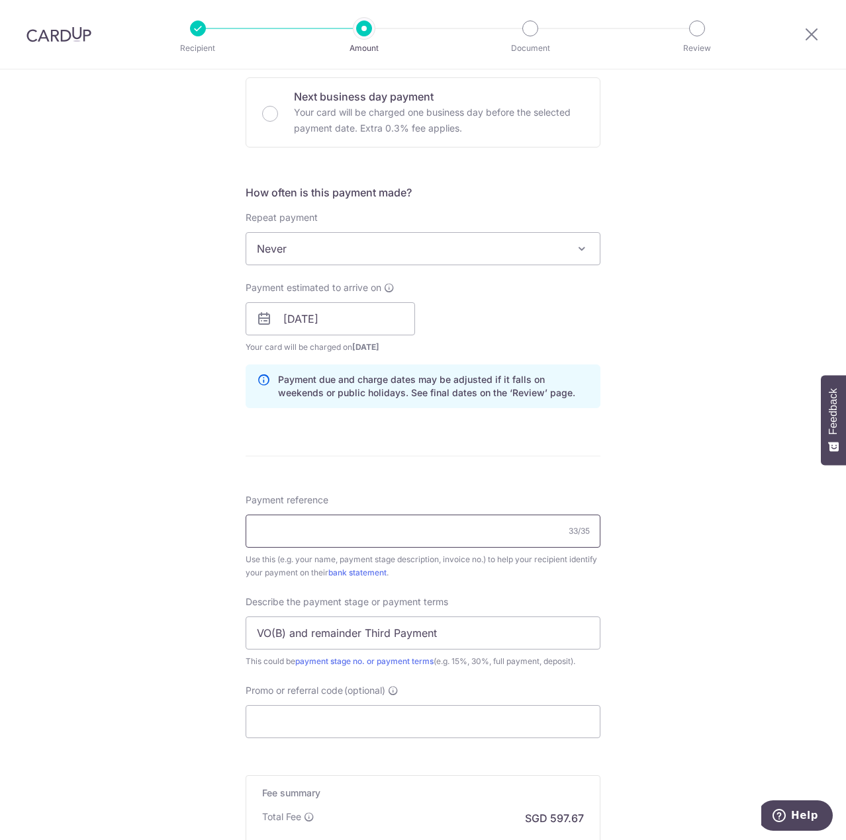
click at [420, 541] on input "Payment reference" at bounding box center [423, 531] width 355 height 33
type input "Payment B"
click at [714, 639] on div "Tell us more about your payment Enter payment amount SGD 22,987.40 22987.40 Sel…" at bounding box center [423, 342] width 846 height 1340
click at [431, 719] on input "Promo or referral code (optional)" at bounding box center [423, 721] width 355 height 33
click at [461, 714] on input "Promo or referral code (optional)" at bounding box center [423, 721] width 355 height 33
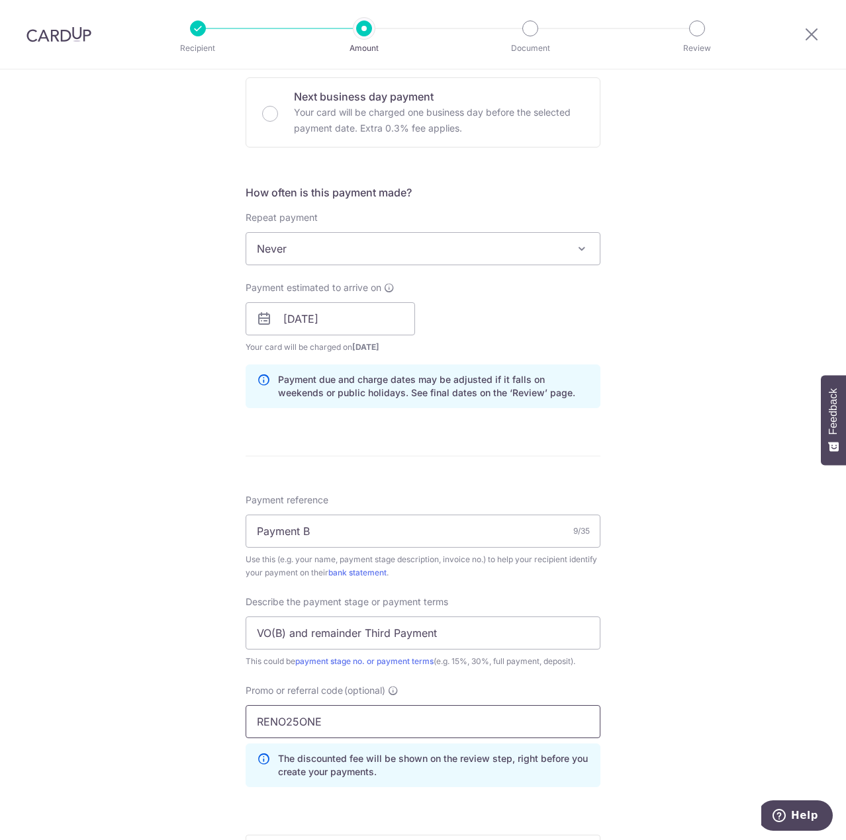
type input "RENO25ONE"
click at [650, 670] on div "Tell us more about your payment Enter payment amount SGD 22,987.40 22987.40 Sel…" at bounding box center [423, 372] width 846 height 1400
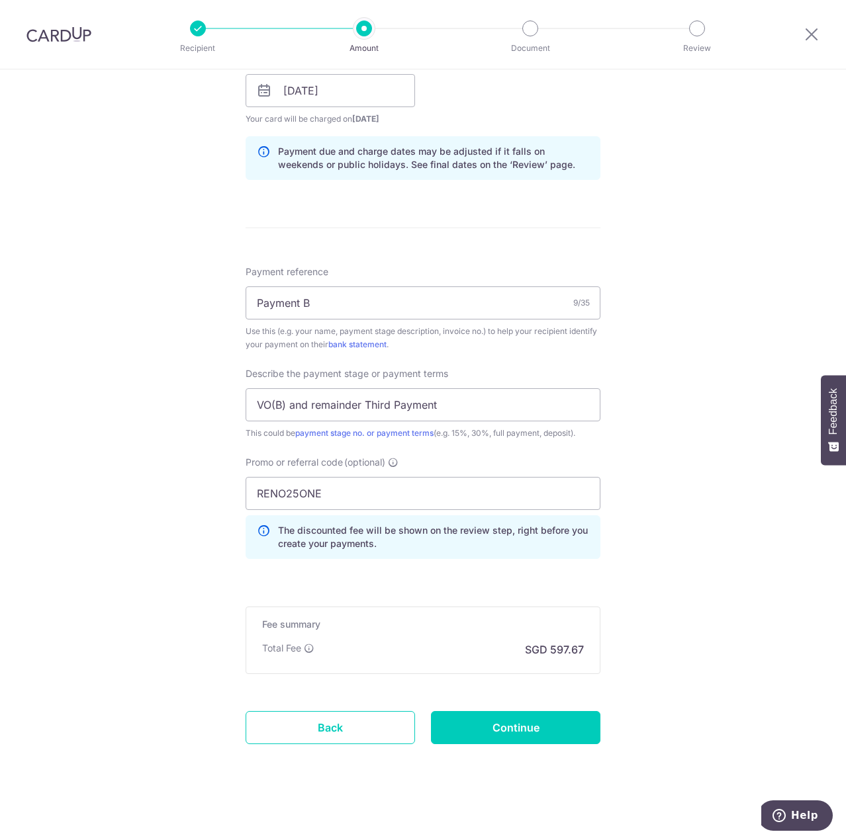
scroll to position [629, 0]
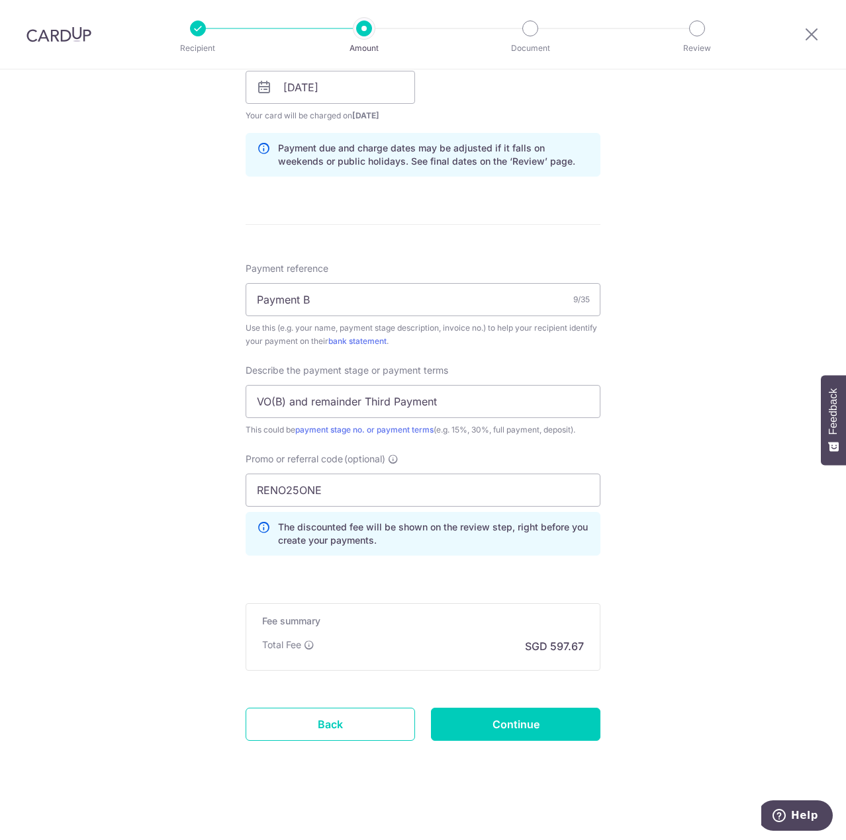
click at [732, 391] on div "Tell us more about your payment Enter payment amount SGD 22,987.40 22987.40 Sel…" at bounding box center [423, 141] width 846 height 1400
click at [692, 623] on div "Tell us more about your payment Enter payment amount SGD 22,987.40 22987.40 Sel…" at bounding box center [423, 141] width 846 height 1400
click at [545, 720] on input "Continue" at bounding box center [515, 724] width 169 height 33
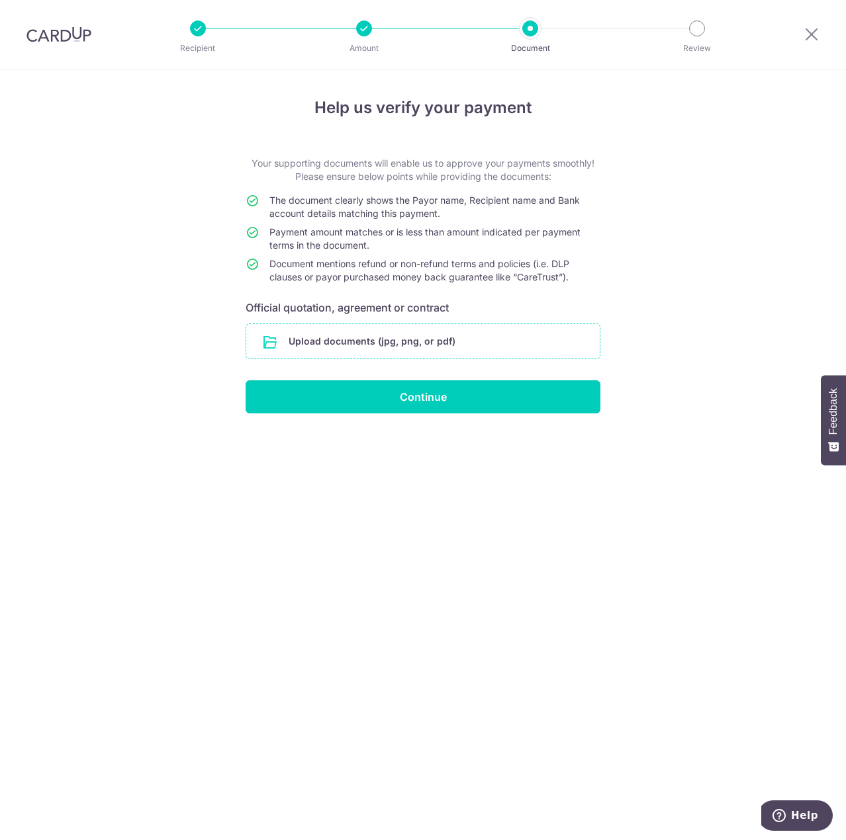
click at [516, 344] on input "file" at bounding box center [422, 341] width 353 height 34
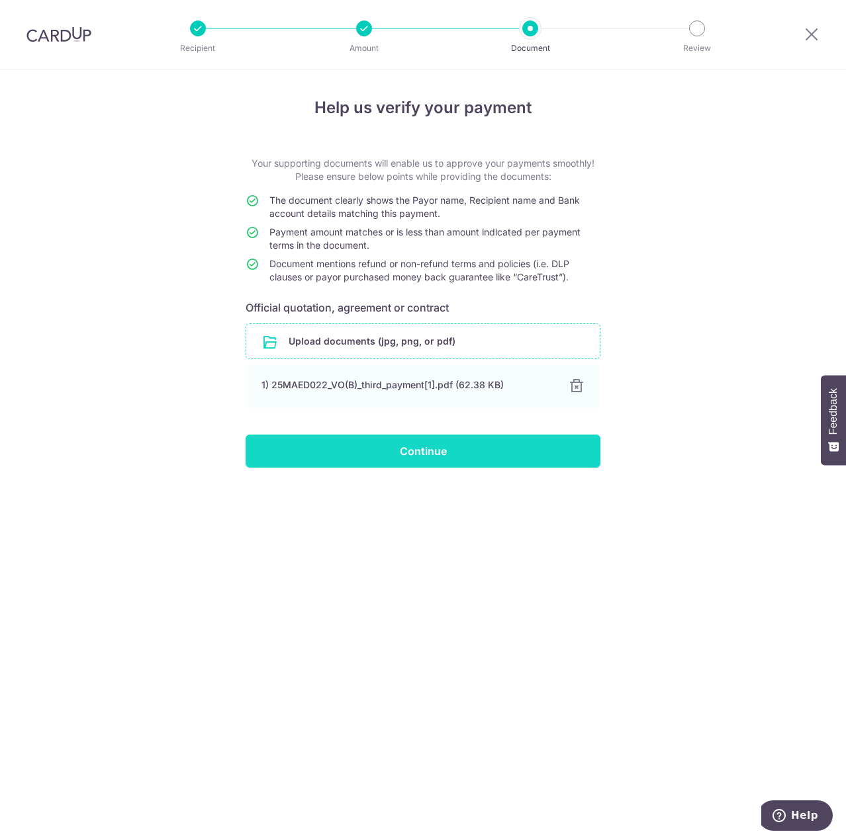
click at [476, 451] on input "Continue" at bounding box center [423, 451] width 355 height 33
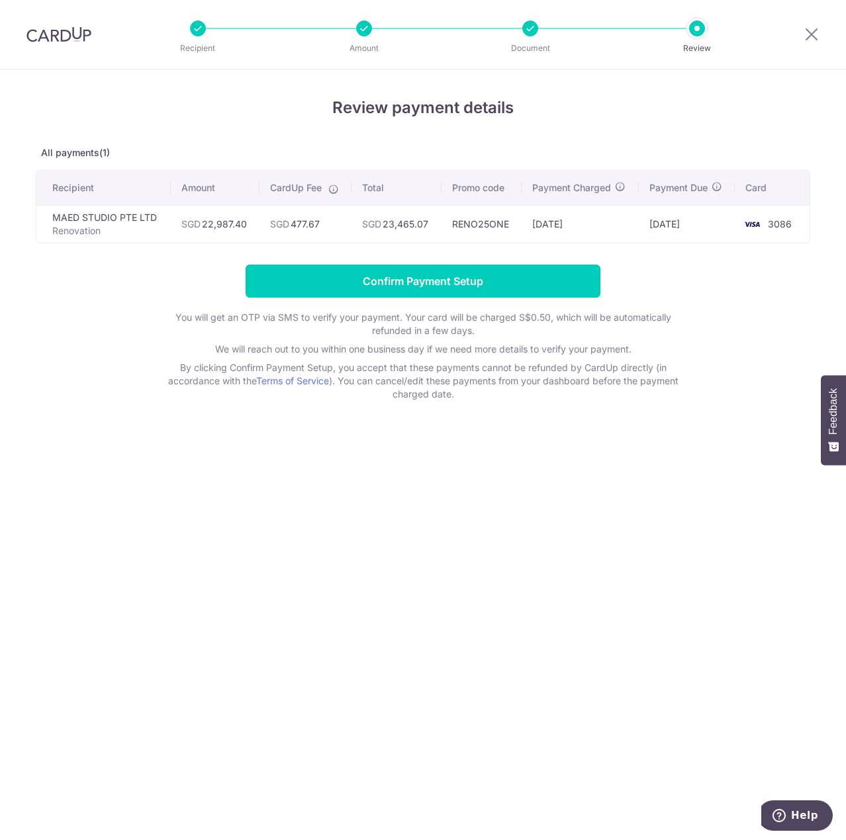
click at [497, 494] on div "Review payment details All payments(1) Recipient Amount CardUp Fee Total Promo …" at bounding box center [423, 454] width 846 height 771
click at [561, 132] on div "Review payment details All payments(1) Recipient Amount CardUp Fee Total Promo …" at bounding box center [423, 248] width 774 height 305
click at [487, 222] on td "RENO25ONE" at bounding box center [481, 224] width 80 height 38
click at [707, 286] on form "Confirm Payment Setup You will get an OTP via SMS to verify your payment. Your …" at bounding box center [423, 333] width 774 height 136
click at [596, 440] on div "Review payment details All payments(1) Recipient Amount CardUp Fee Total Promo …" at bounding box center [423, 454] width 846 height 771
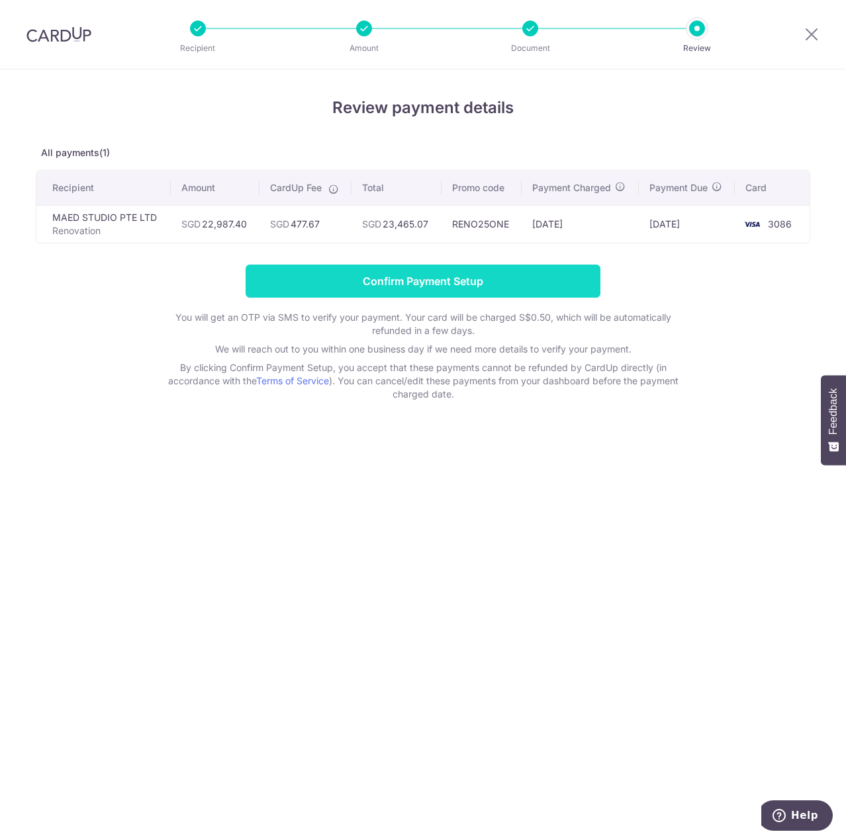
click at [546, 279] on input "Confirm Payment Setup" at bounding box center [423, 281] width 355 height 33
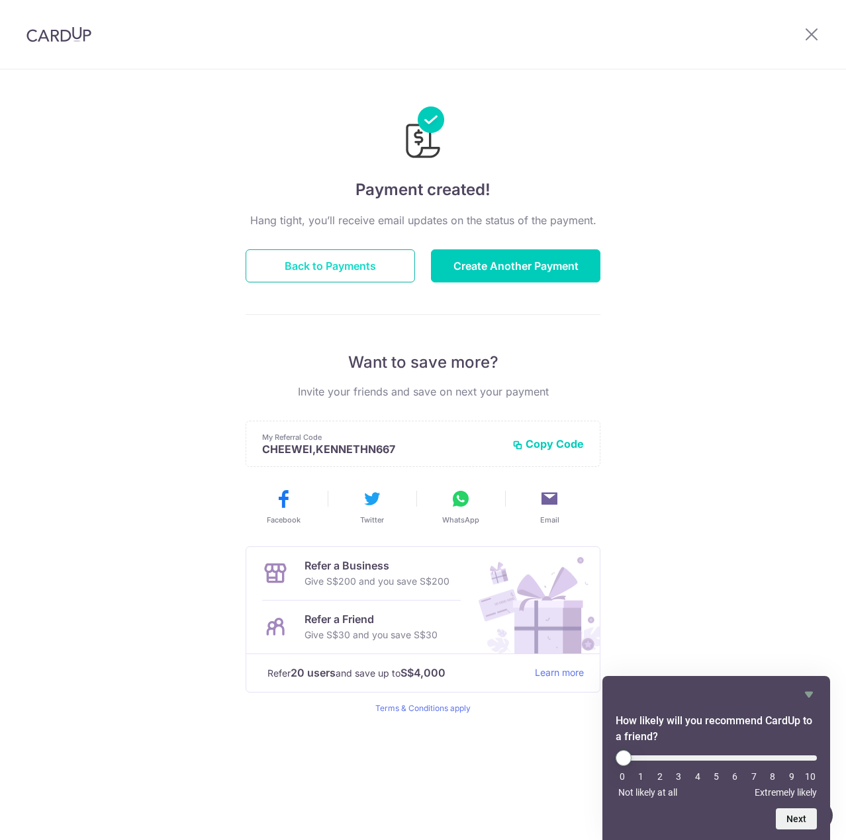
click at [370, 268] on button "Back to Payments" at bounding box center [330, 265] width 169 height 33
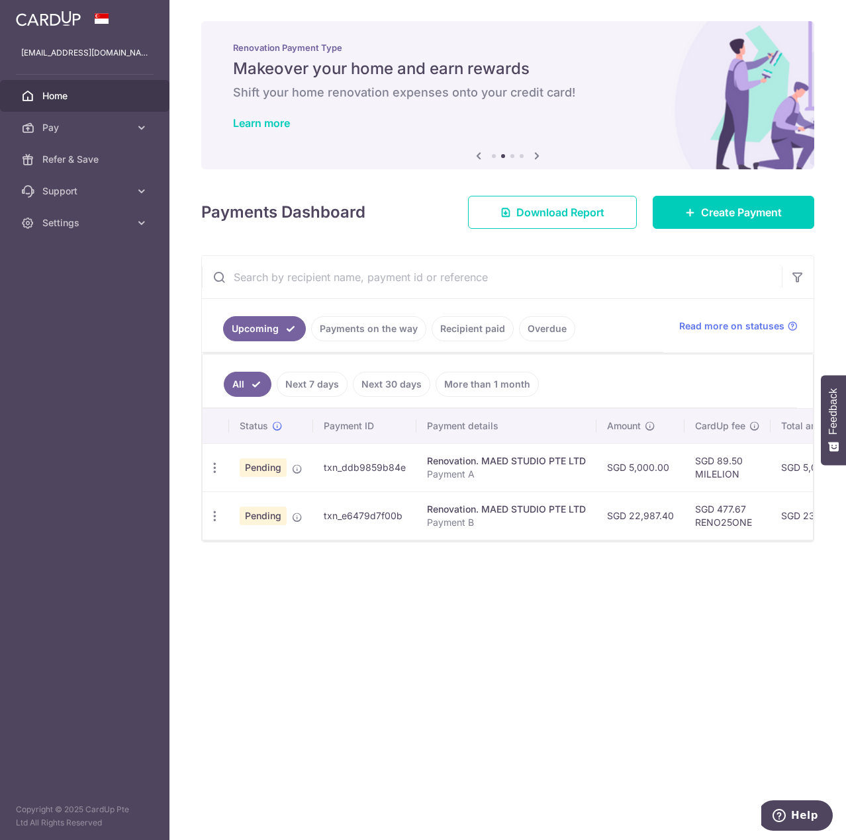
click at [445, 609] on div "× Pause Schedule Pause all future payments in this series Pause just this one p…" at bounding box center [507, 420] width 676 height 840
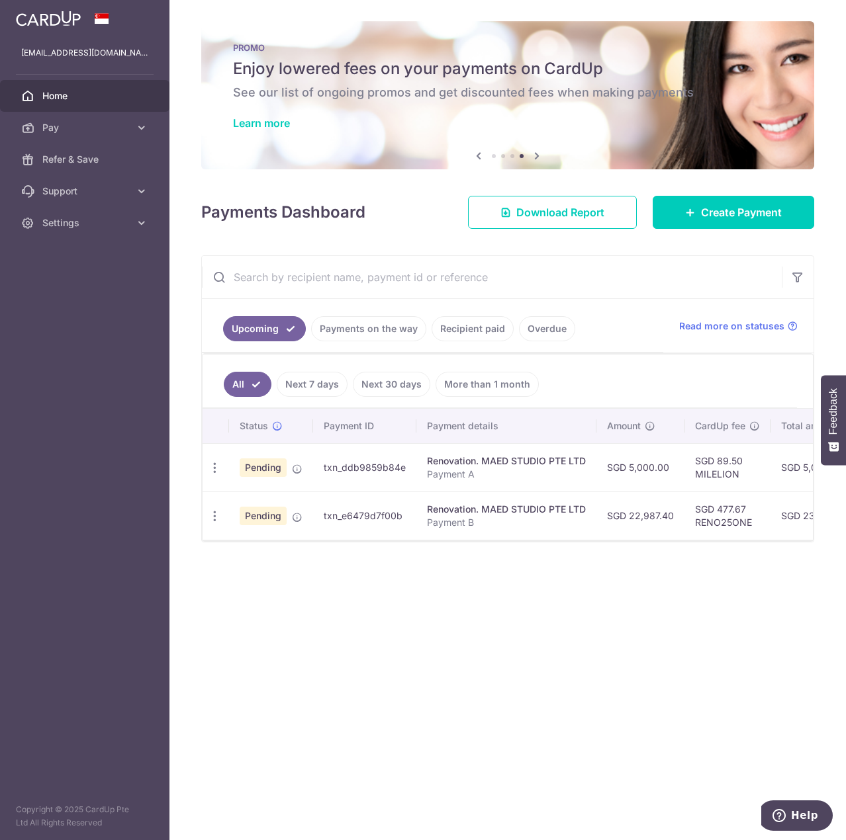
click at [517, 596] on div "× Pause Schedule Pause all future payments in this series Pause just this one p…" at bounding box center [507, 420] width 676 height 840
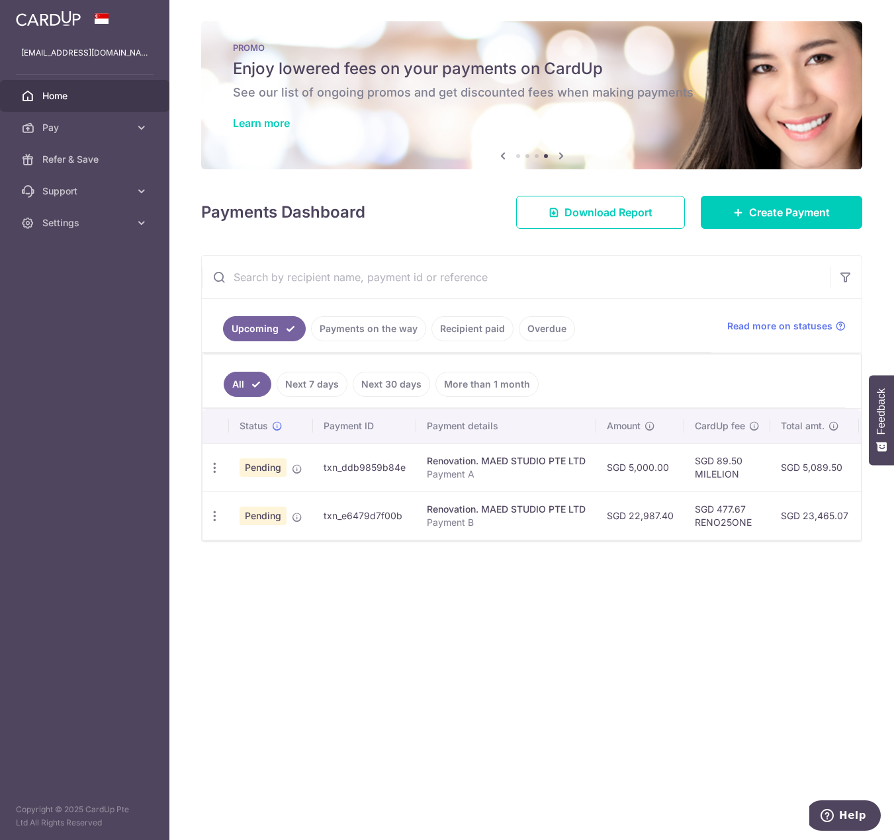
click at [810, 648] on div "× Pause Schedule Pause all future payments in this series Pause just this one p…" at bounding box center [531, 420] width 725 height 840
